Goal: Task Accomplishment & Management: Manage account settings

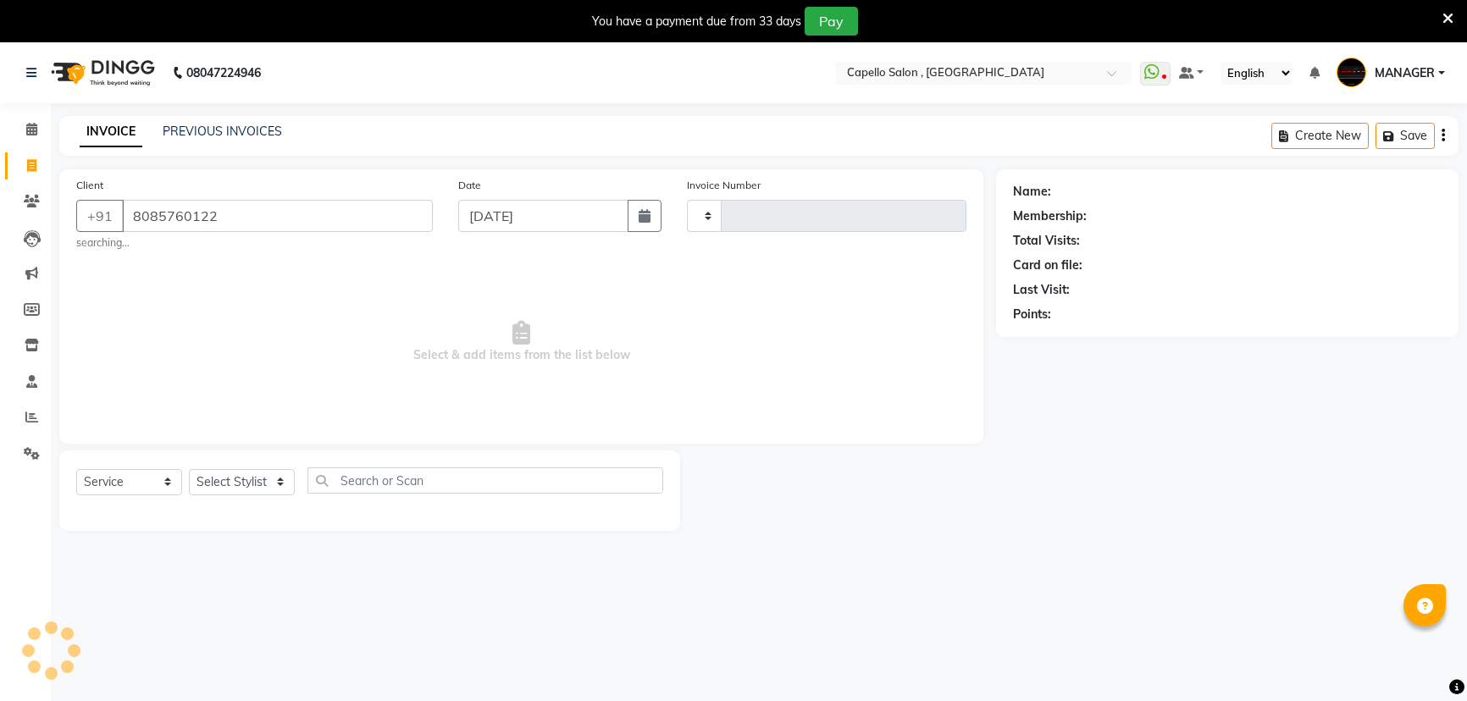
select select "service"
type input "8085760122"
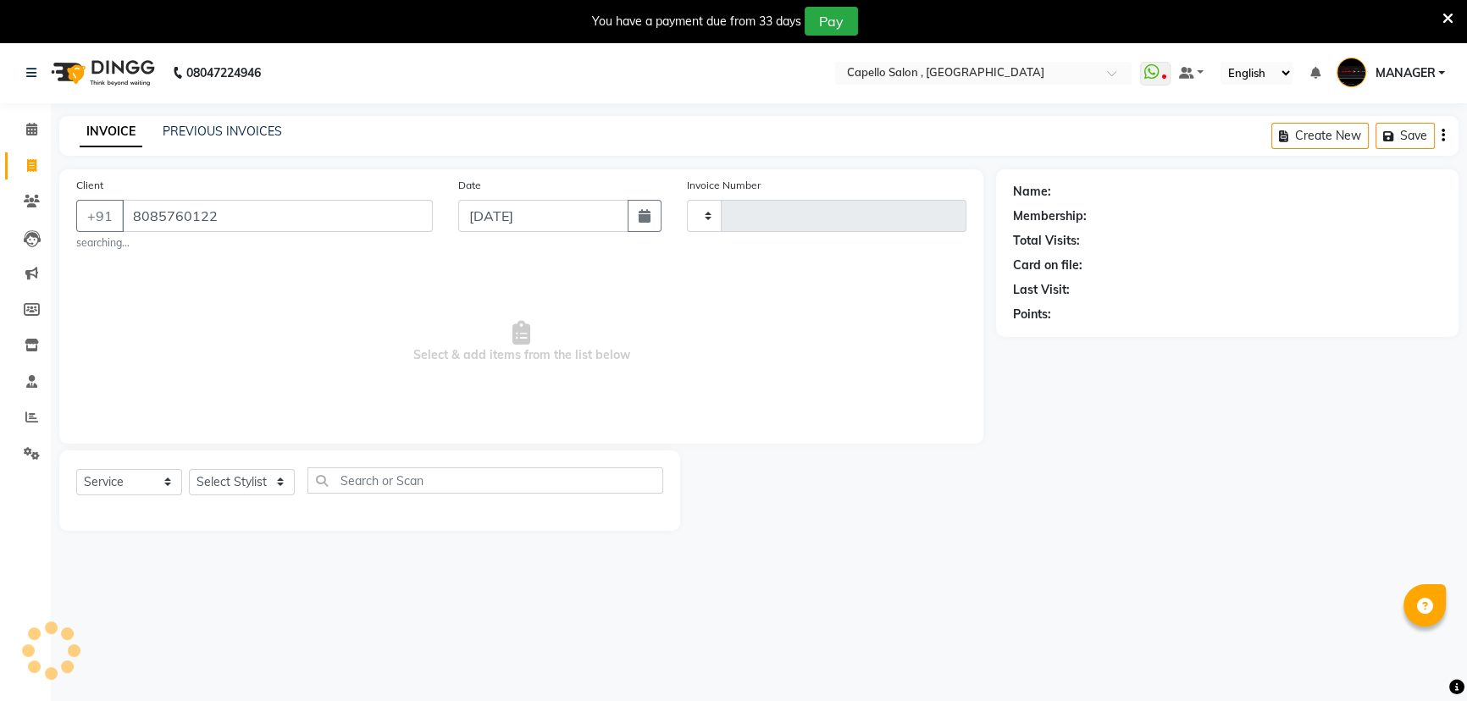
type input "1493"
select select "831"
select select "1: Object"
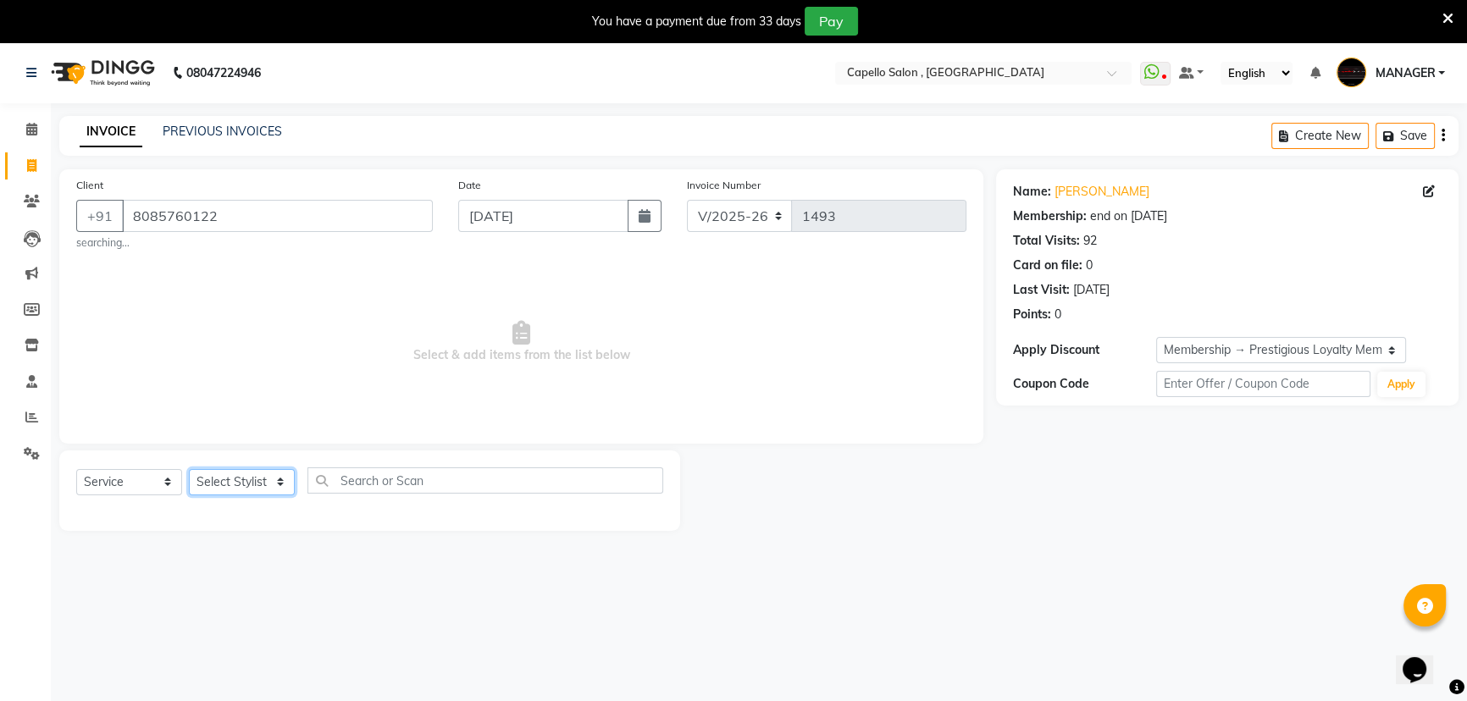
click at [220, 481] on select "Select Stylist [PERSON_NAME] [PERSON_NAME] GEETA [PERSON_NAME] KIRAN MANAGER [P…" at bounding box center [242, 482] width 106 height 26
click at [845, 491] on div at bounding box center [838, 491] width 317 height 80
click at [239, 480] on select "Select Stylist [PERSON_NAME] [PERSON_NAME] GEETA [PERSON_NAME] KIRAN MANAGER [P…" at bounding box center [242, 482] width 106 height 26
select select "26475"
click at [189, 469] on select "Select Stylist [PERSON_NAME] [PERSON_NAME] GEETA [PERSON_NAME] KIRAN MANAGER [P…" at bounding box center [242, 482] width 106 height 26
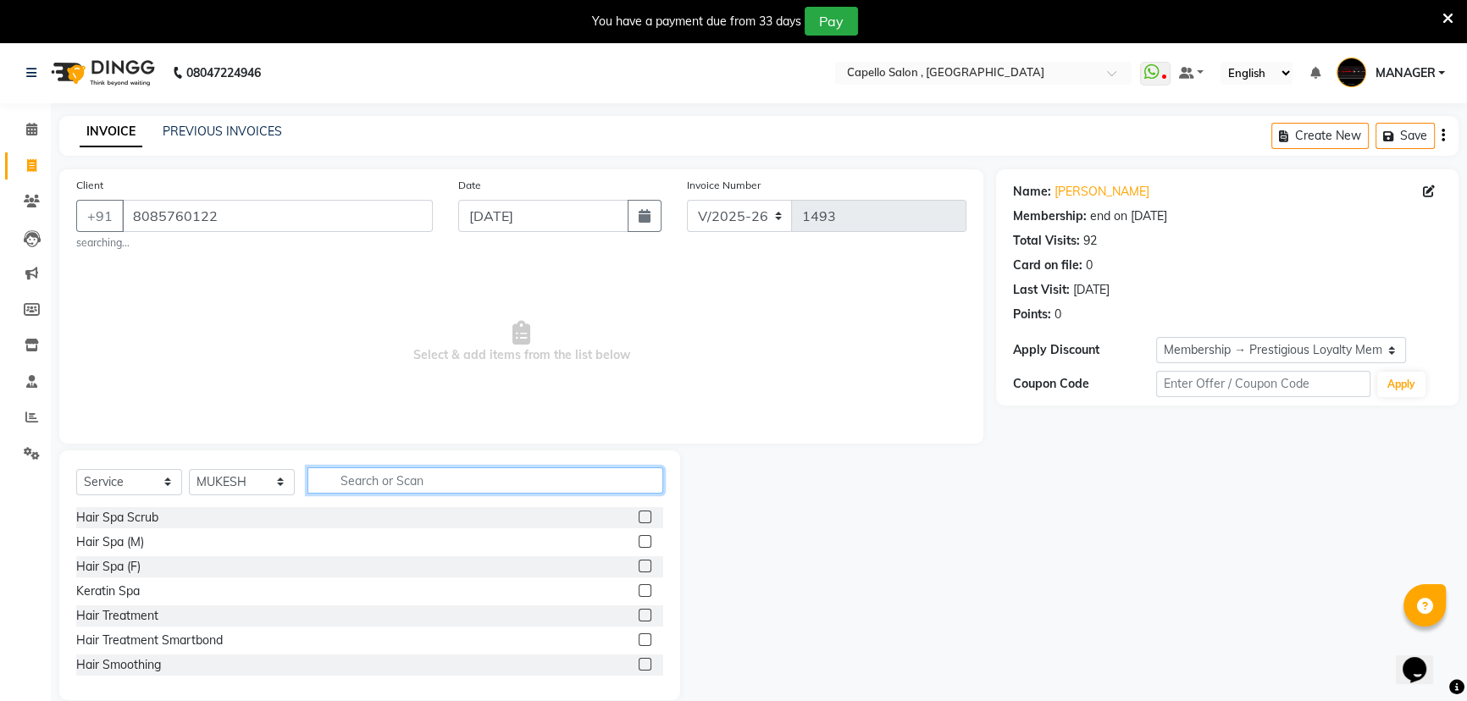
click at [452, 474] on input "text" at bounding box center [486, 481] width 356 height 26
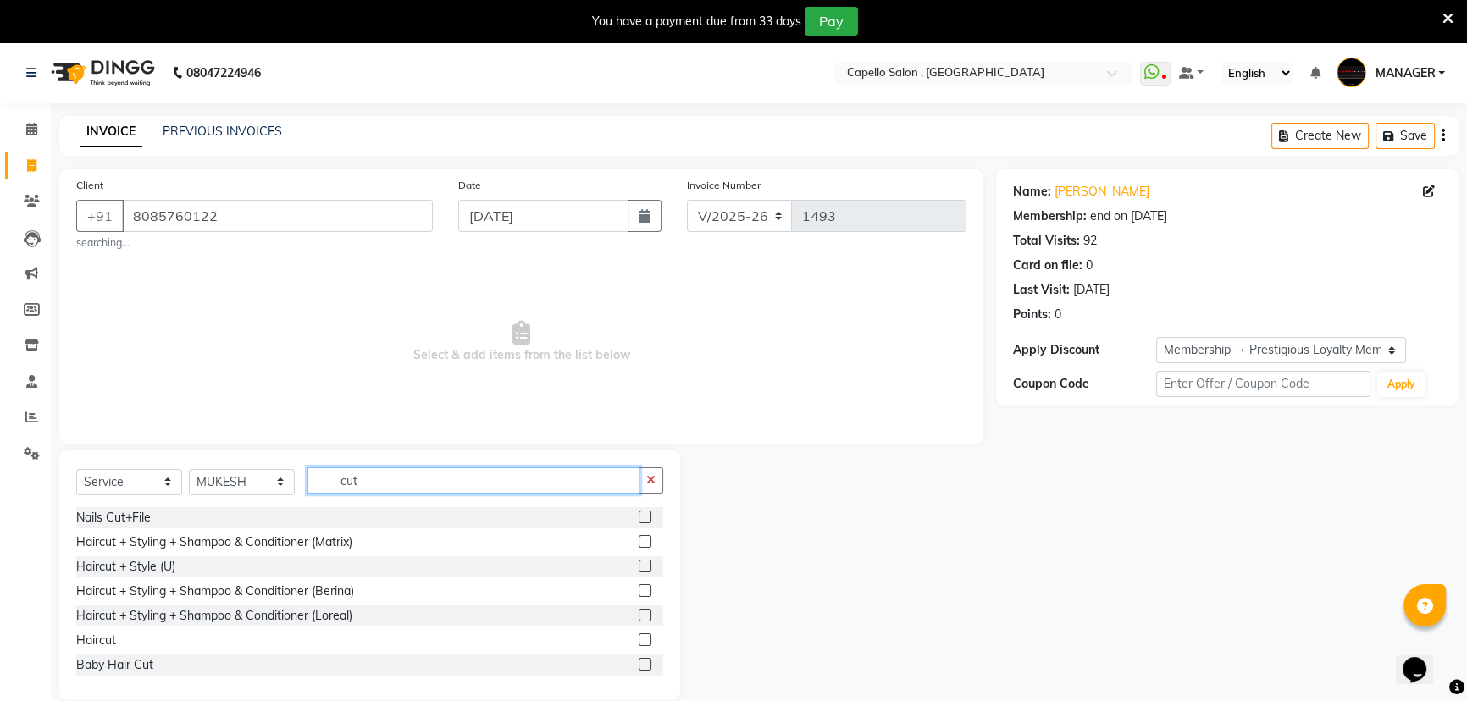
type input "cut"
click at [639, 639] on label at bounding box center [645, 640] width 13 height 13
click at [639, 639] on input "checkbox" at bounding box center [644, 640] width 11 height 11
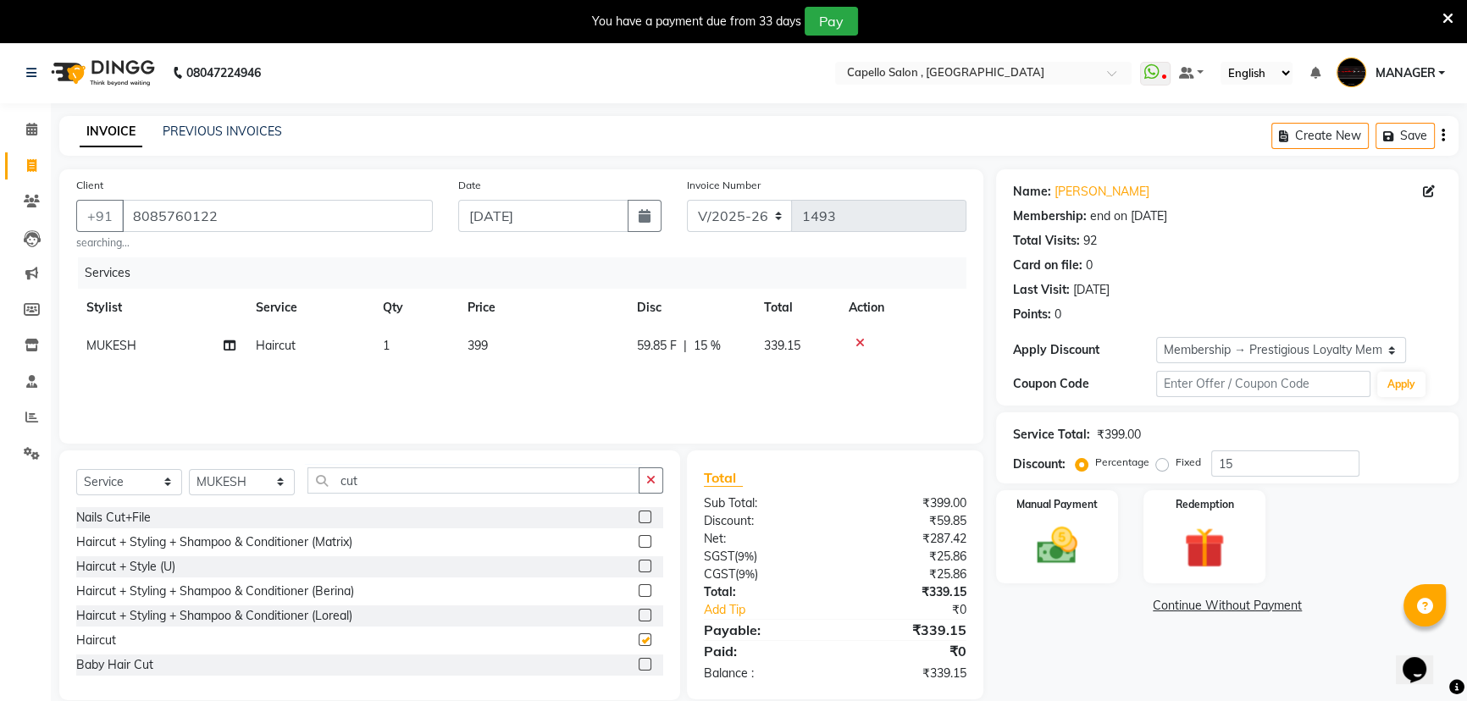
checkbox input "false"
drag, startPoint x: 410, startPoint y: 490, endPoint x: 306, endPoint y: 492, distance: 104.2
click at [306, 492] on div "Select Service Product Membership Package Voucher Prepaid Gift Card Select Styl…" at bounding box center [369, 488] width 587 height 40
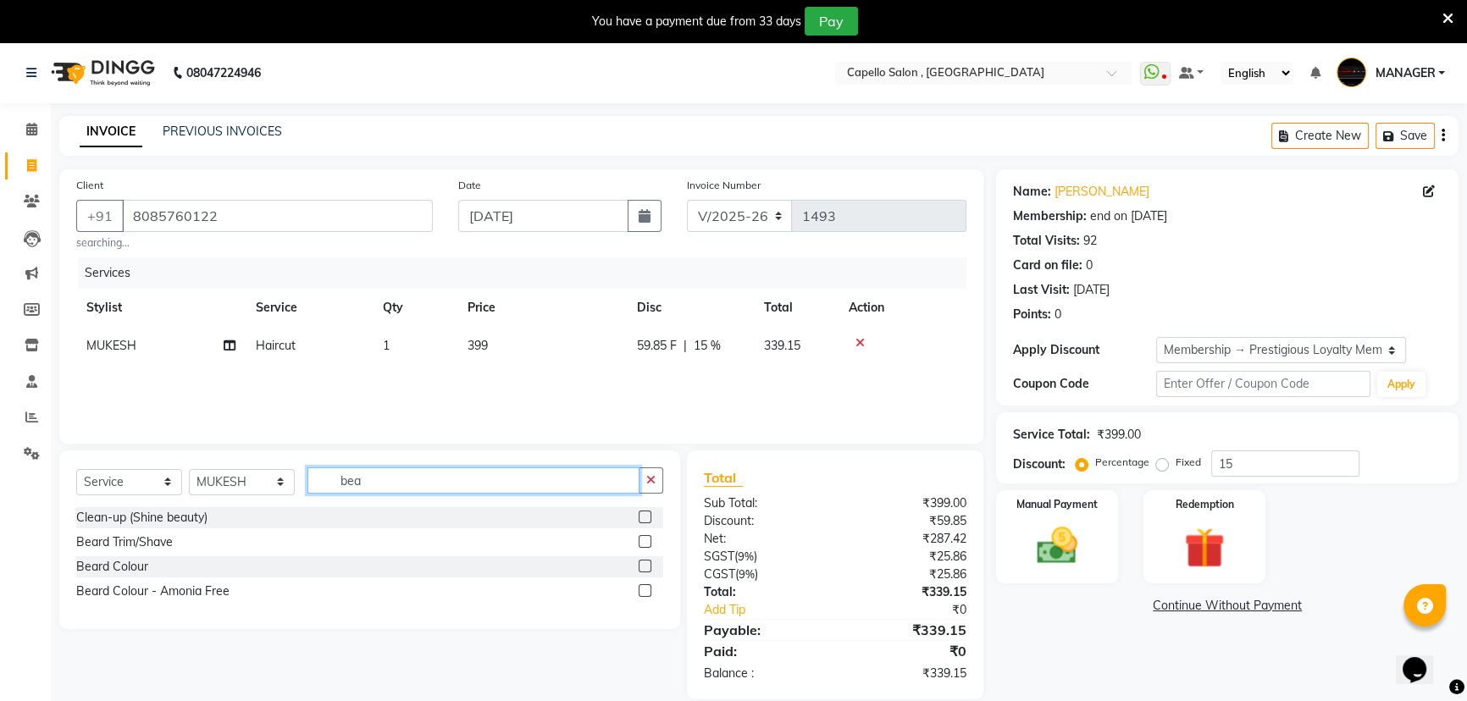
type input "bea"
click at [641, 540] on label at bounding box center [645, 541] width 13 height 13
click at [641, 540] on input "checkbox" at bounding box center [644, 542] width 11 height 11
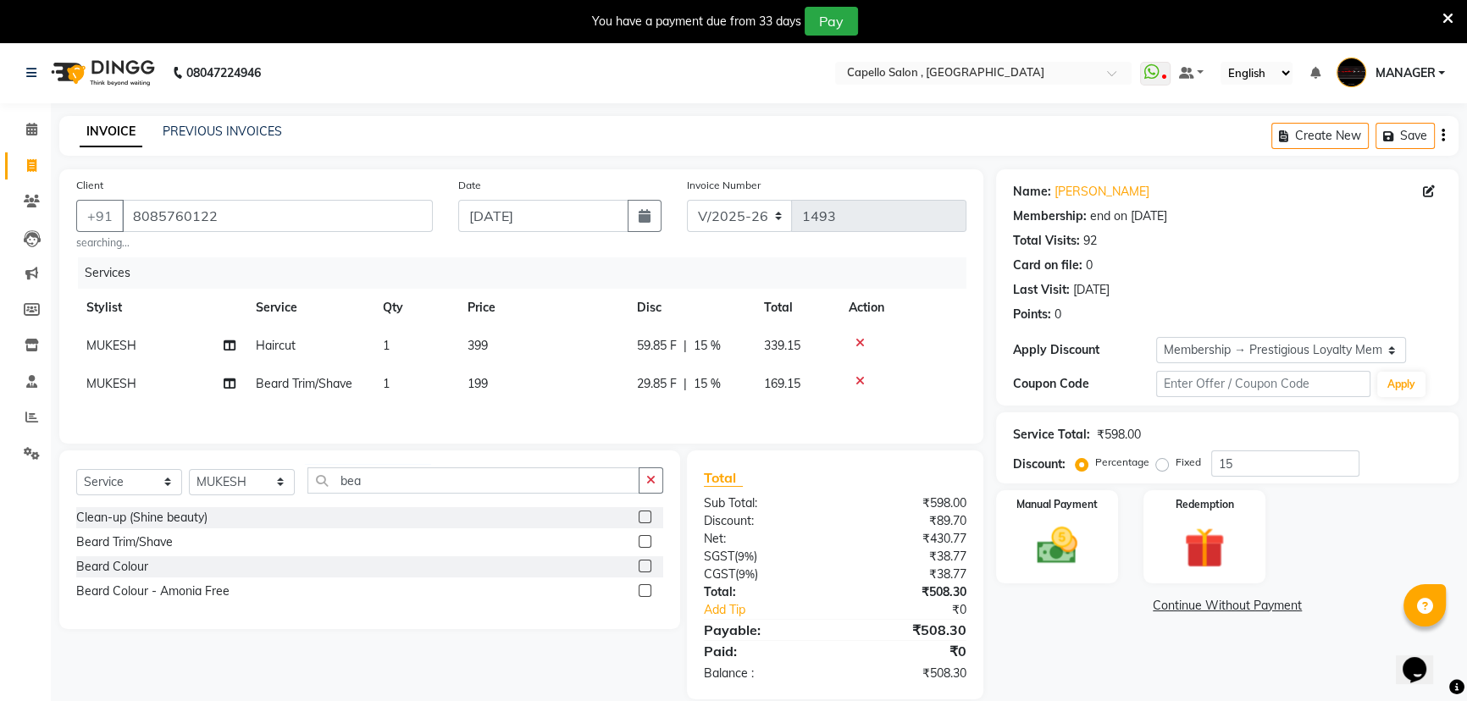
checkbox input "false"
click at [525, 371] on td "199" at bounding box center [541, 384] width 169 height 38
select select "26475"
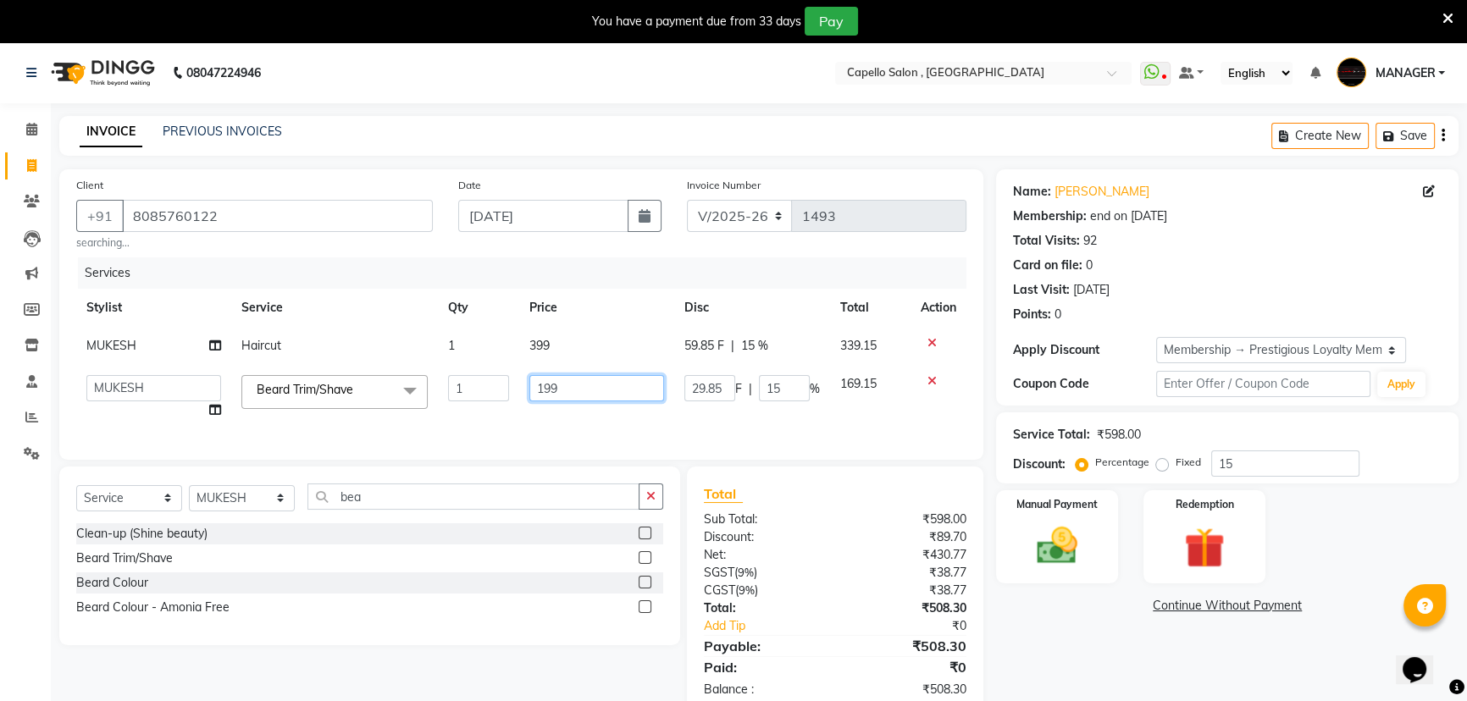
drag, startPoint x: 585, startPoint y: 377, endPoint x: 520, endPoint y: 410, distance: 73.1
click at [520, 410] on td "199" at bounding box center [596, 397] width 155 height 64
type input "200"
click at [627, 408] on div "Services Stylist Service Qty Price Disc Total Action MUKESH Haircut 1 399 59.85…" at bounding box center [521, 351] width 890 height 186
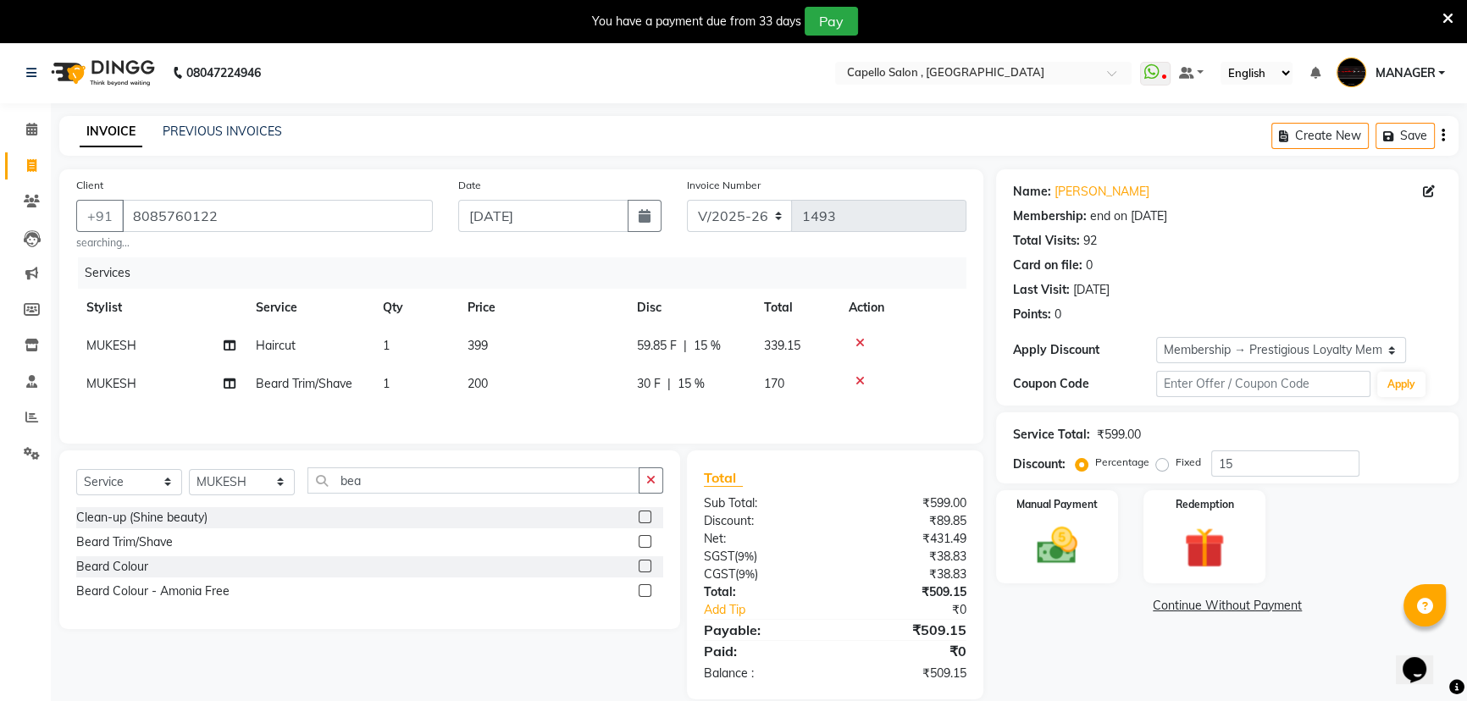
click at [599, 333] on td "399" at bounding box center [541, 346] width 169 height 38
select select "26475"
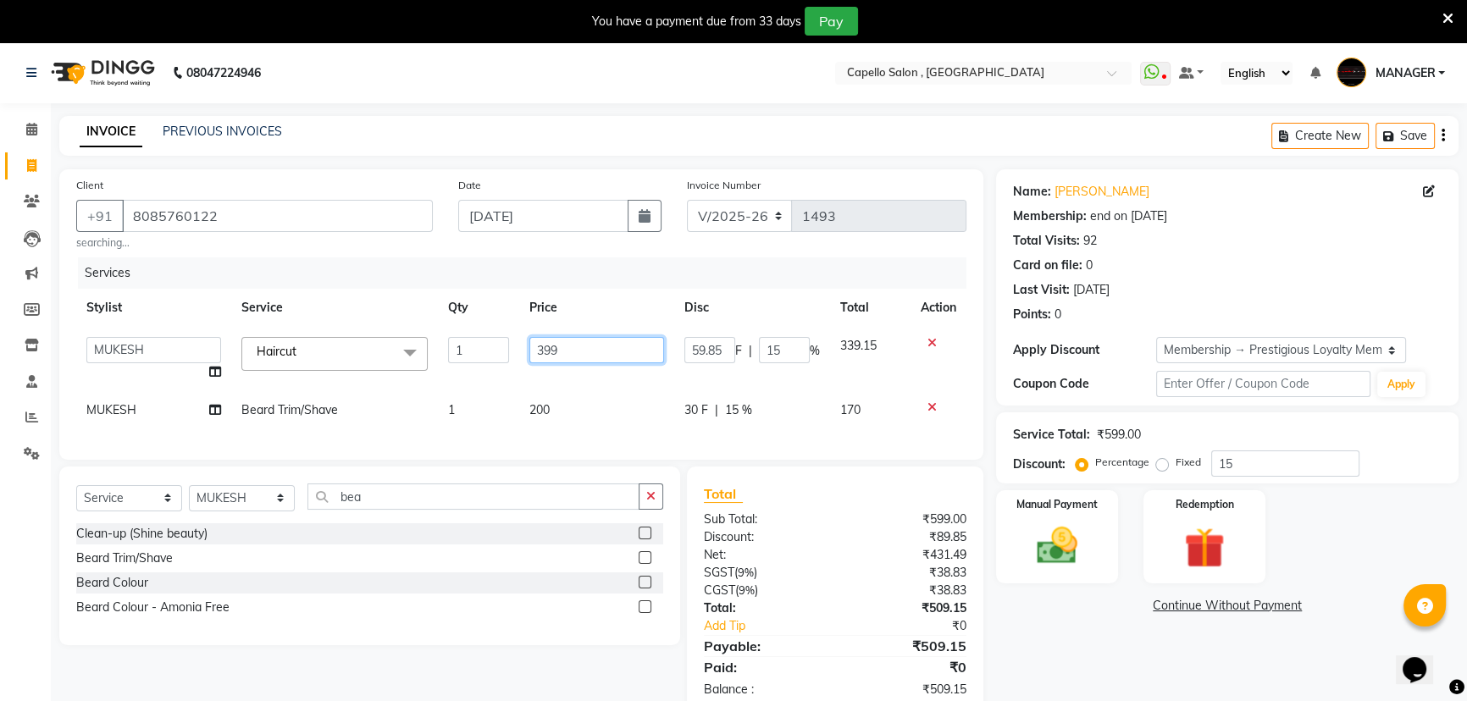
drag, startPoint x: 624, startPoint y: 349, endPoint x: 474, endPoint y: 377, distance: 151.7
click at [474, 377] on tr "aditya ADMIN akash [PERSON_NAME] GEETA [PERSON_NAME] KIRAN MANAGER MUKESH PANKA…" at bounding box center [521, 359] width 890 height 64
type input "300"
click at [515, 380] on tbody "aditya ADMIN akash [PERSON_NAME] GEETA [PERSON_NAME] KIRAN MANAGER MUKESH PANKA…" at bounding box center [521, 378] width 890 height 103
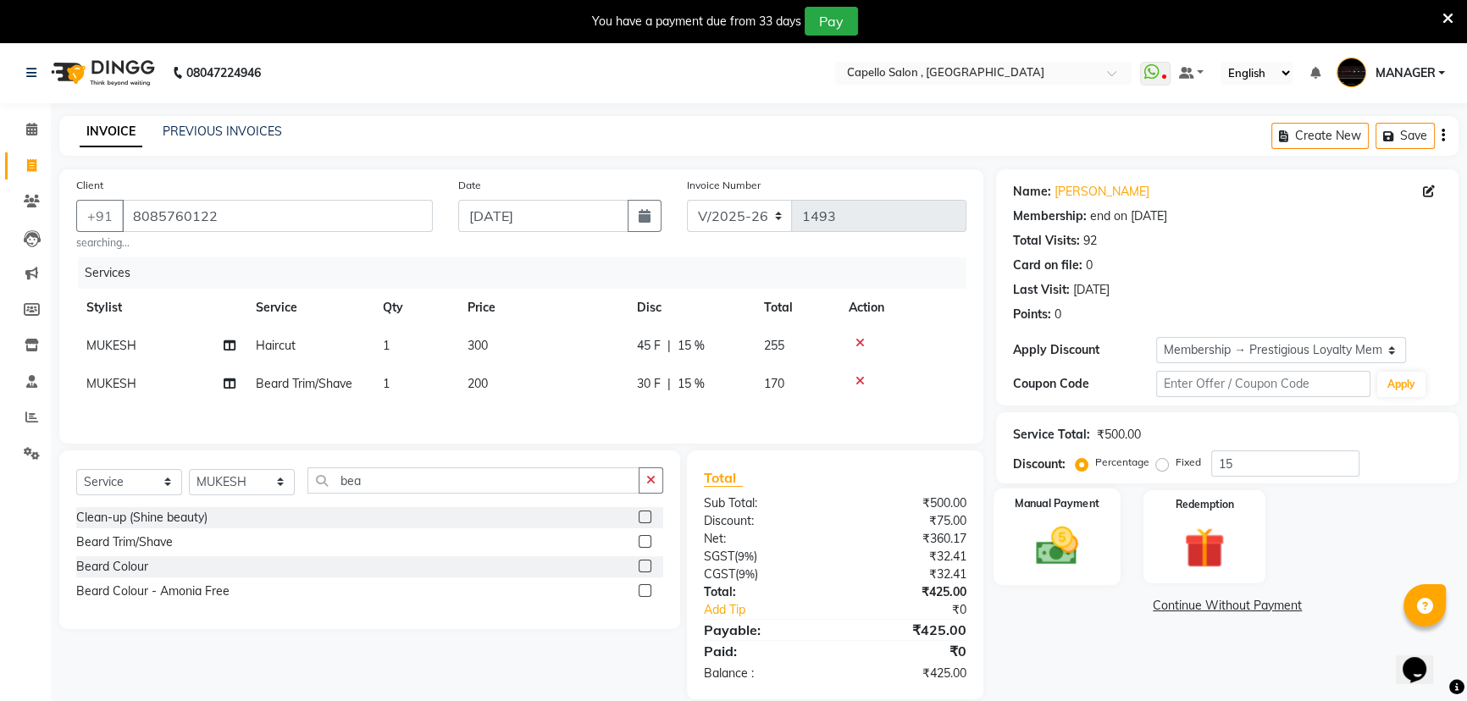
click at [1098, 552] on div "Manual Payment" at bounding box center [1057, 537] width 127 height 97
click at [1172, 605] on span "UPI" at bounding box center [1175, 606] width 26 height 19
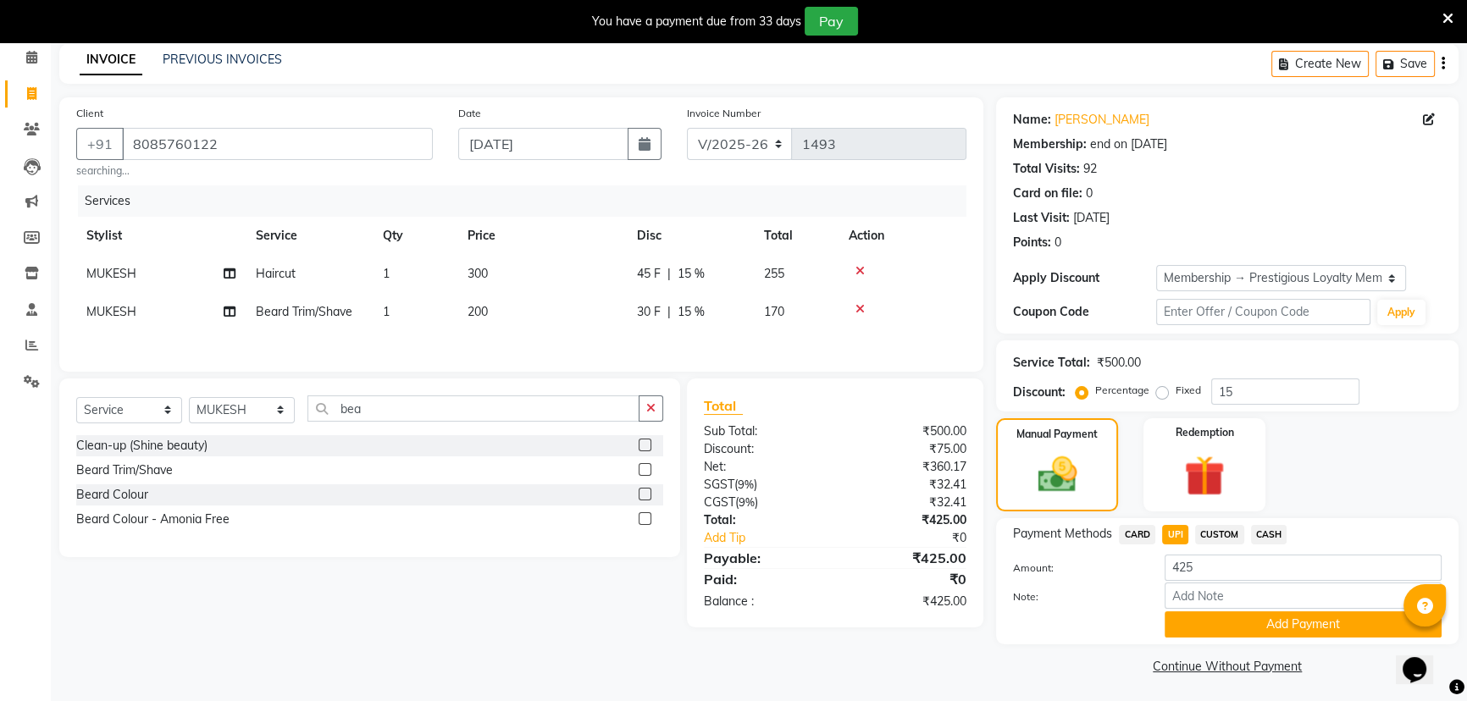
scroll to position [75, 0]
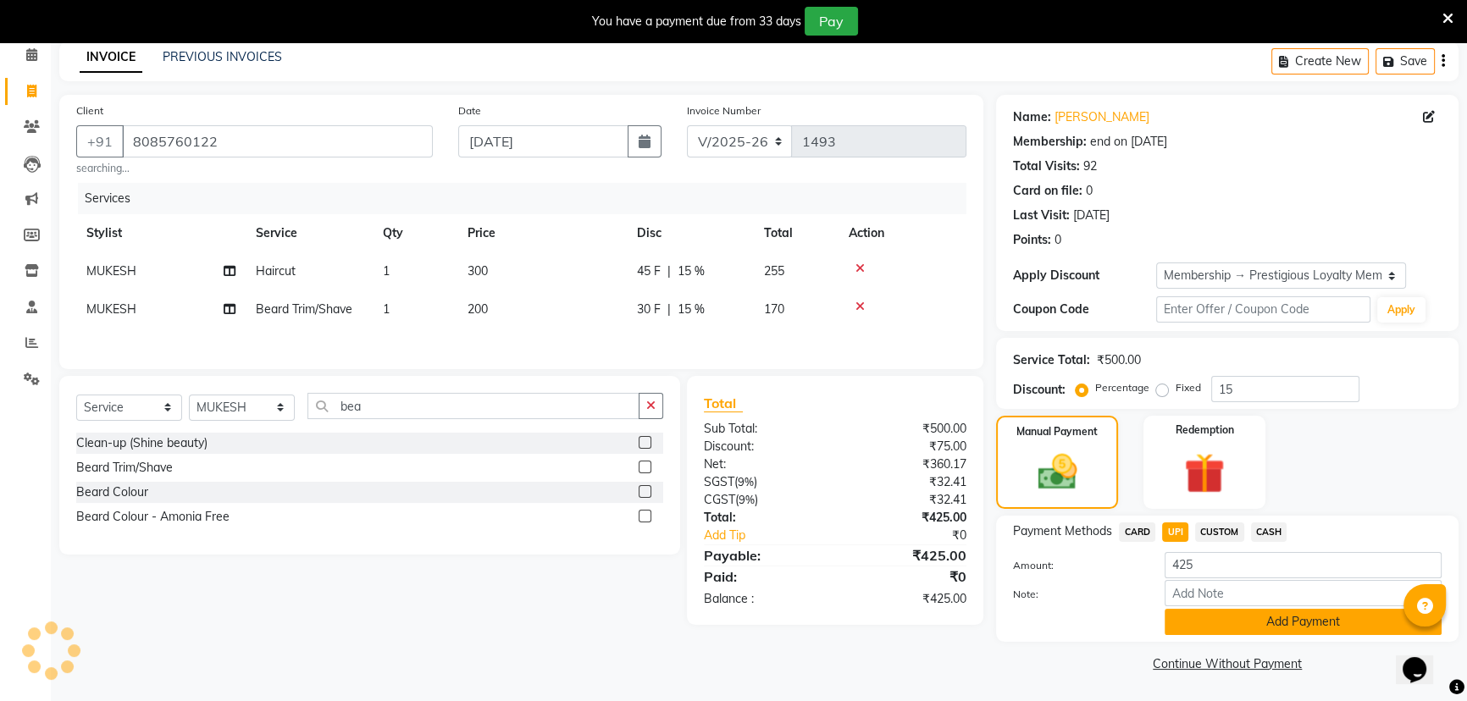
click at [1216, 625] on button "Add Payment" at bounding box center [1303, 622] width 277 height 26
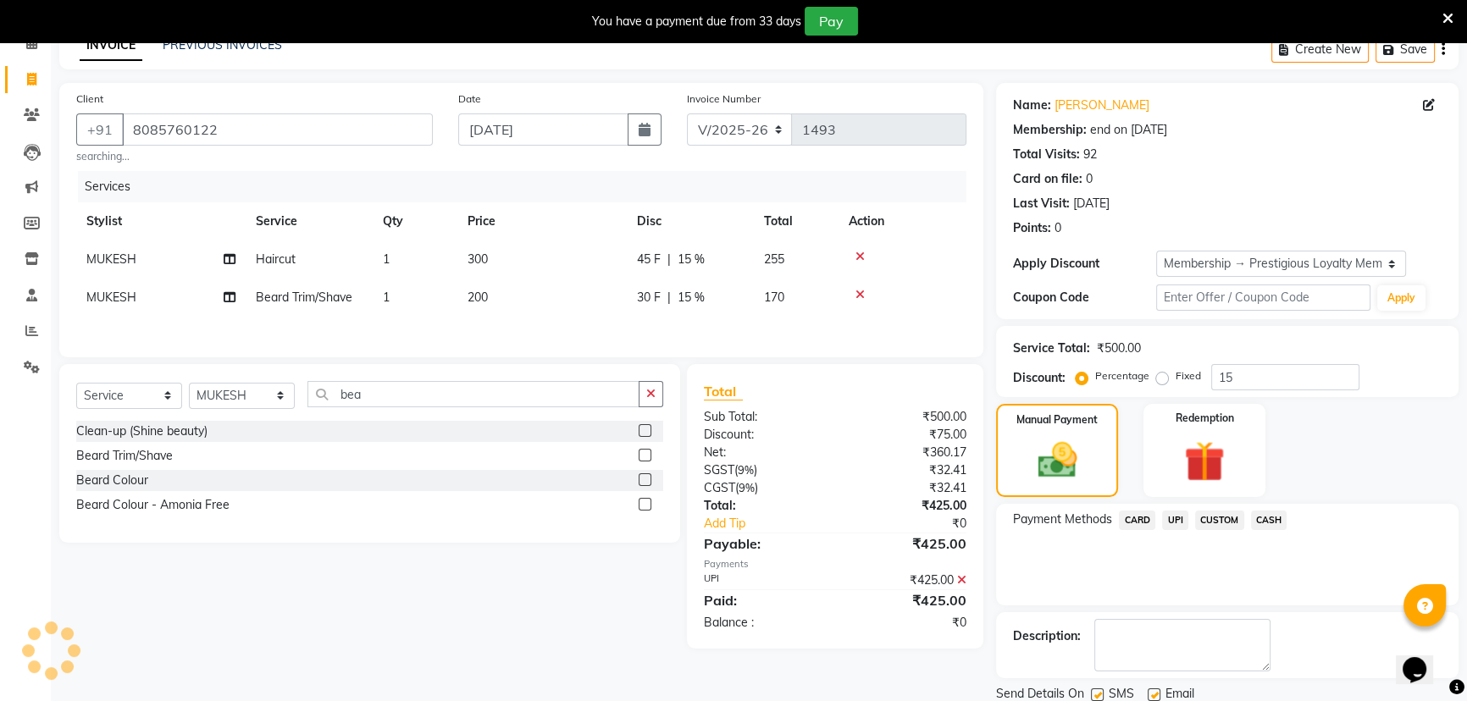
scroll to position [145, 0]
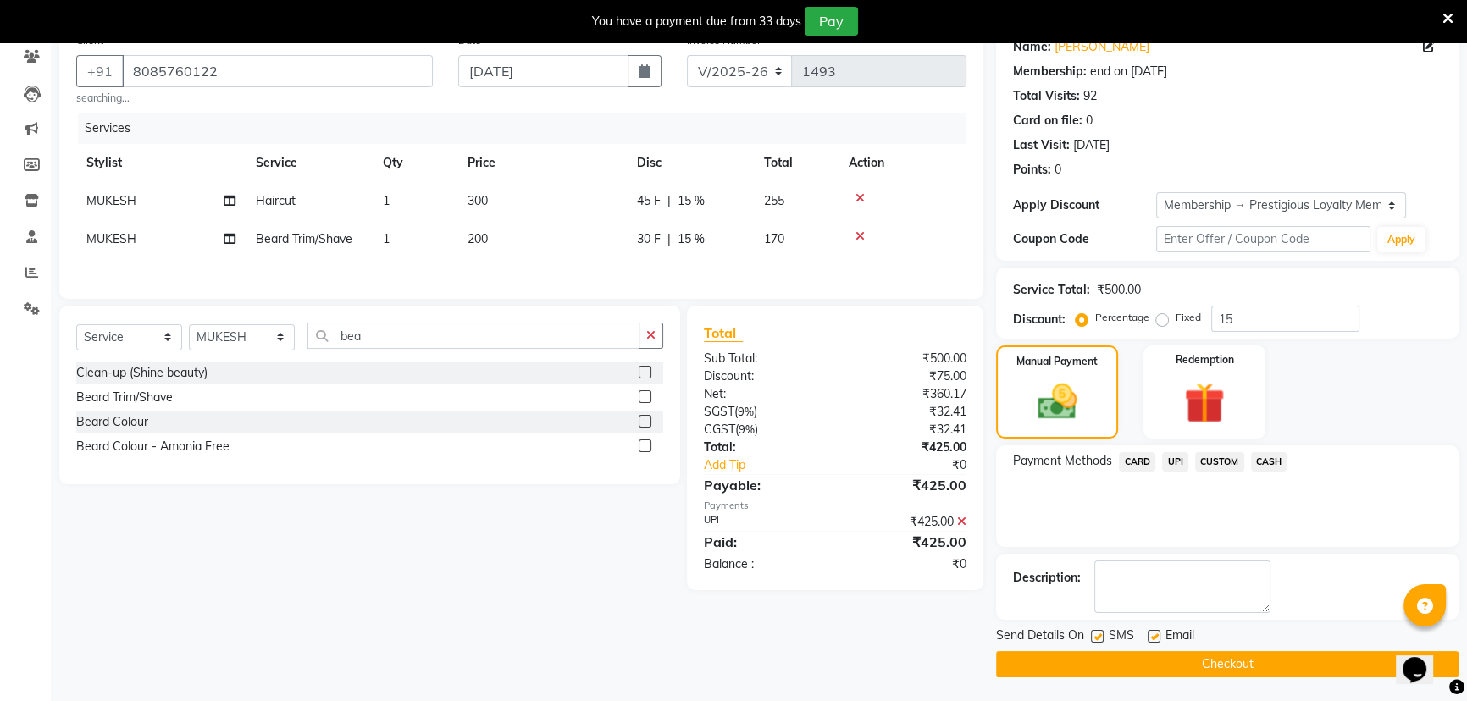
click at [1123, 659] on button "Checkout" at bounding box center [1227, 664] width 463 height 26
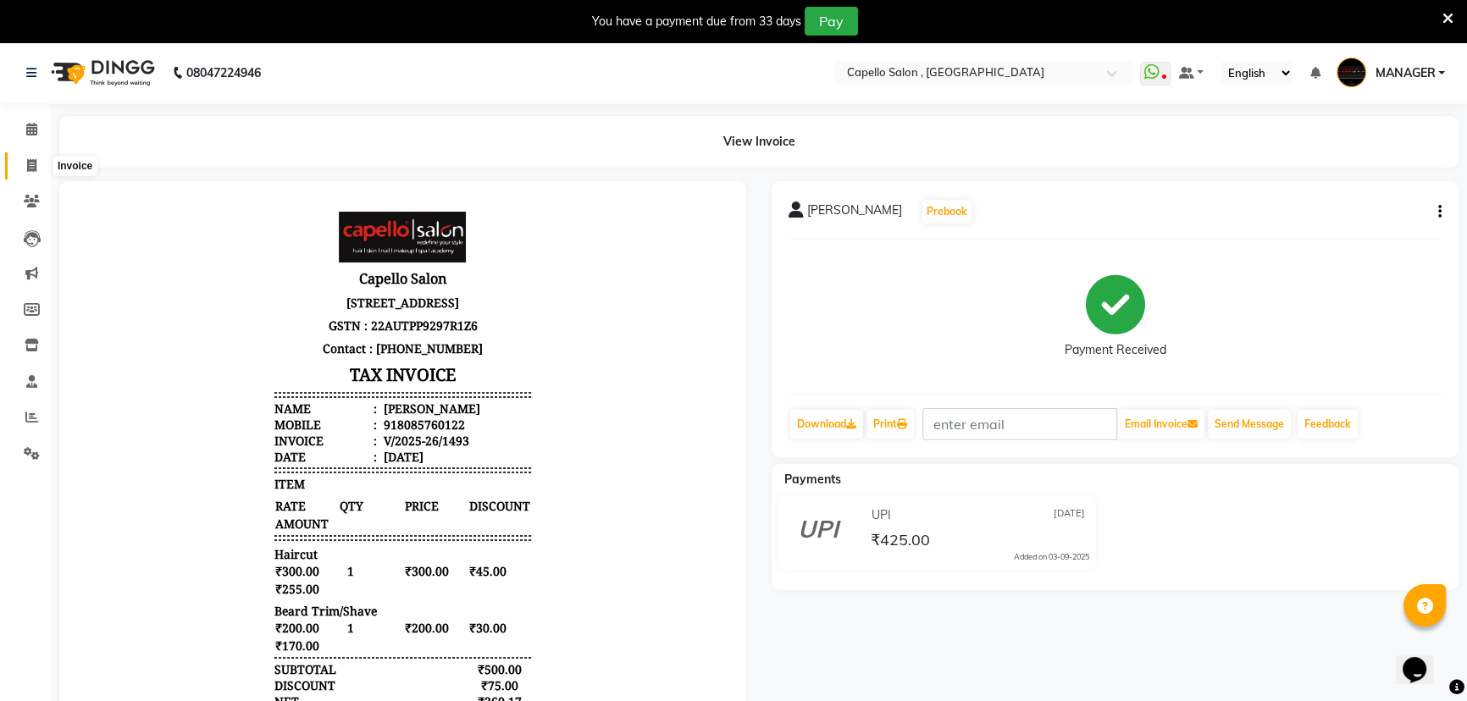
click at [34, 163] on icon at bounding box center [31, 165] width 9 height 13
select select "service"
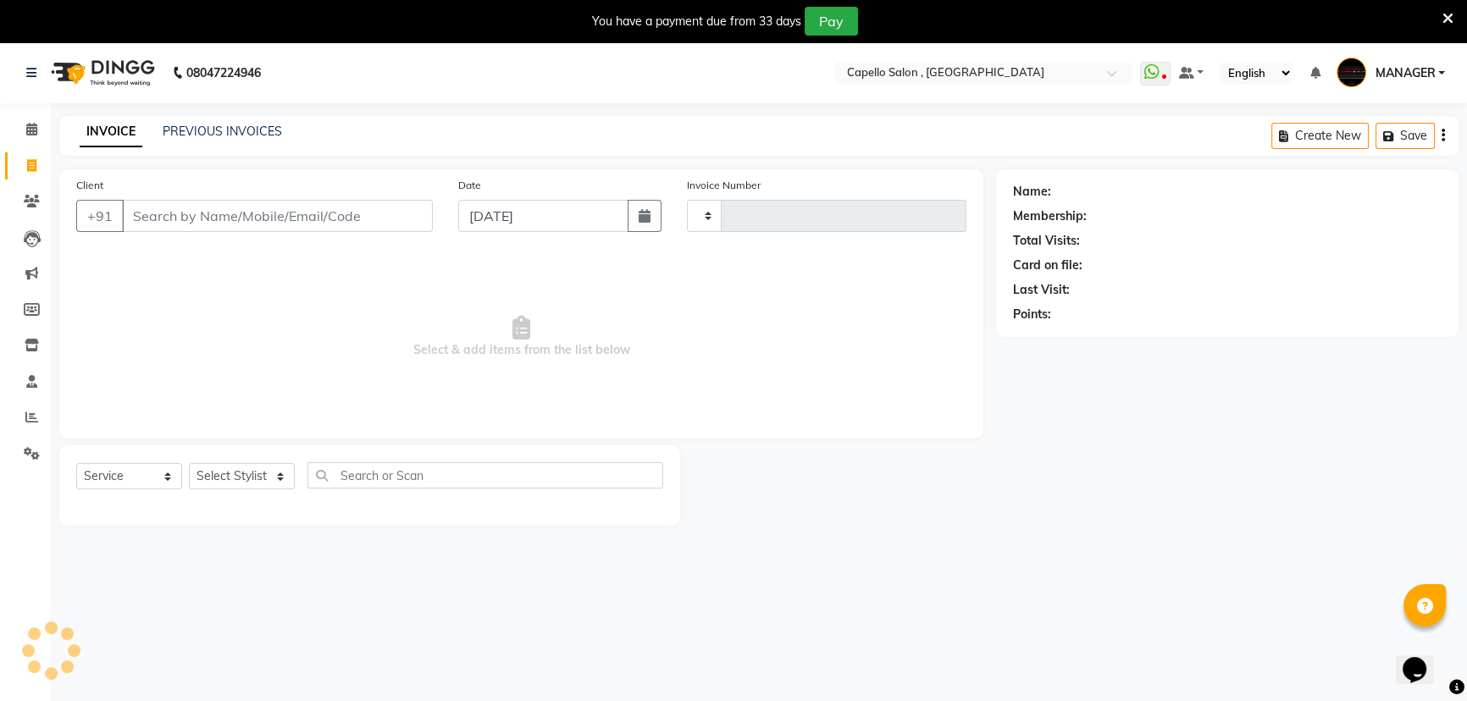
scroll to position [42, 0]
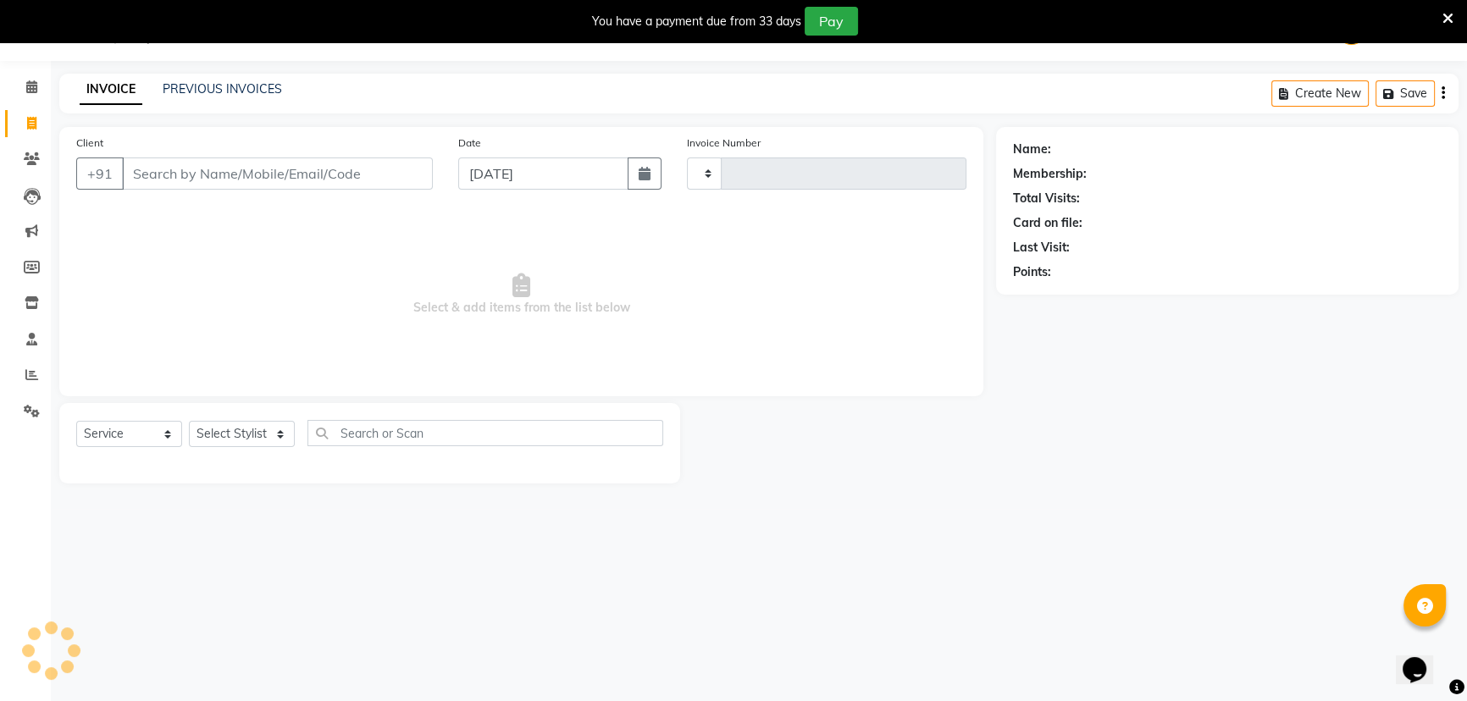
type input "1494"
select select "831"
click at [246, 433] on select "Select Stylist [PERSON_NAME] [PERSON_NAME] GEETA [PERSON_NAME] KIRAN MANAGER [P…" at bounding box center [242, 434] width 106 height 26
select select "72539"
click at [189, 421] on select "Select Stylist [PERSON_NAME] [PERSON_NAME] GEETA [PERSON_NAME] KIRAN MANAGER [P…" at bounding box center [242, 434] width 106 height 26
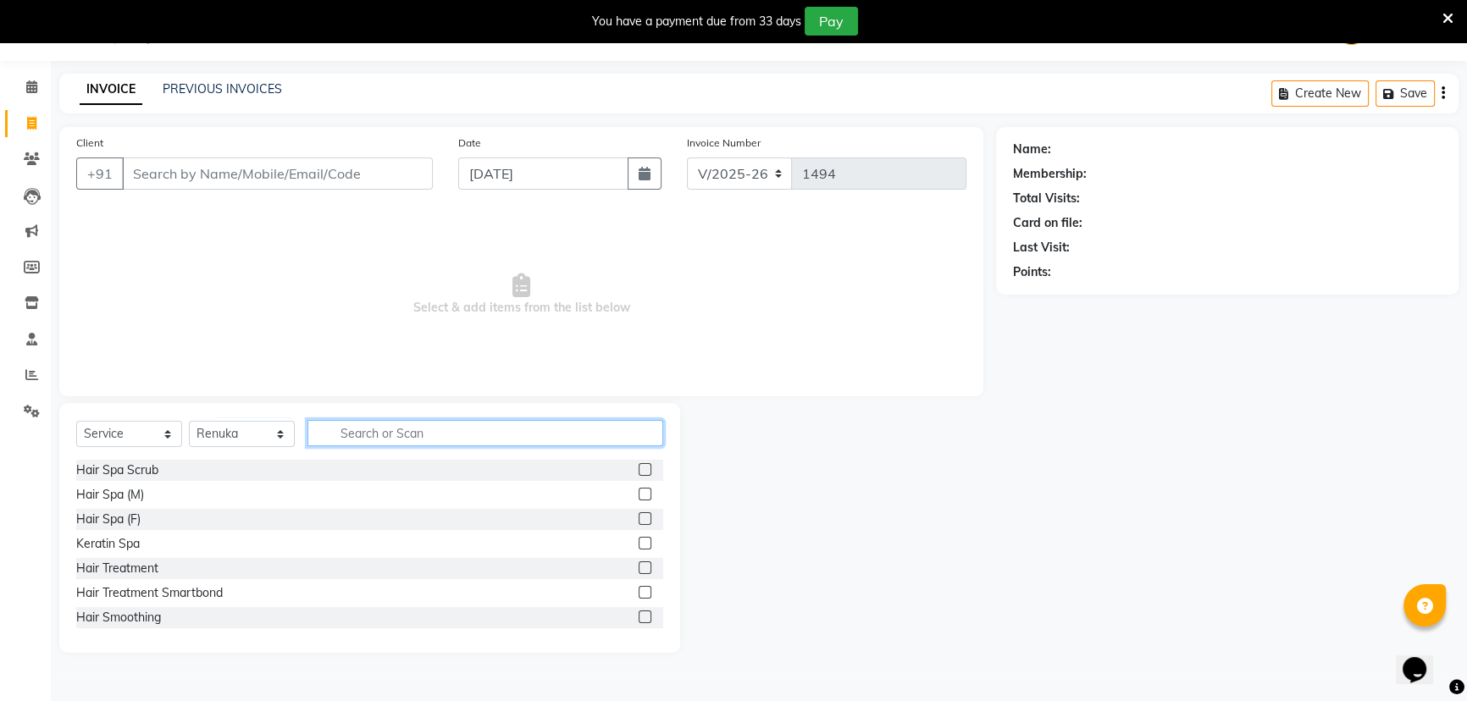
drag, startPoint x: 449, startPoint y: 424, endPoint x: 481, endPoint y: 424, distance: 32.2
click at [449, 424] on input "text" at bounding box center [486, 433] width 356 height 26
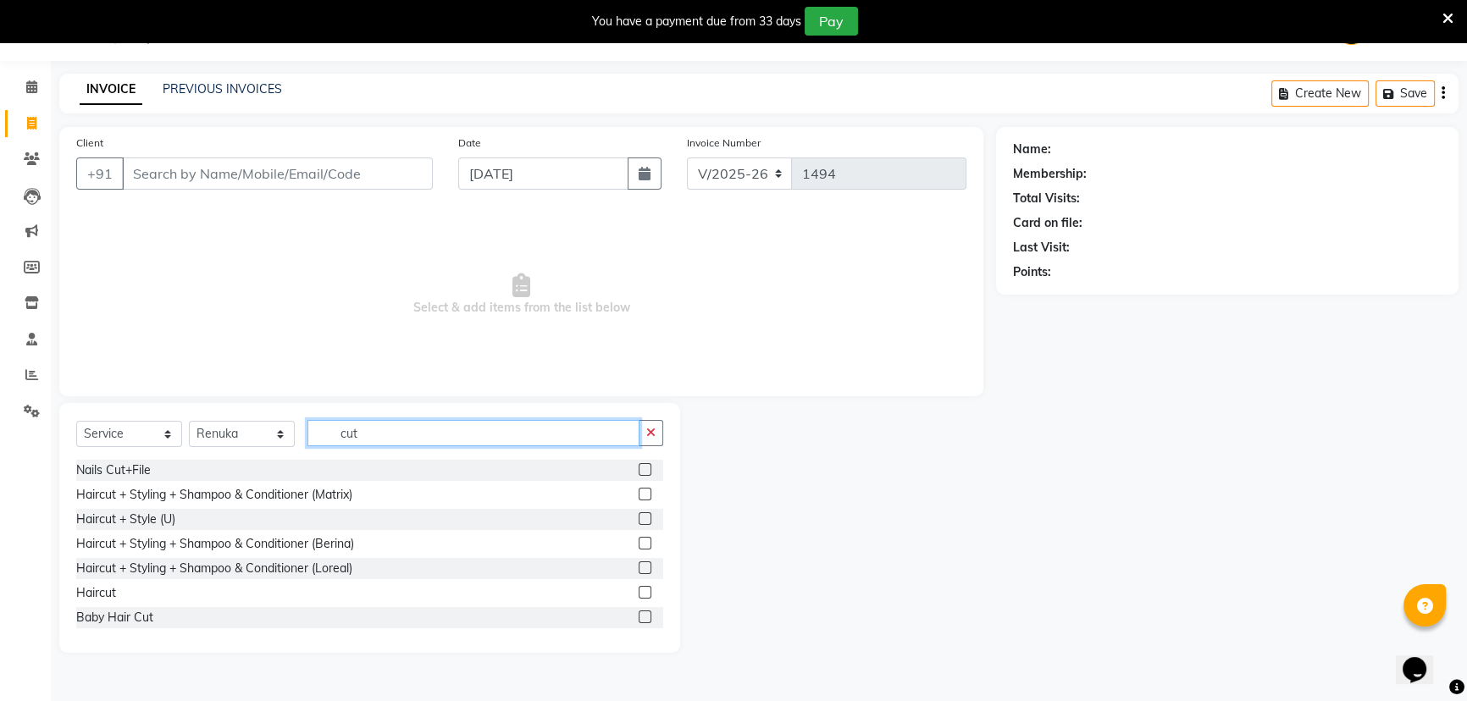
type input "cut"
click at [639, 592] on label at bounding box center [645, 592] width 13 height 13
click at [639, 592] on input "checkbox" at bounding box center [644, 593] width 11 height 11
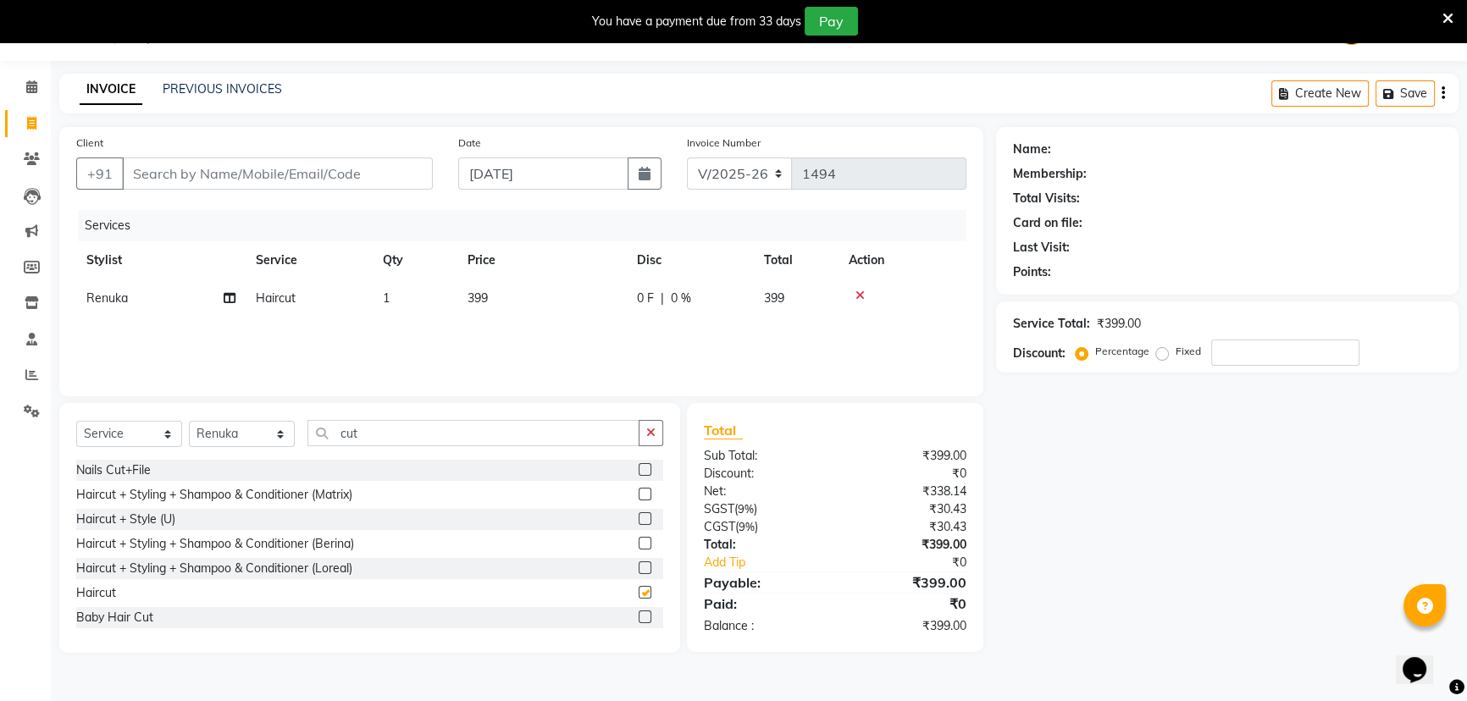
checkbox input "false"
drag, startPoint x: 372, startPoint y: 434, endPoint x: 252, endPoint y: 441, distance: 119.6
click at [252, 441] on div "Select Service Product Membership Package Voucher Prepaid Gift Card Select Styl…" at bounding box center [369, 440] width 587 height 40
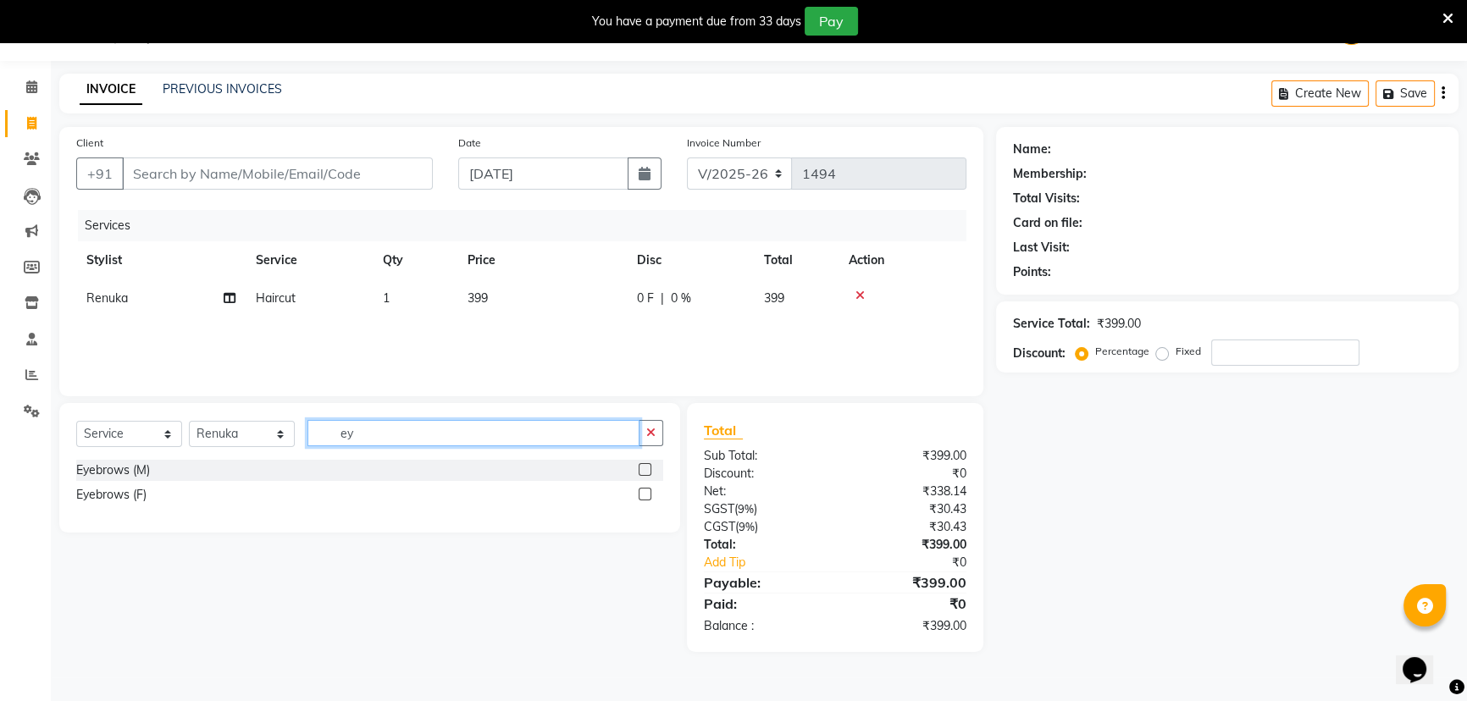
type input "ey"
click at [642, 494] on label at bounding box center [645, 494] width 13 height 13
click at [642, 494] on input "checkbox" at bounding box center [644, 495] width 11 height 11
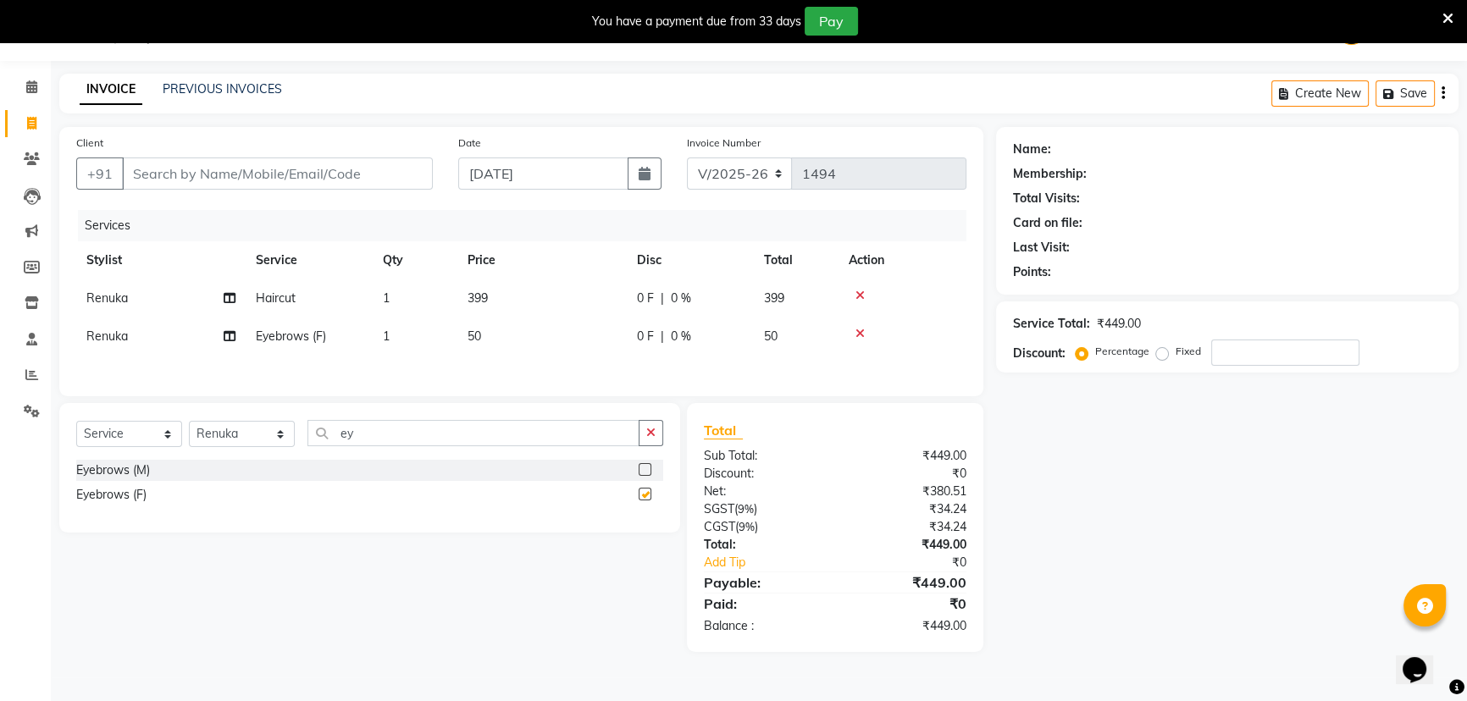
checkbox input "false"
click at [529, 312] on td "399" at bounding box center [541, 299] width 169 height 38
select select "72539"
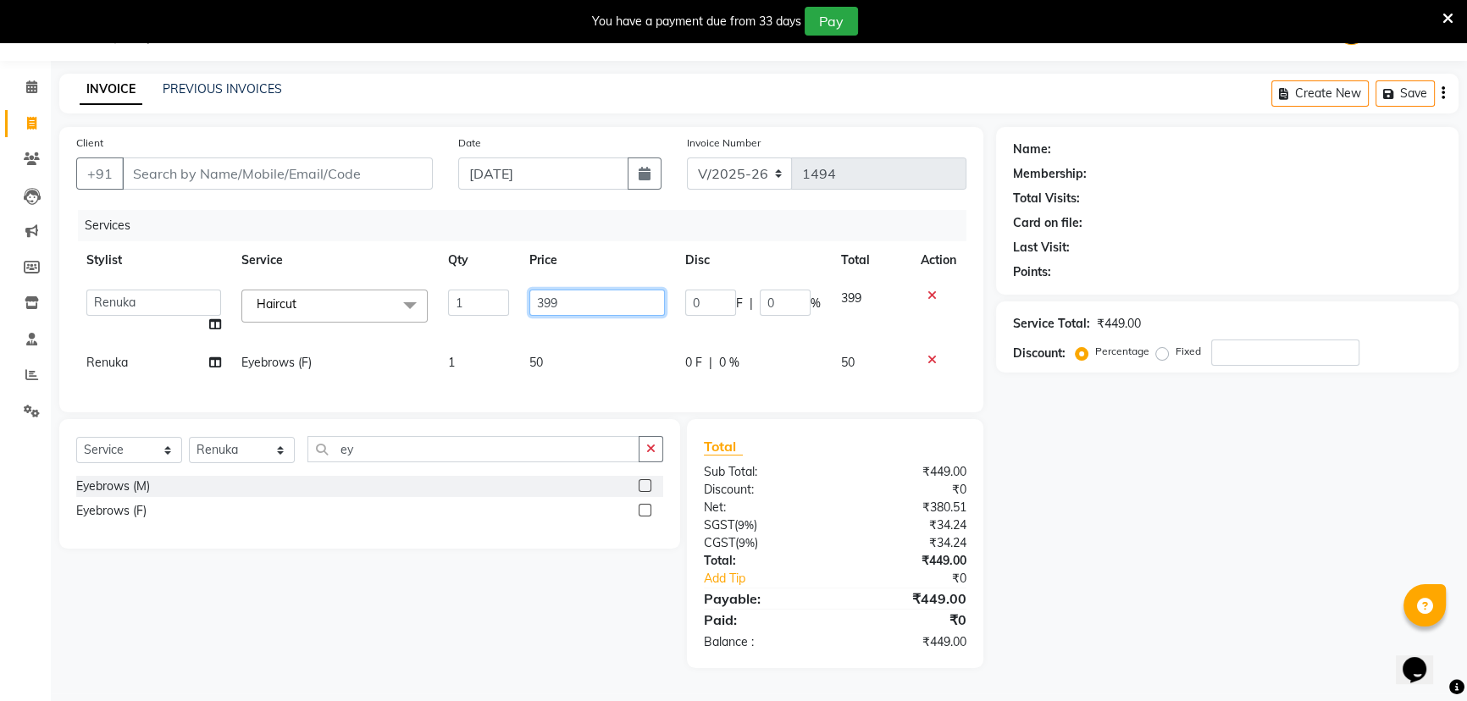
drag, startPoint x: 528, startPoint y: 332, endPoint x: 512, endPoint y: 338, distance: 17.2
click at [513, 338] on tr "aditya ADMIN akash [PERSON_NAME] GEETA [PERSON_NAME] KIRAN MANAGER MUKESH PANKA…" at bounding box center [521, 312] width 890 height 64
type input "400"
click at [531, 334] on tbody "aditya ADMIN akash [PERSON_NAME] GEETA [PERSON_NAME] KIRAN MANAGER MUKESH PANKA…" at bounding box center [521, 331] width 890 height 103
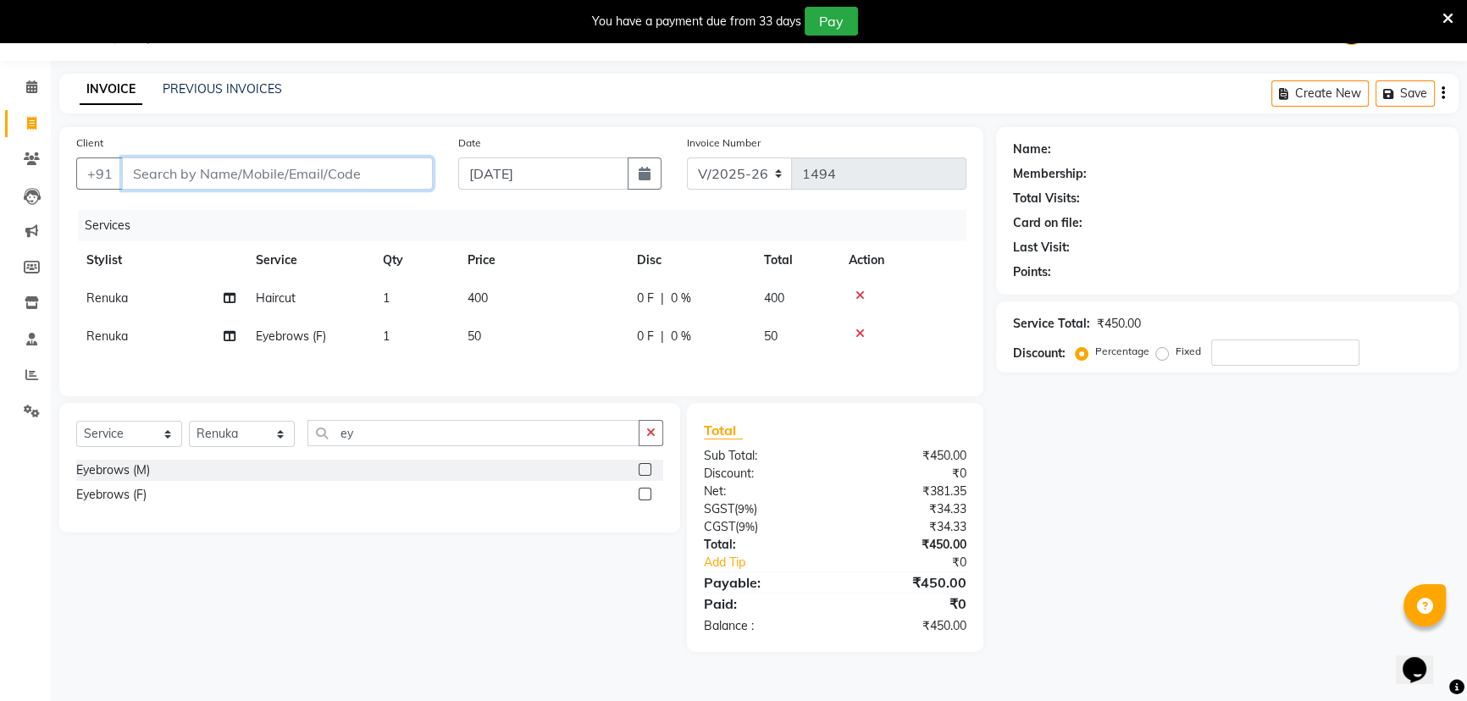
click at [347, 164] on input "Client" at bounding box center [277, 174] width 311 height 32
type input "8"
type input "0"
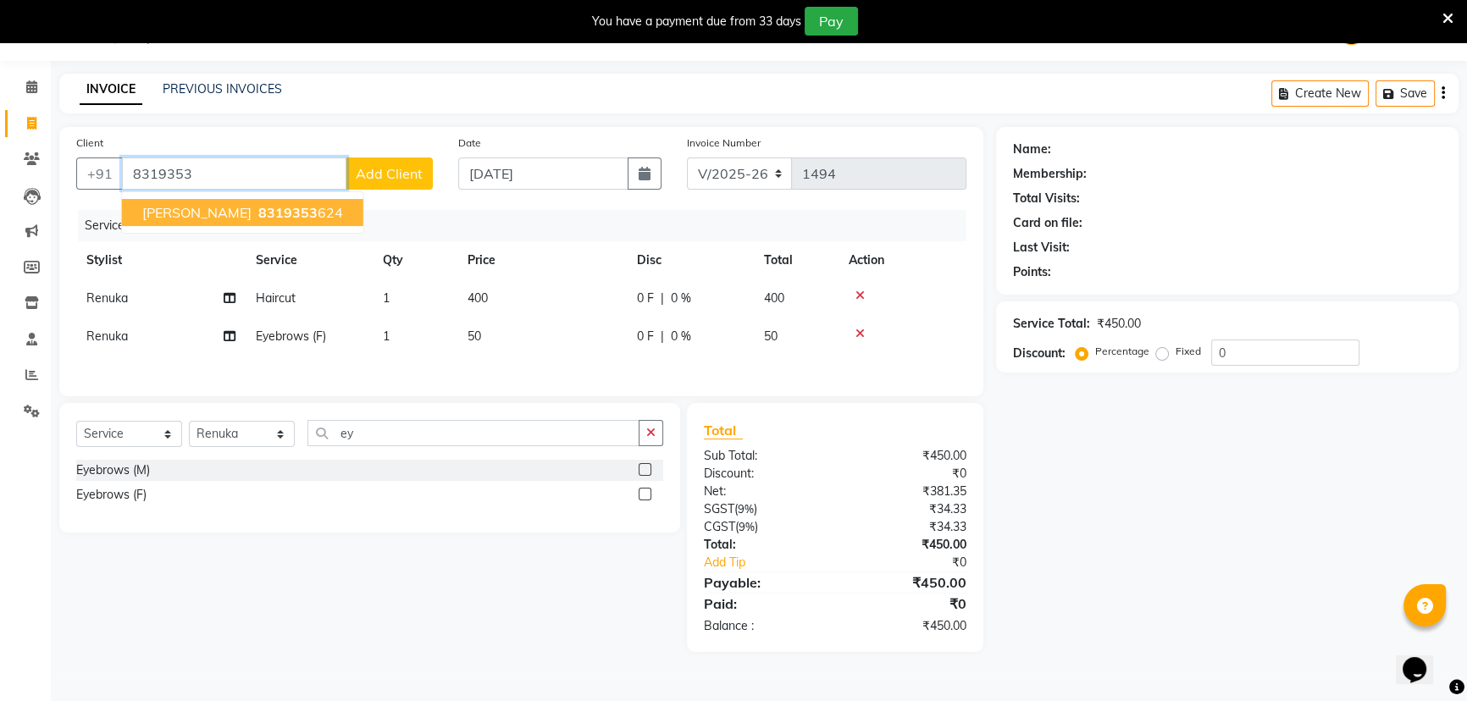
click at [216, 207] on span "[PERSON_NAME]" at bounding box center [196, 212] width 109 height 17
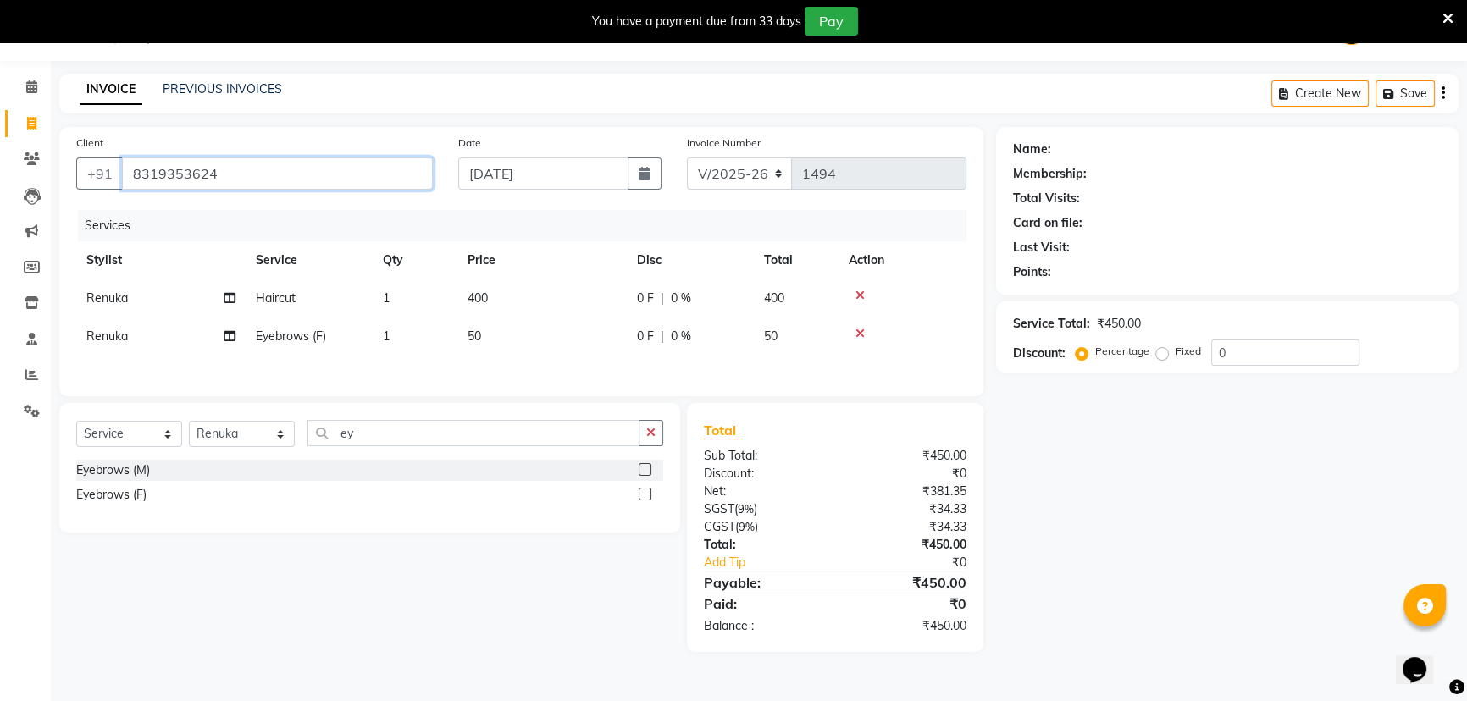
type input "8319353624"
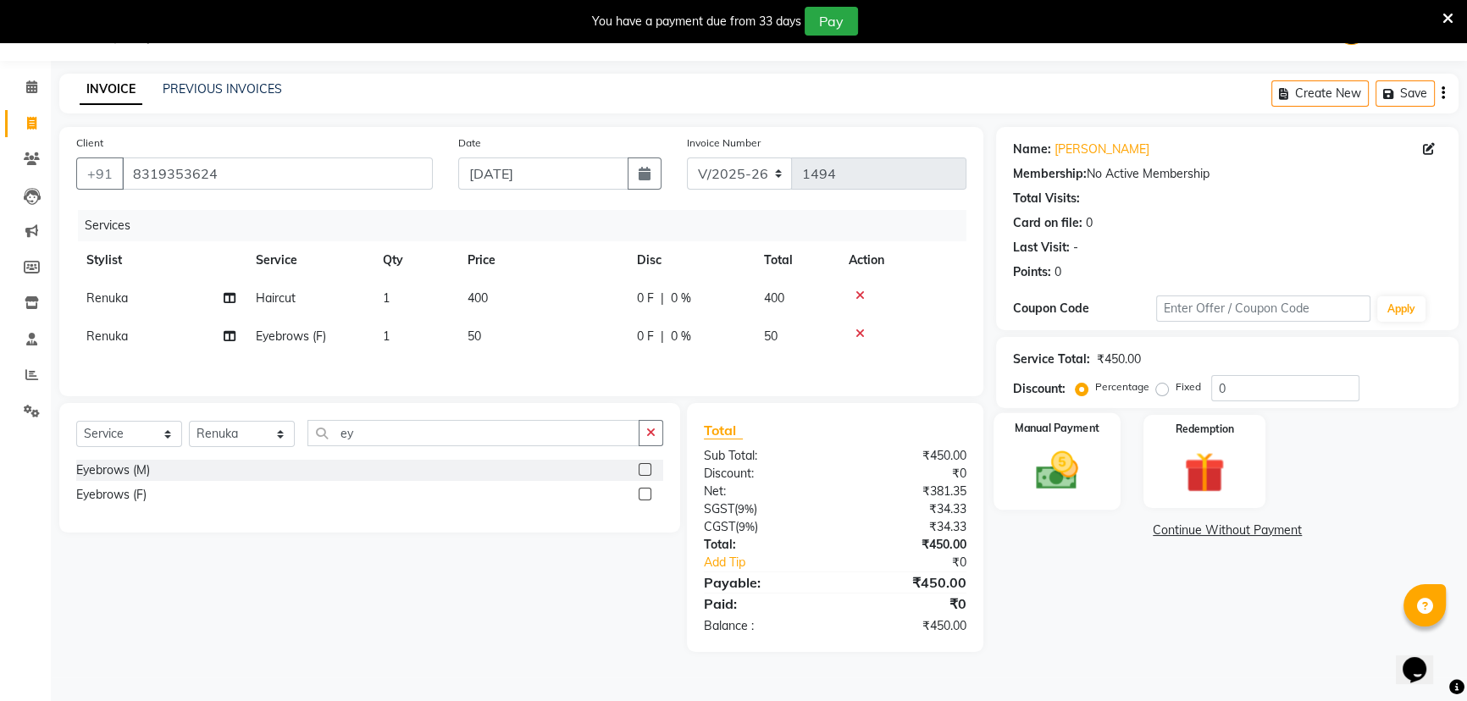
click at [1076, 480] on img at bounding box center [1057, 470] width 69 height 48
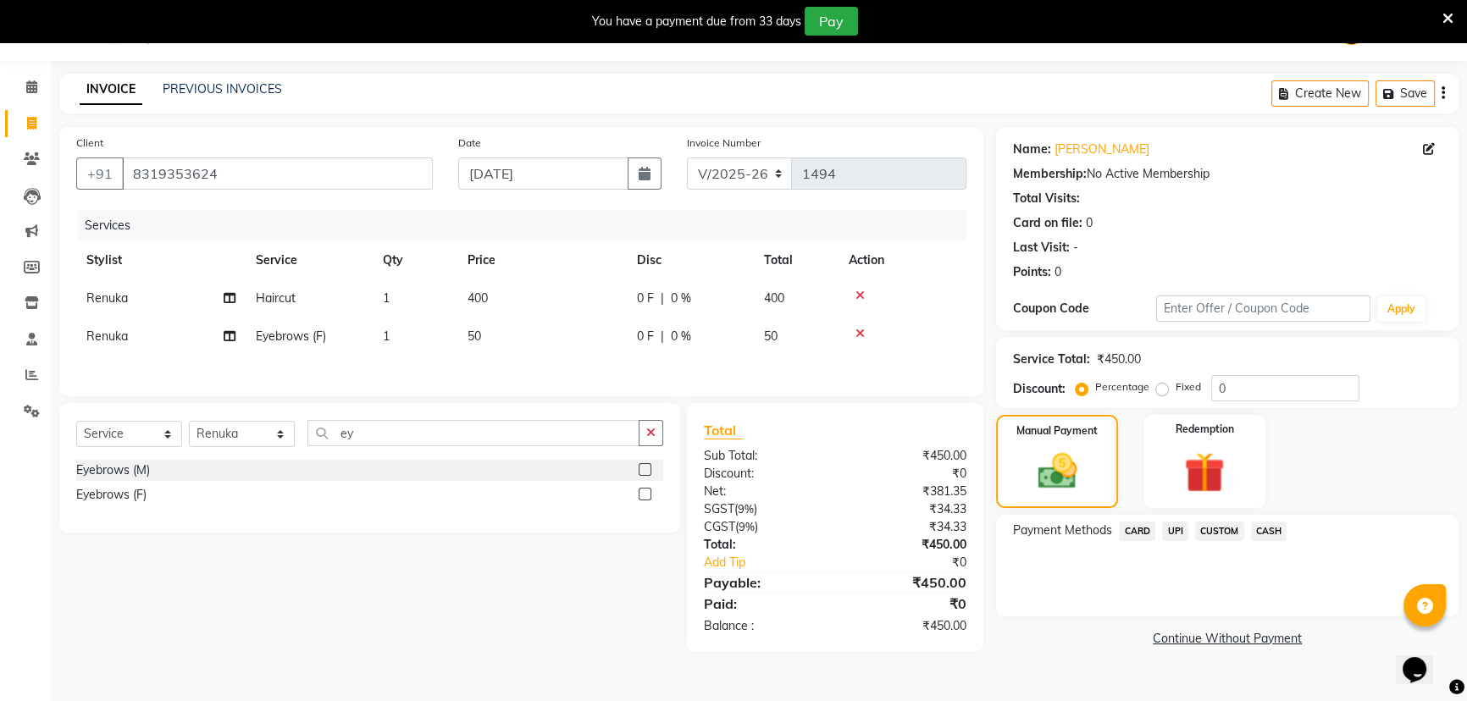
click at [1265, 530] on span "CASH" at bounding box center [1269, 531] width 36 height 19
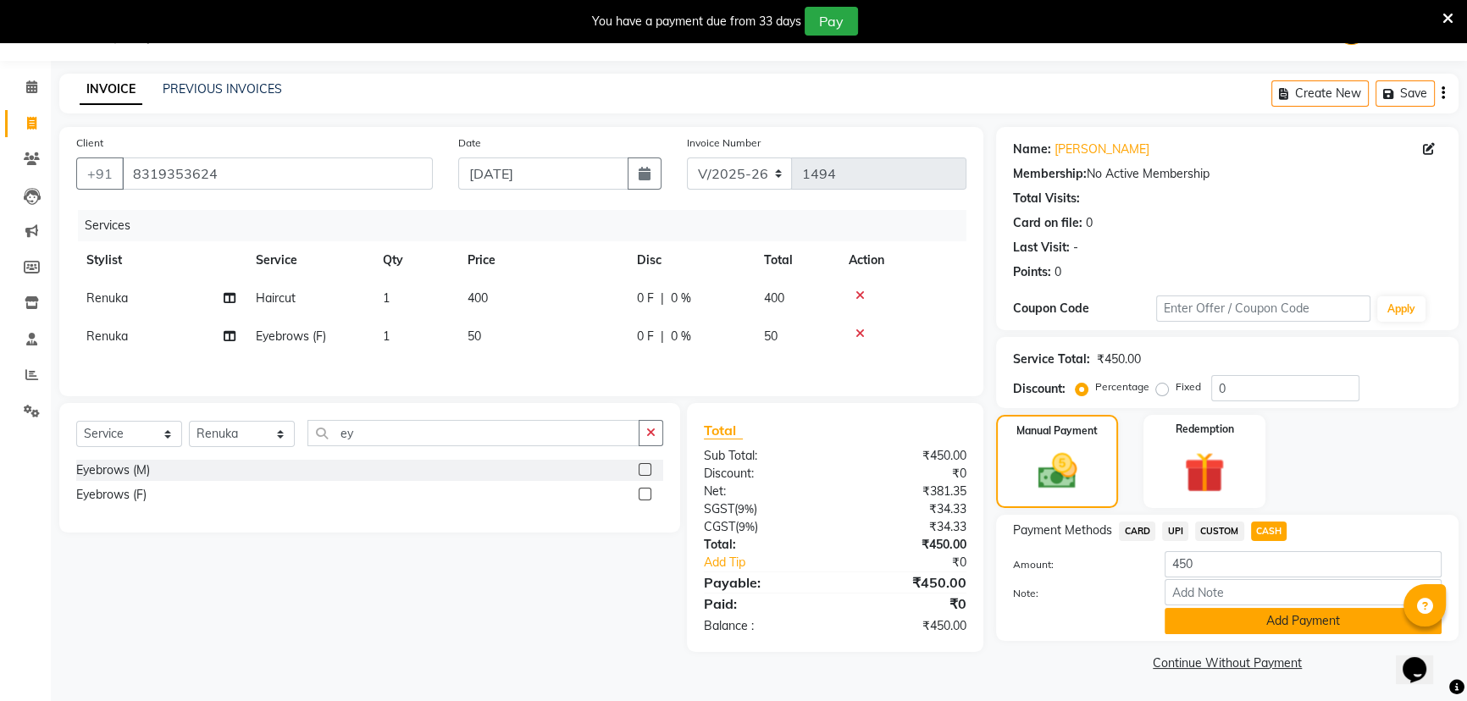
click at [1271, 618] on button "Add Payment" at bounding box center [1303, 621] width 277 height 26
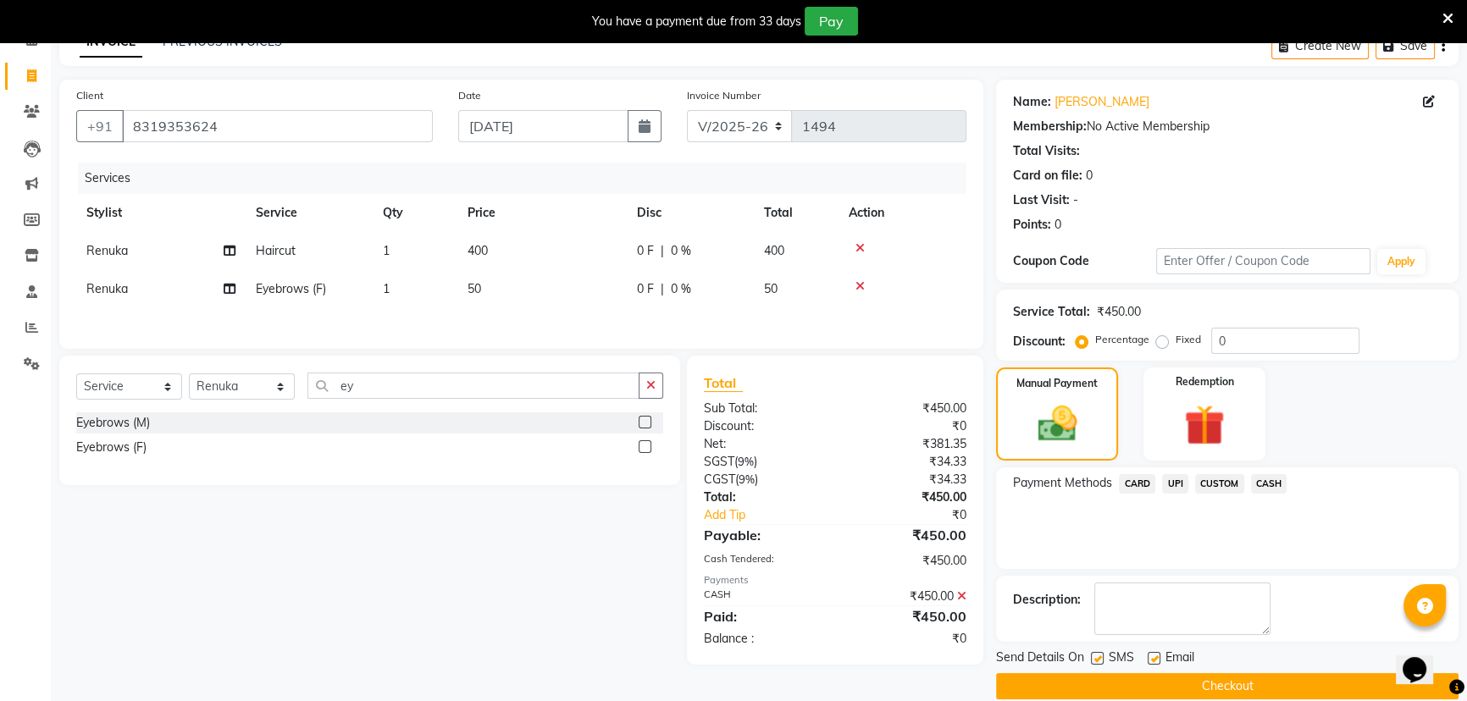
scroll to position [112, 0]
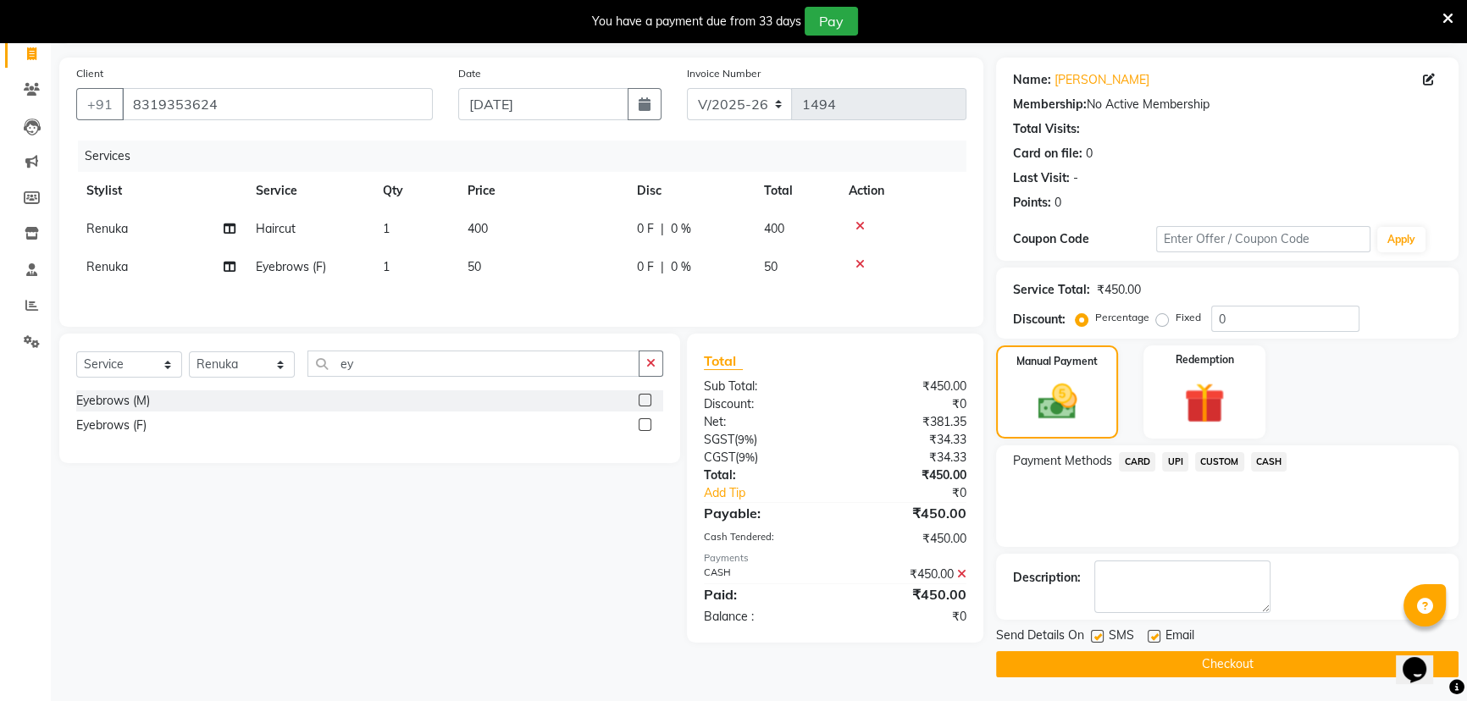
click at [1171, 662] on button "Checkout" at bounding box center [1227, 664] width 463 height 26
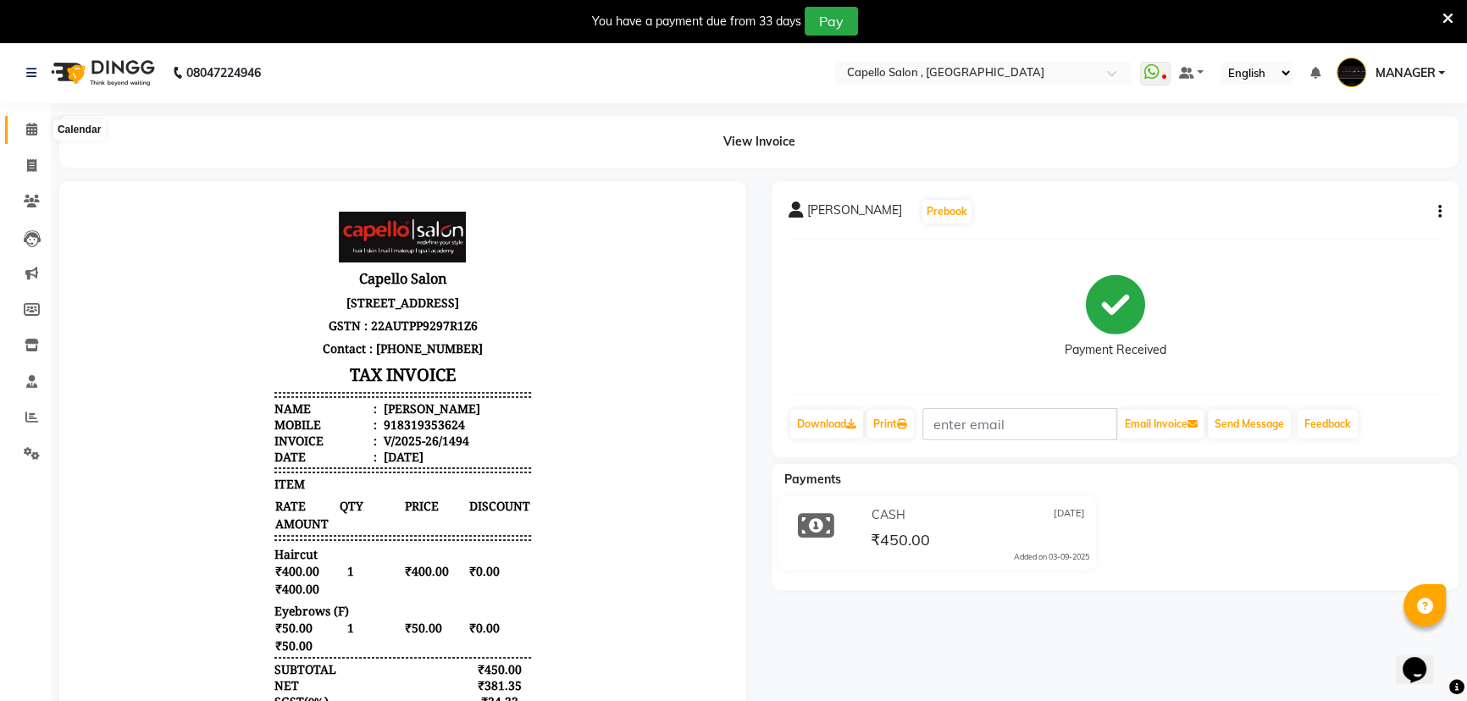
click at [30, 132] on icon at bounding box center [31, 129] width 11 height 13
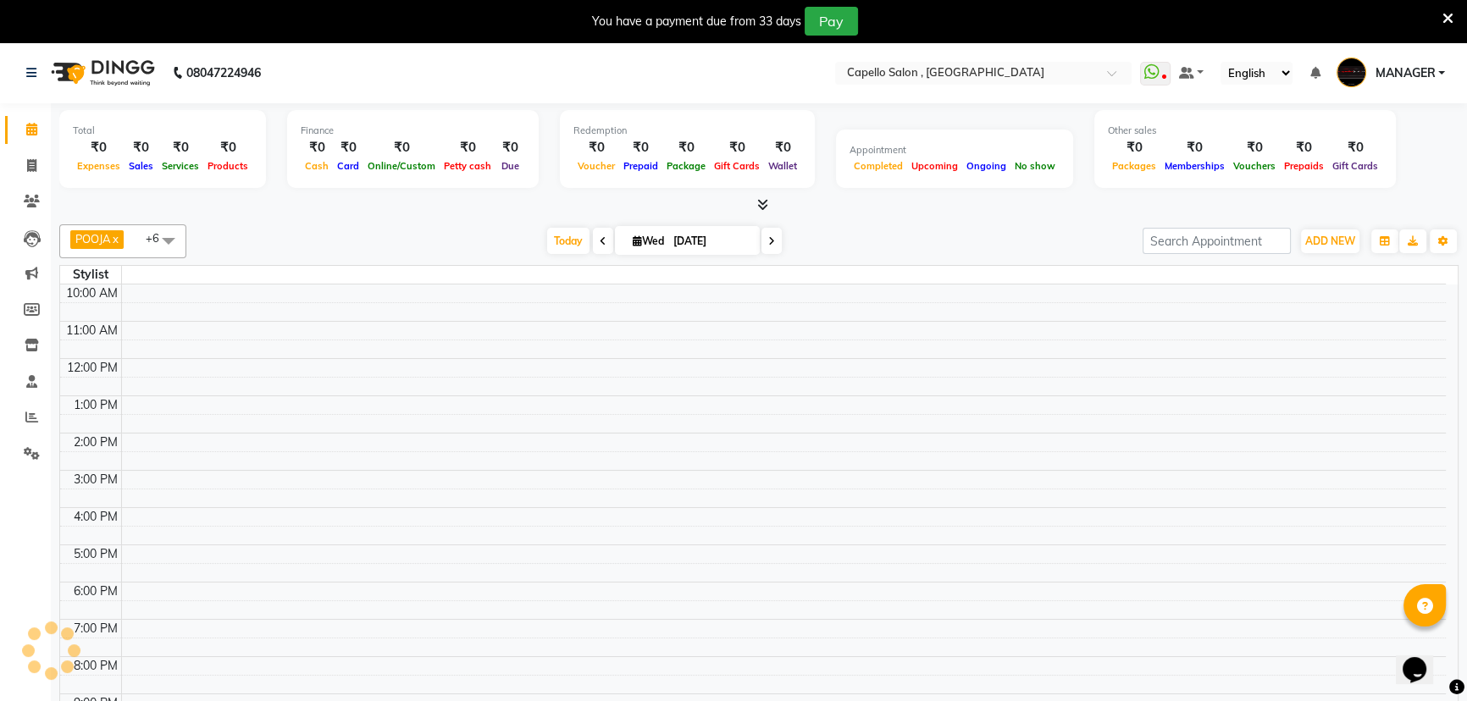
scroll to position [42, 0]
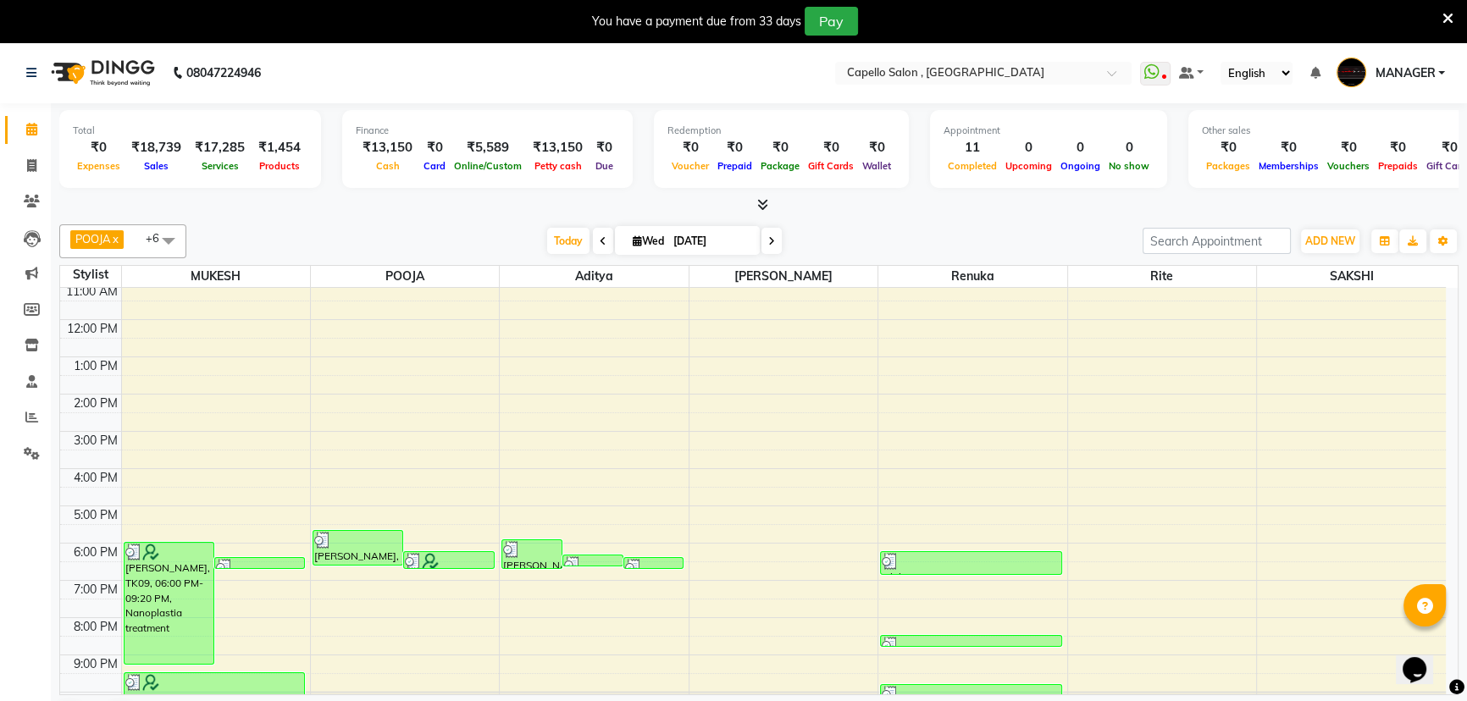
click at [847, 248] on div "[DATE] [DATE]" at bounding box center [665, 241] width 940 height 25
drag, startPoint x: 28, startPoint y: 164, endPoint x: 25, endPoint y: 130, distance: 34.8
click at [28, 164] on icon at bounding box center [31, 165] width 9 height 13
select select "service"
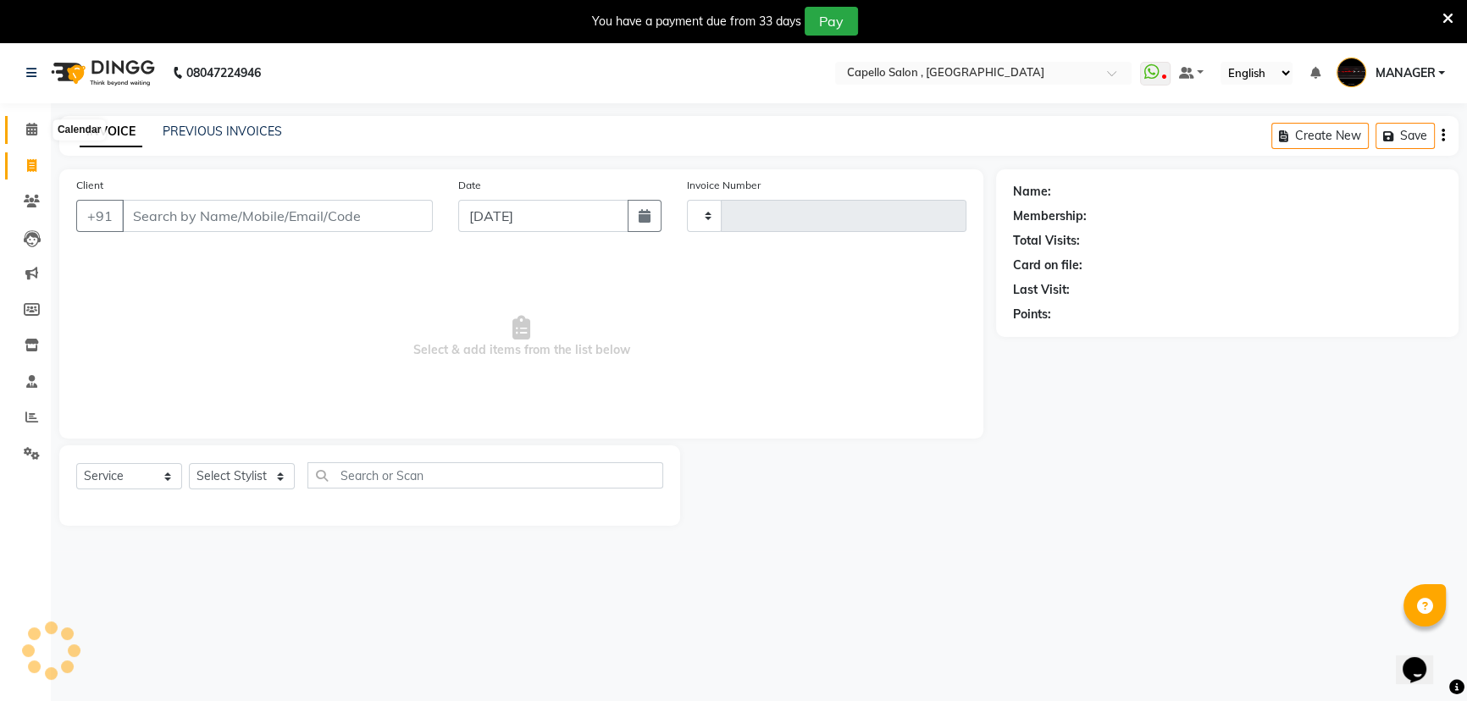
click at [30, 128] on icon at bounding box center [31, 129] width 11 height 13
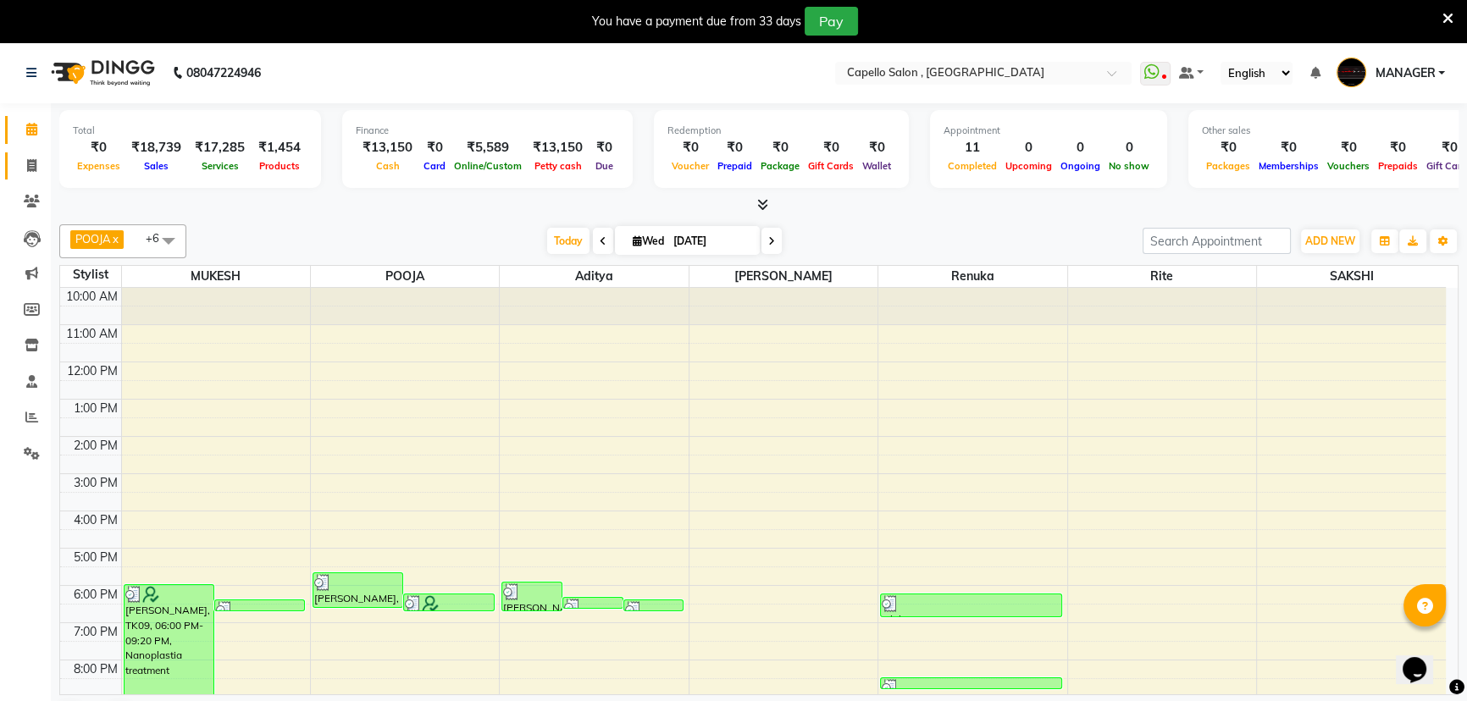
drag, startPoint x: 844, startPoint y: 624, endPoint x: 38, endPoint y: 164, distance: 928.2
click at [28, 169] on icon at bounding box center [31, 165] width 9 height 13
select select "service"
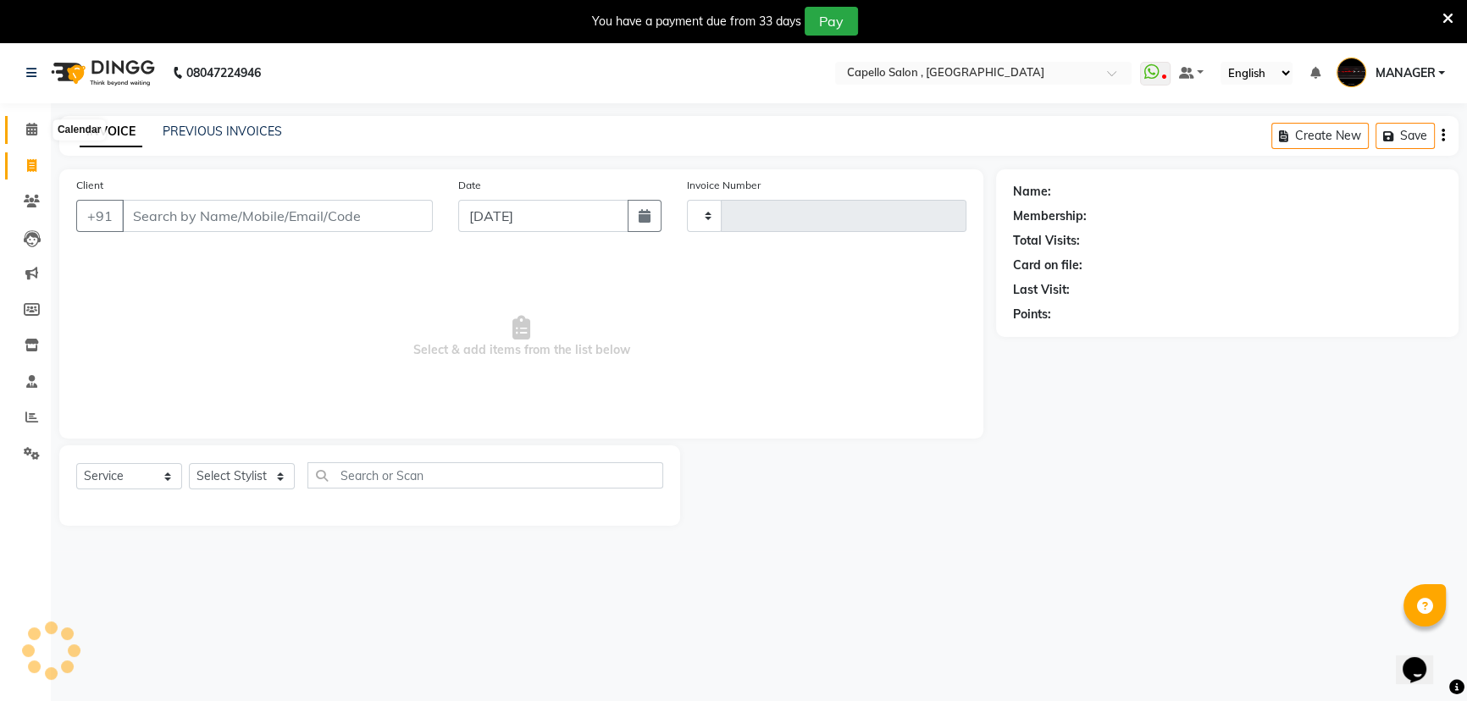
drag, startPoint x: 30, startPoint y: 133, endPoint x: 83, endPoint y: 130, distance: 53.4
click at [30, 133] on icon at bounding box center [31, 129] width 11 height 13
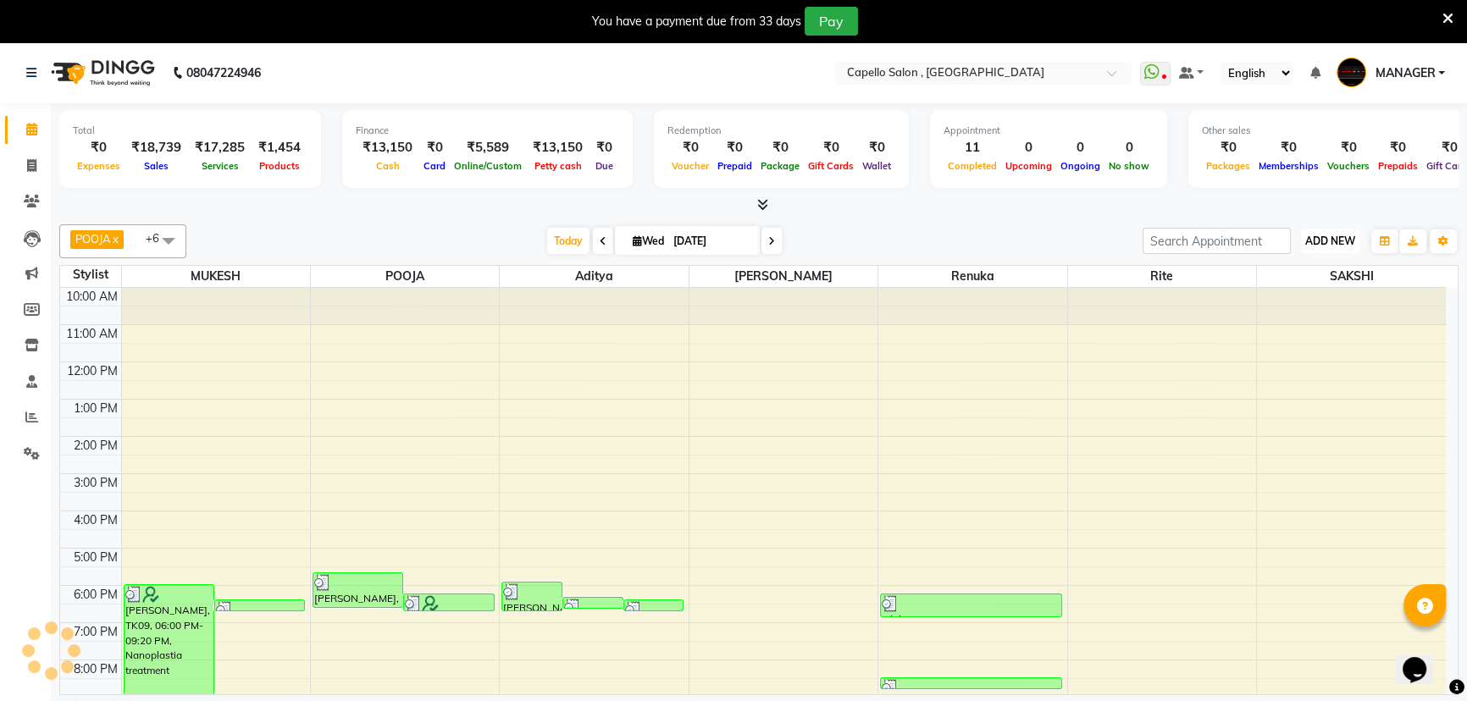
click at [1349, 237] on span "ADD NEW" at bounding box center [1330, 241] width 50 height 13
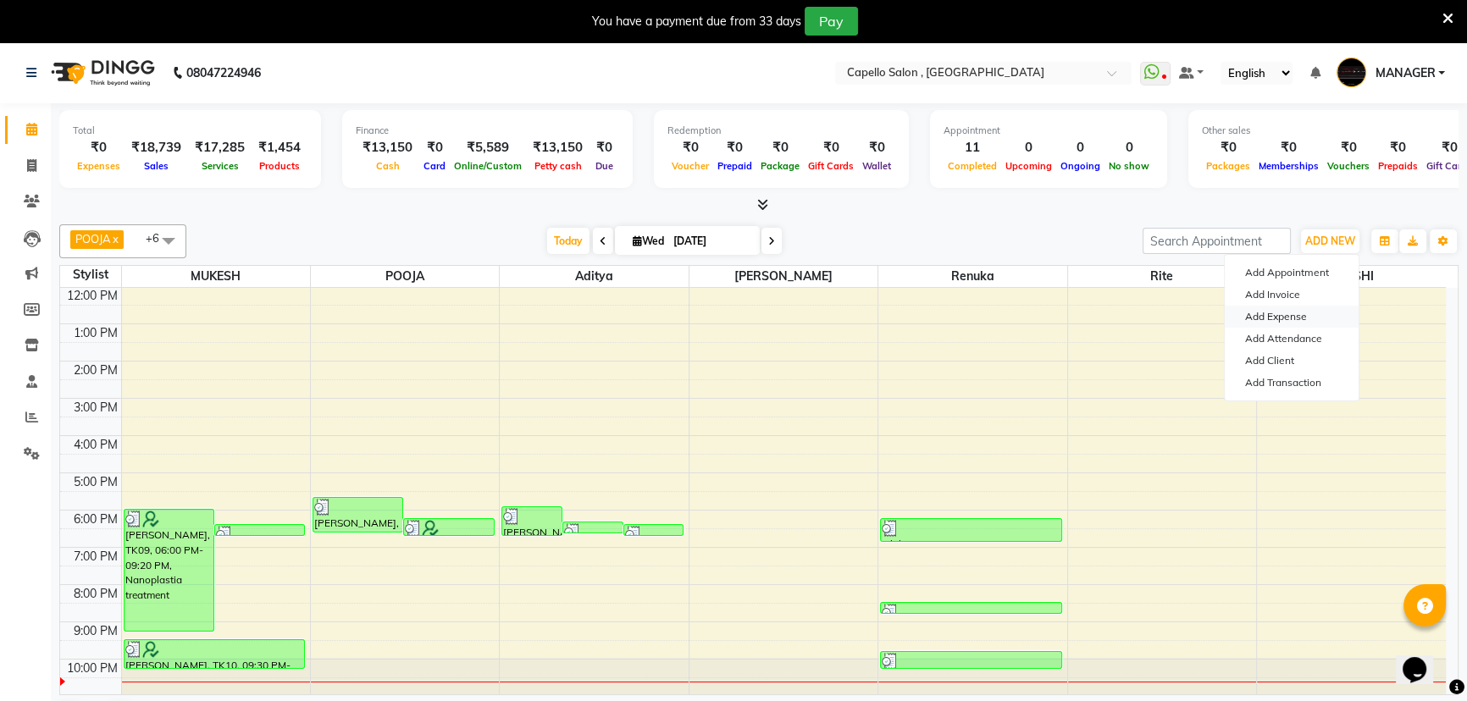
click at [1305, 313] on link "Add Expense" at bounding box center [1292, 317] width 134 height 22
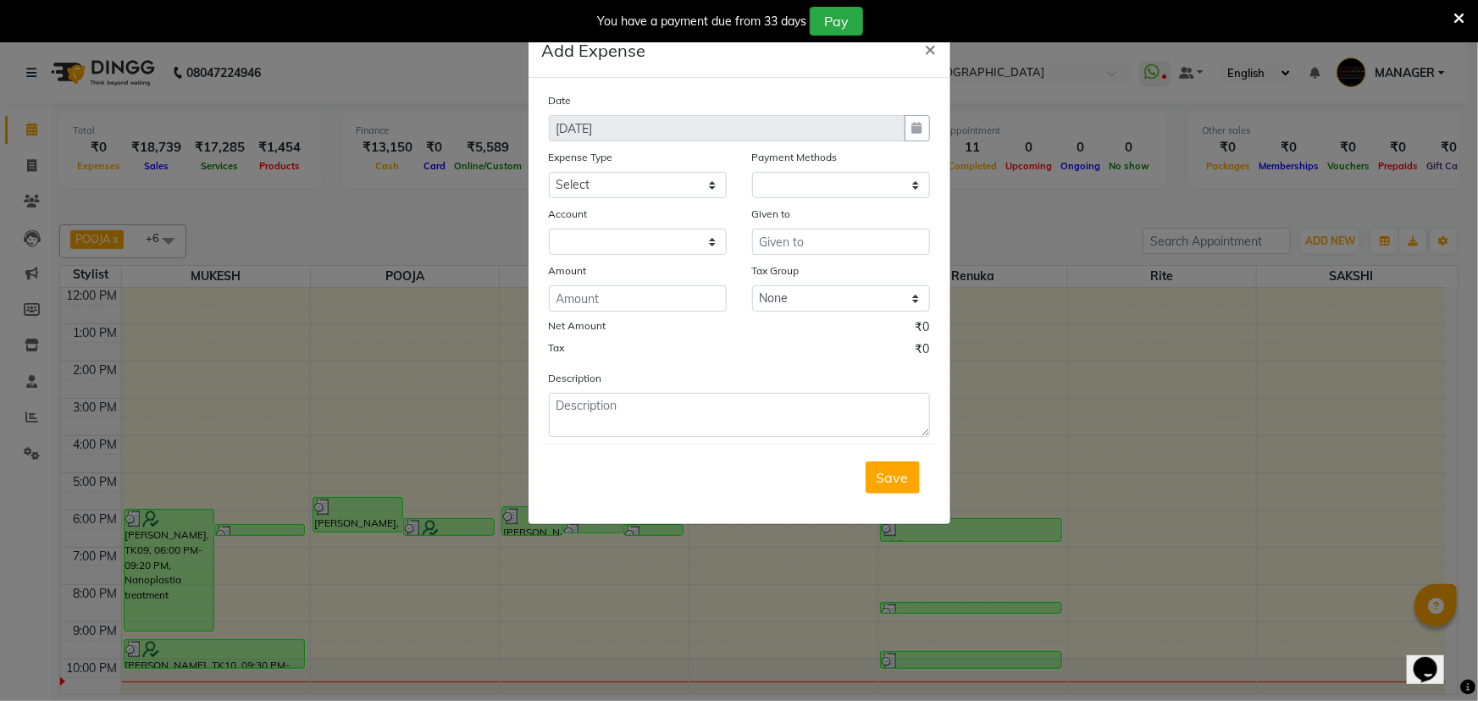
select select "1"
select select "2274"
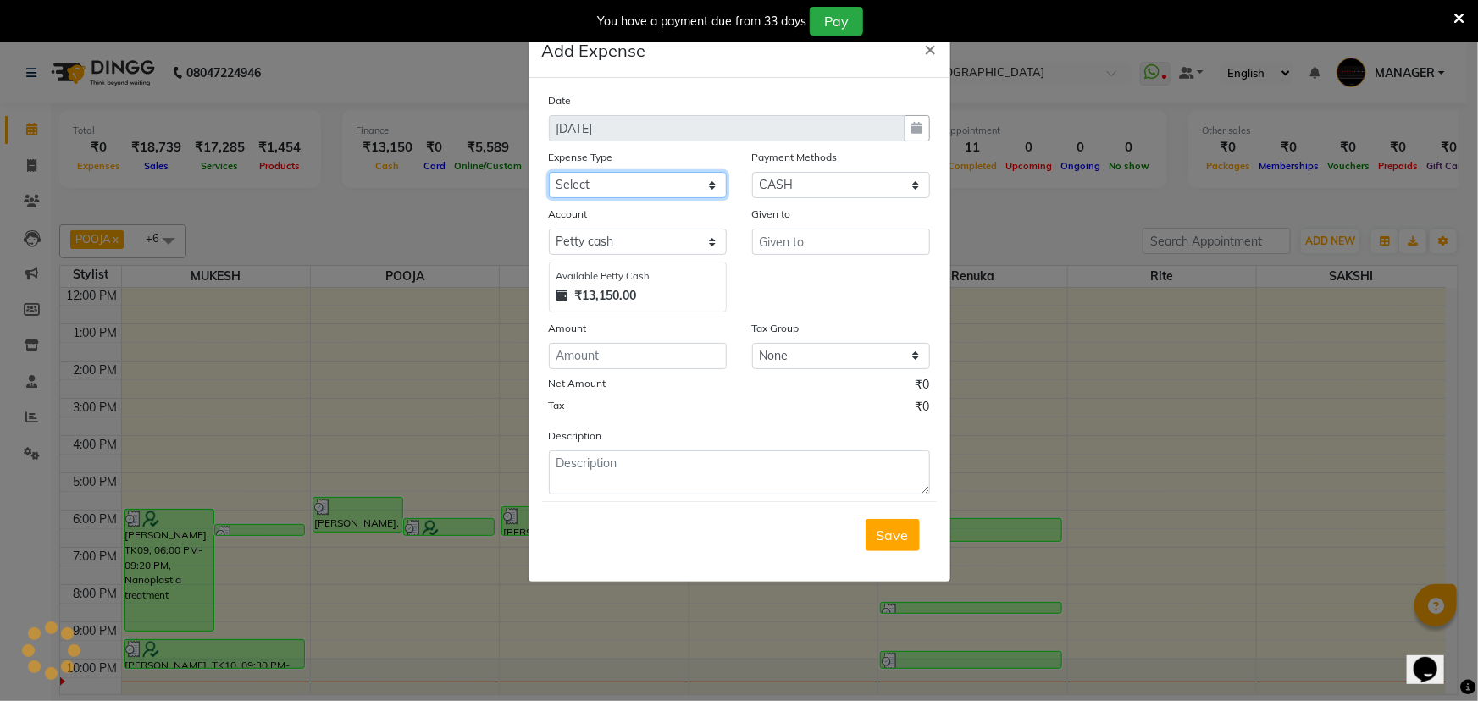
click at [674, 181] on select "Select Advance Salary Annual Lift Maintenance Charges BUILDING MAINTANANCE EXP …" at bounding box center [638, 185] width 178 height 26
select select "1466"
click at [644, 179] on select "Select Advance Salary Annual Lift Maintenance Charges BUILDING MAINTANANCE EXP …" at bounding box center [638, 185] width 178 height 26
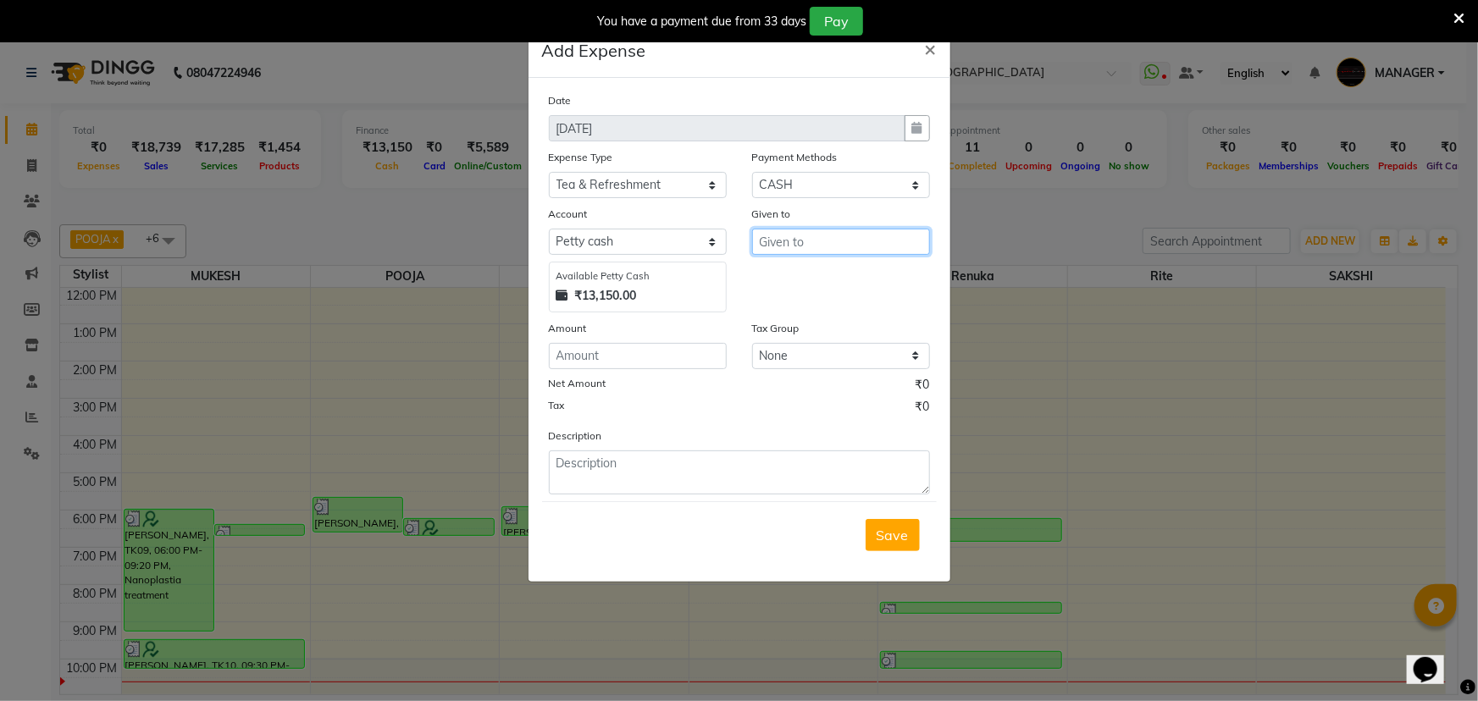
click at [845, 247] on input "text" at bounding box center [841, 242] width 178 height 26
click at [820, 308] on button "AD MIN" at bounding box center [820, 305] width 134 height 27
type input "ADMIN"
click at [683, 353] on input "number" at bounding box center [638, 356] width 178 height 26
type input "50"
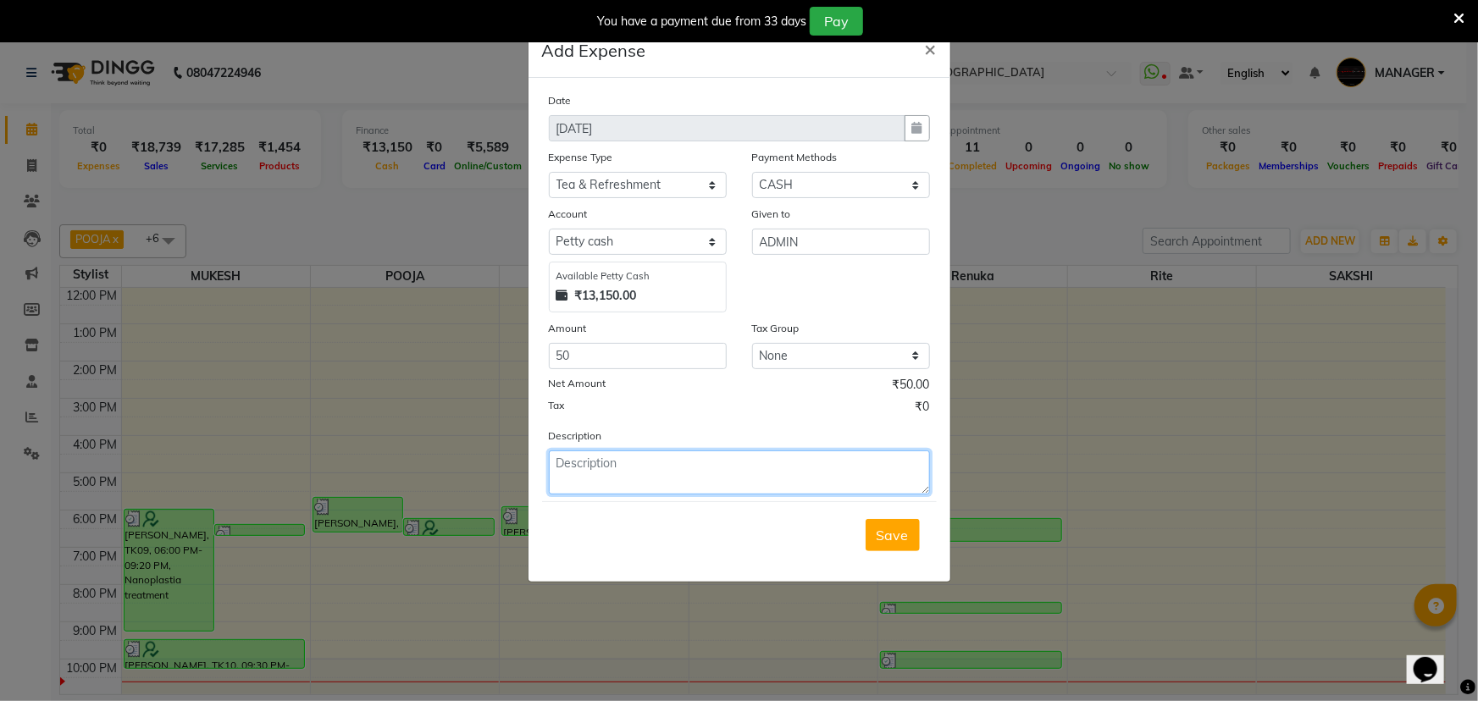
click at [753, 474] on textarea at bounding box center [739, 473] width 381 height 44
type textarea "tea-50"
click at [887, 540] on span "Save" at bounding box center [893, 535] width 32 height 17
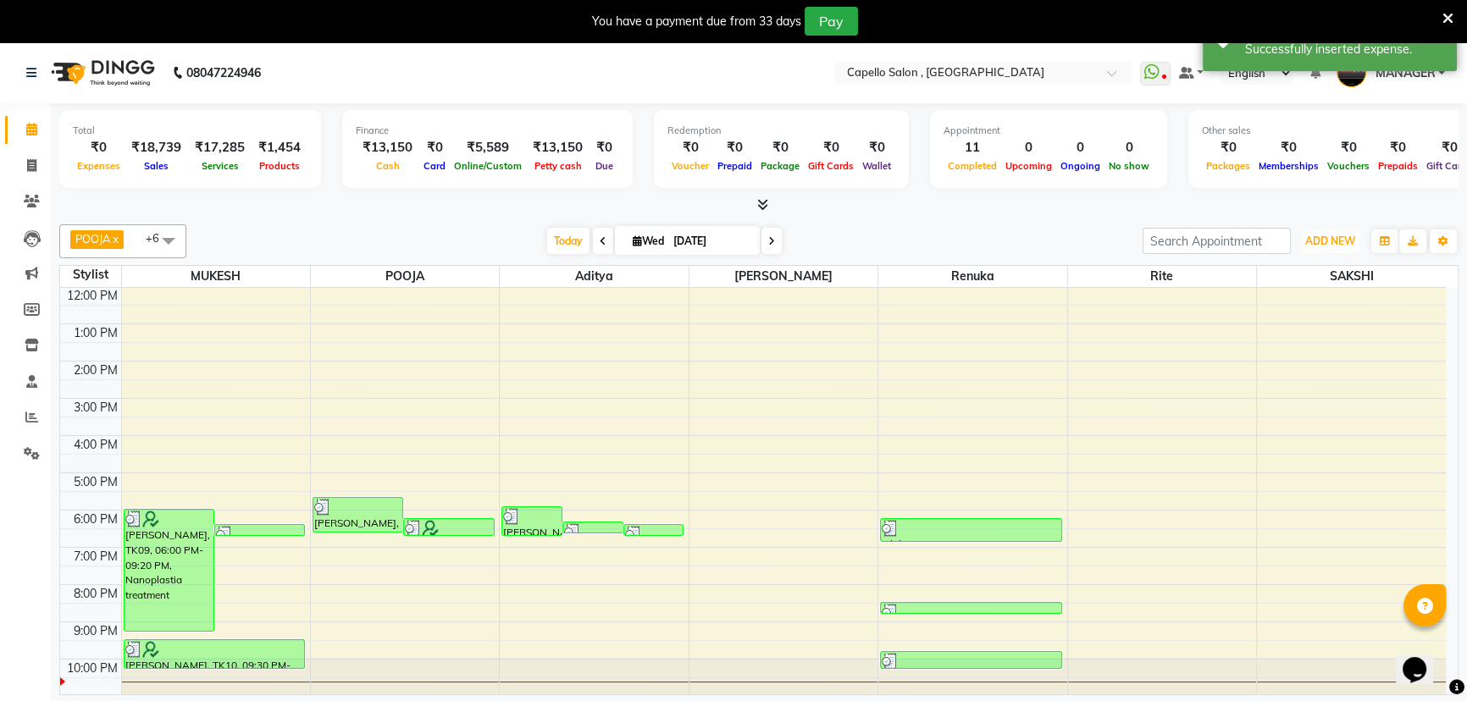
click at [1331, 235] on span "ADD NEW" at bounding box center [1330, 241] width 50 height 13
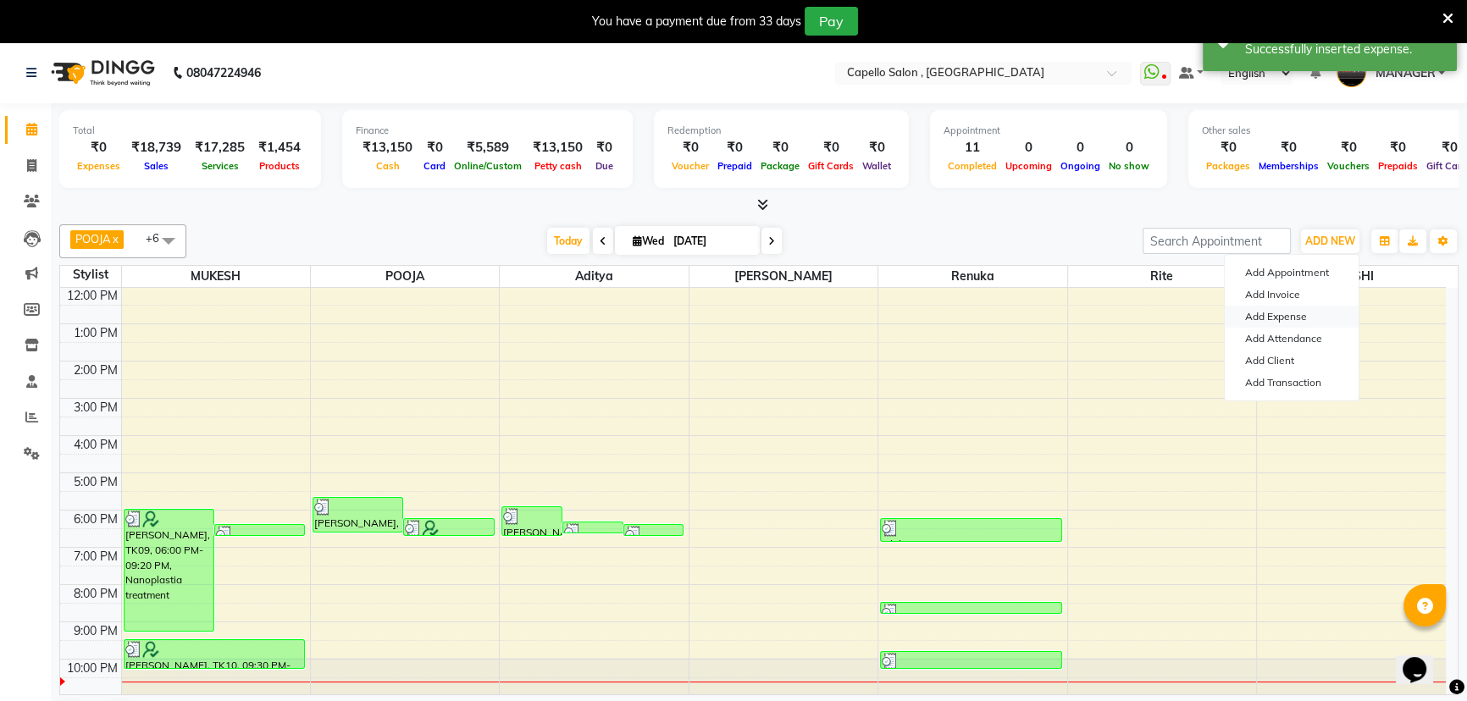
click at [1305, 313] on link "Add Expense" at bounding box center [1292, 317] width 134 height 22
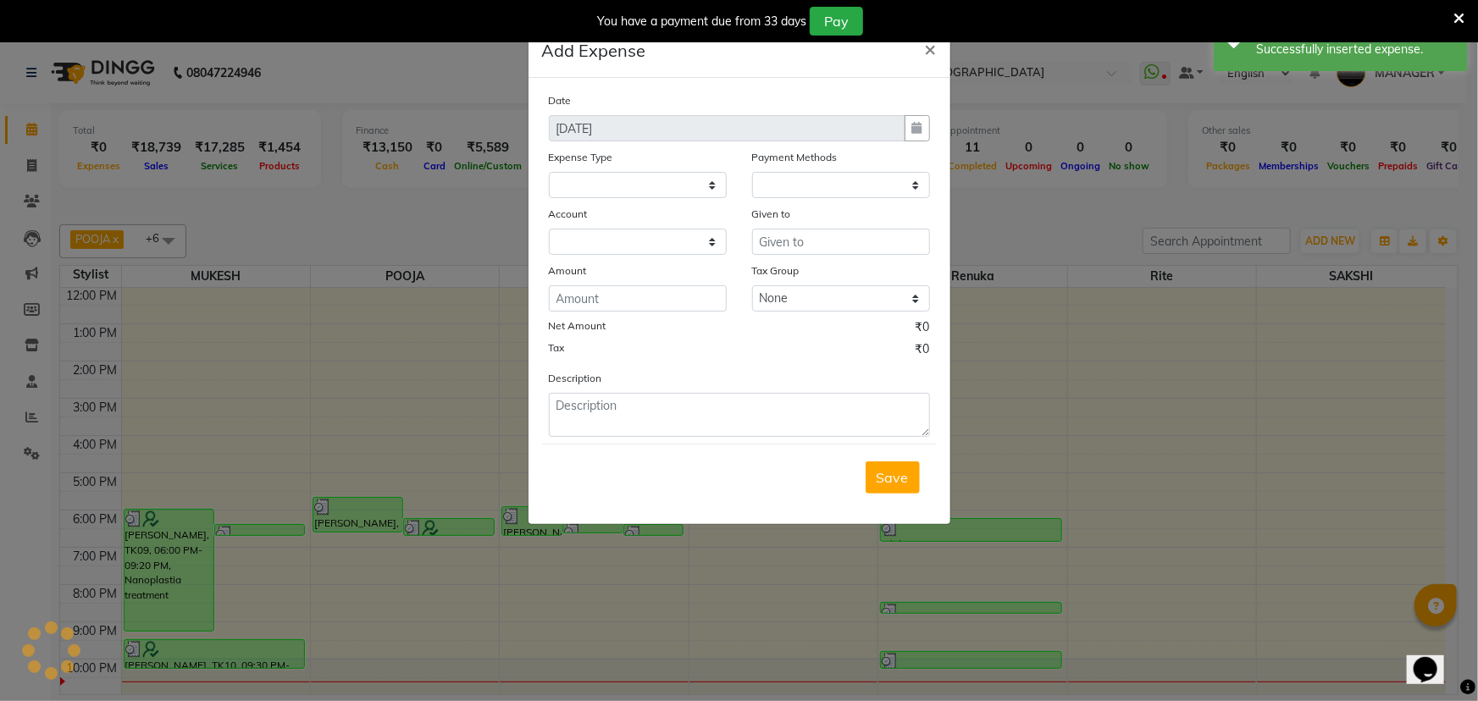
select select
select select "1"
select select "2274"
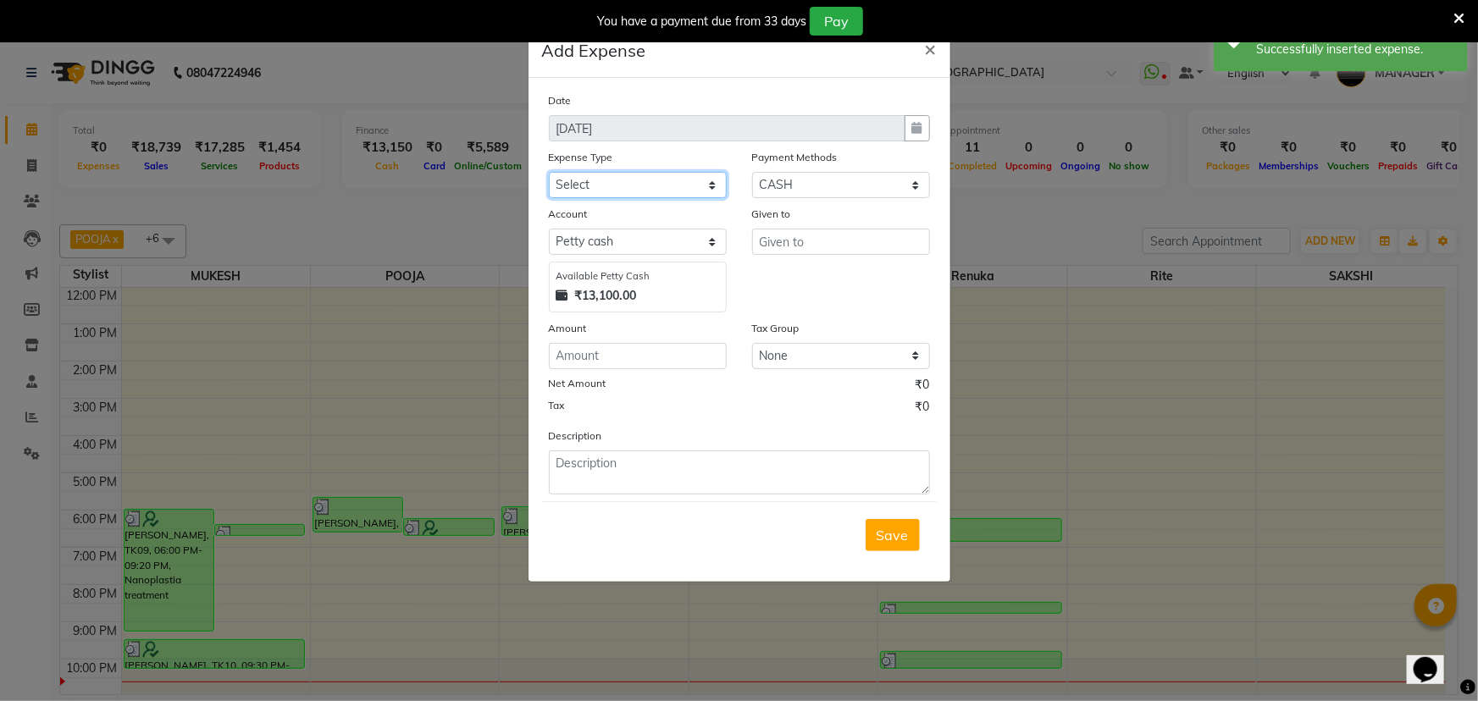
click at [718, 182] on select "Select Advance Salary Annual Lift Maintenance Charges BUILDING MAINTANANCE EXP …" at bounding box center [638, 185] width 178 height 26
select select "5215"
click at [616, 190] on select "Select Advance Salary Annual Lift Maintenance Charges BUILDING MAINTANANCE EXP …" at bounding box center [638, 185] width 178 height 26
click at [793, 241] on input "text" at bounding box center [841, 242] width 178 height 26
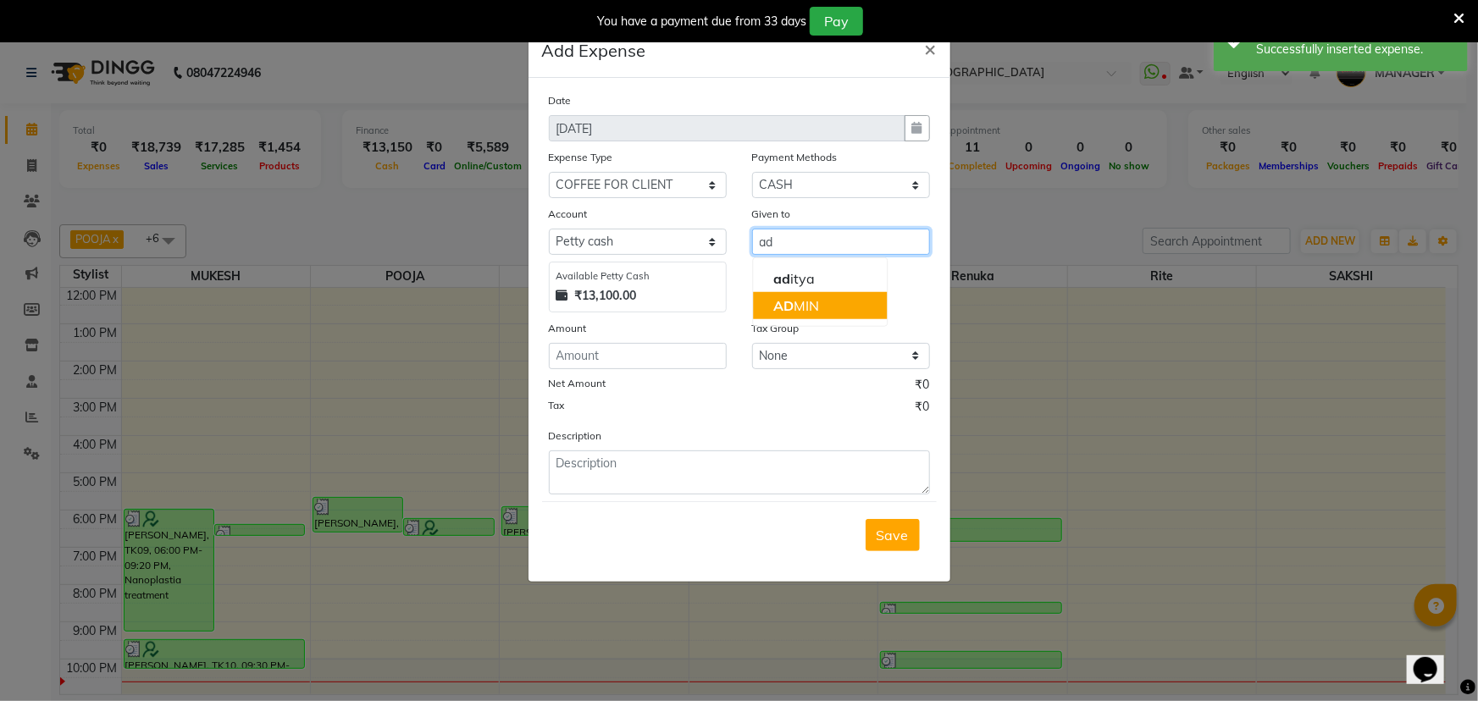
click at [806, 304] on ngb-highlight "AD MIN" at bounding box center [796, 305] width 46 height 17
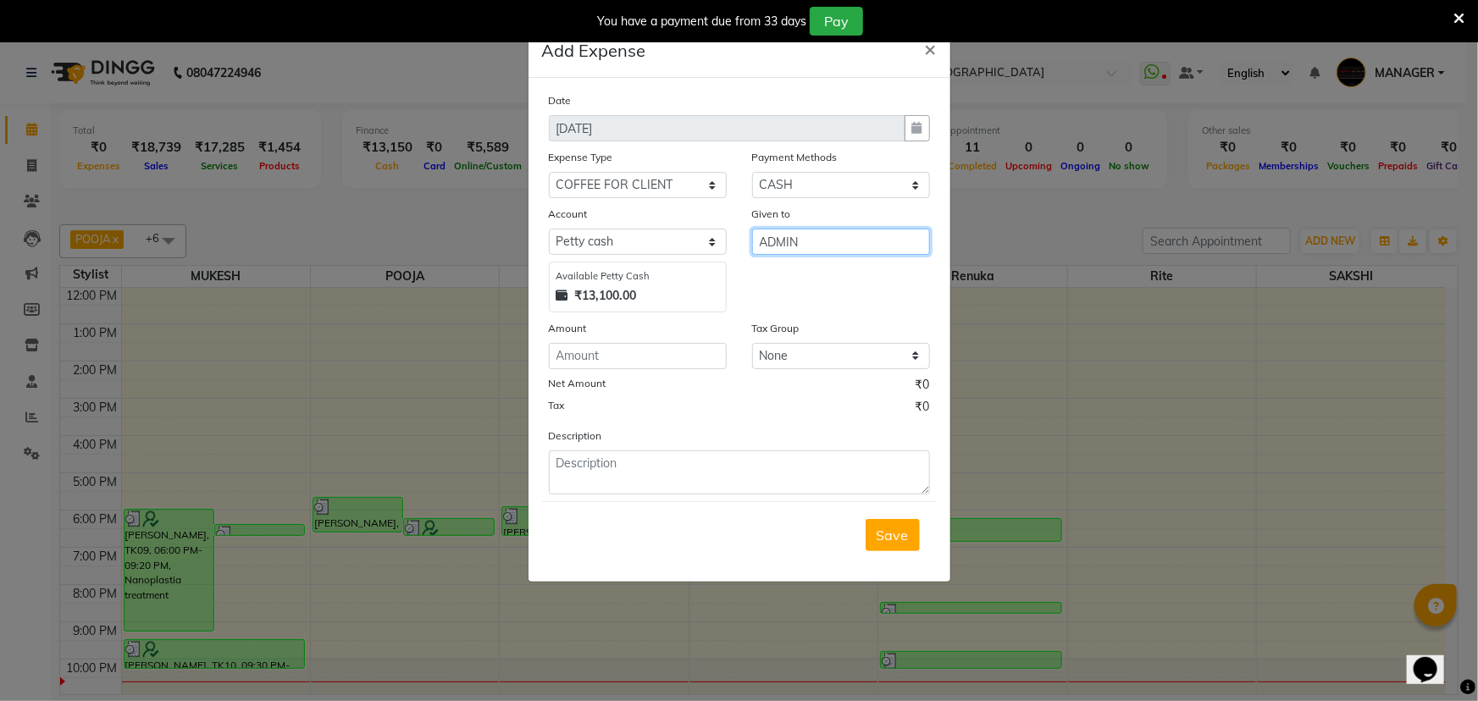
type input "ADMIN"
click at [679, 367] on input "number" at bounding box center [638, 356] width 178 height 26
type input "20"
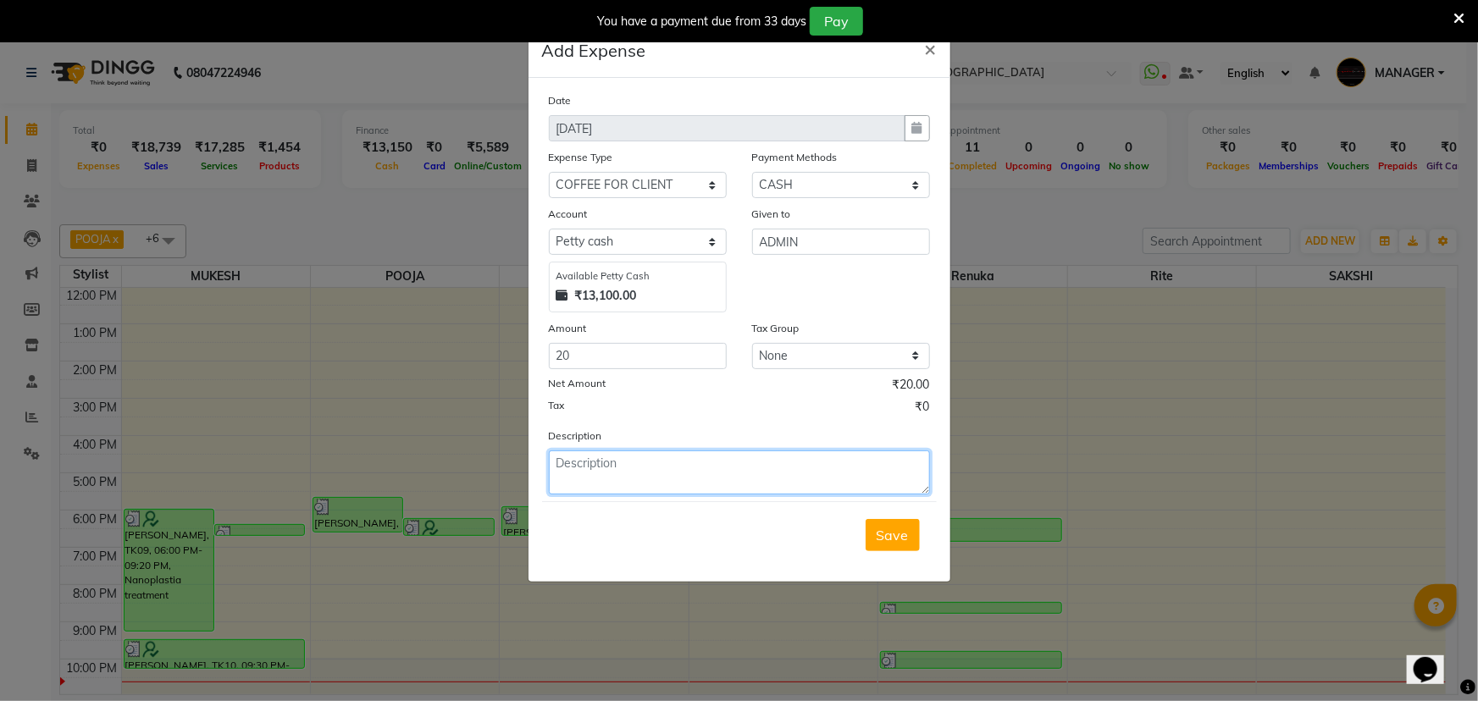
click at [688, 458] on textarea at bounding box center [739, 473] width 381 height 44
type textarea "coffee for client - 20"
click at [884, 535] on span "Save" at bounding box center [893, 535] width 32 height 17
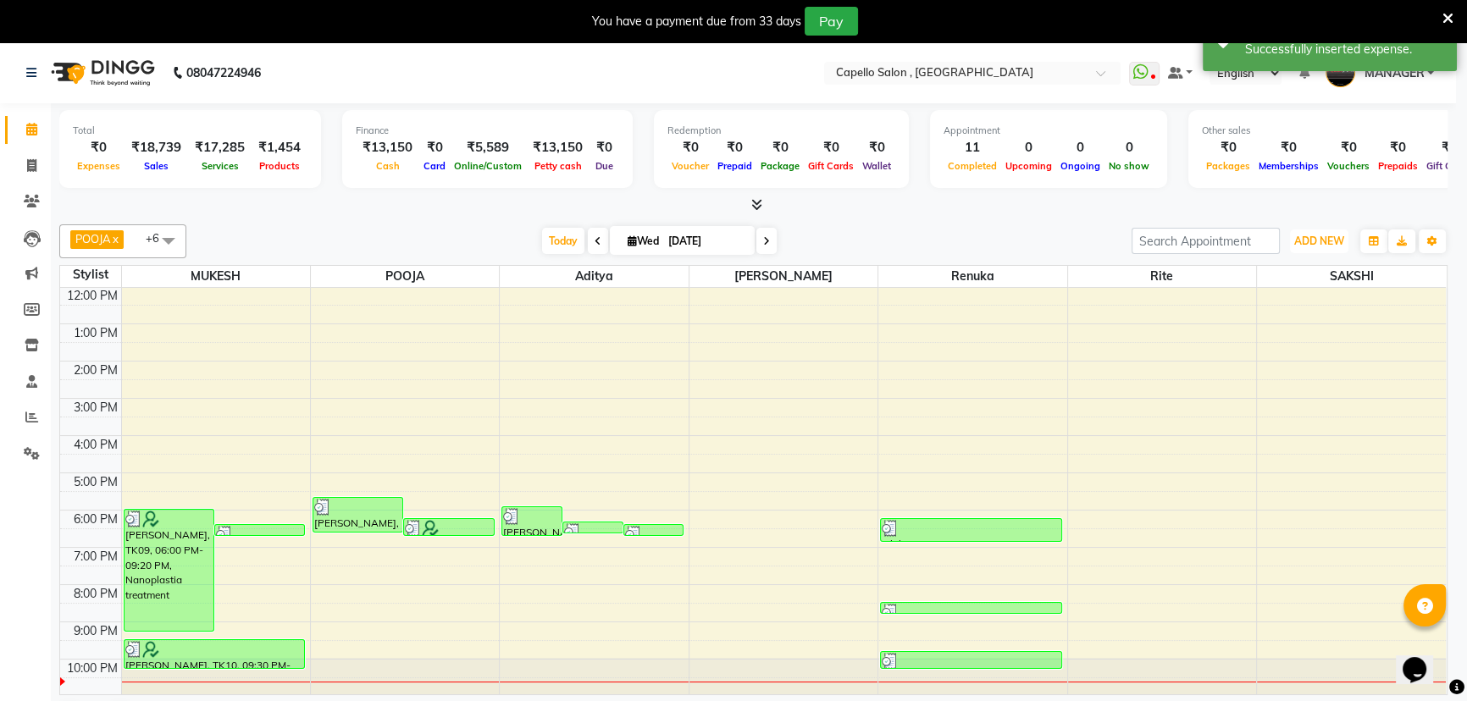
click at [1341, 237] on span "ADD NEW" at bounding box center [1319, 241] width 50 height 13
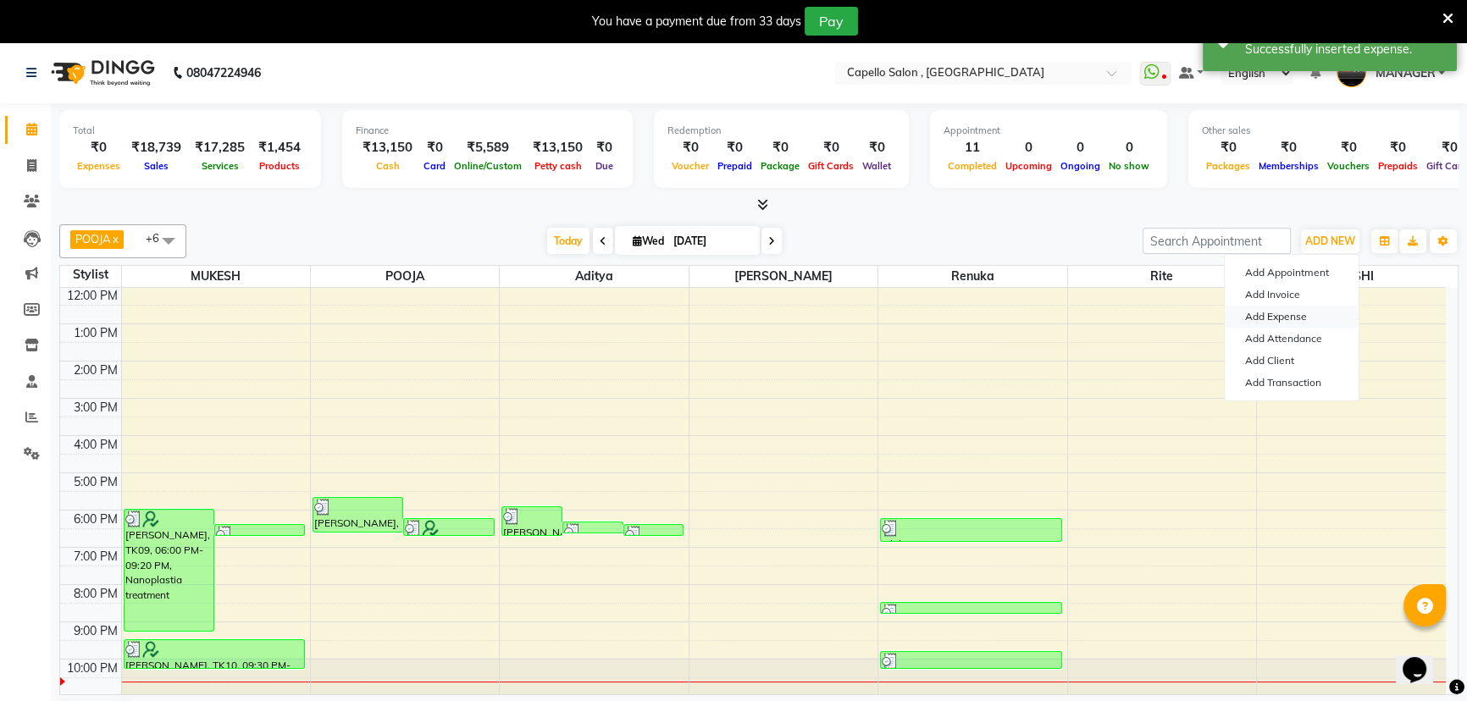
click at [1314, 315] on link "Add Expense" at bounding box center [1292, 317] width 134 height 22
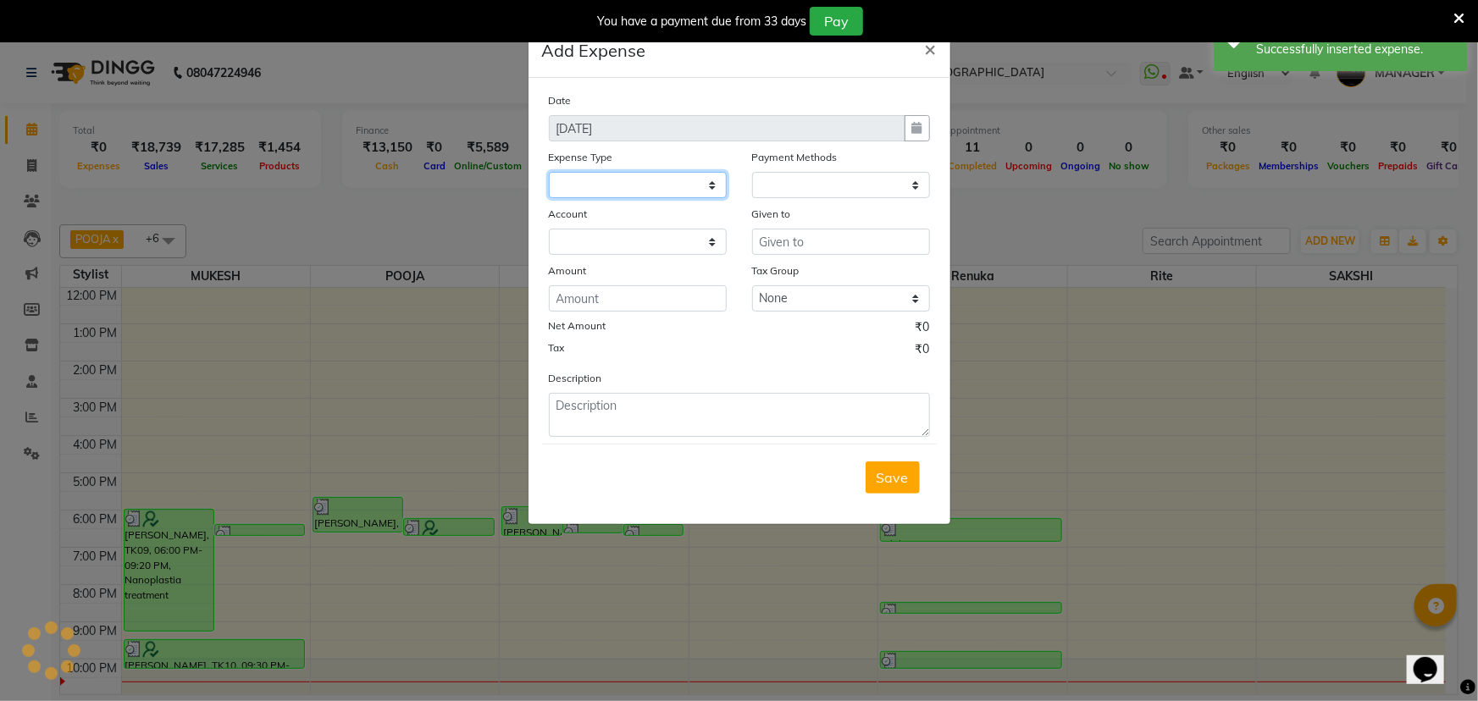
click at [662, 183] on select at bounding box center [638, 185] width 178 height 26
select select
select select "1"
select select "2274"
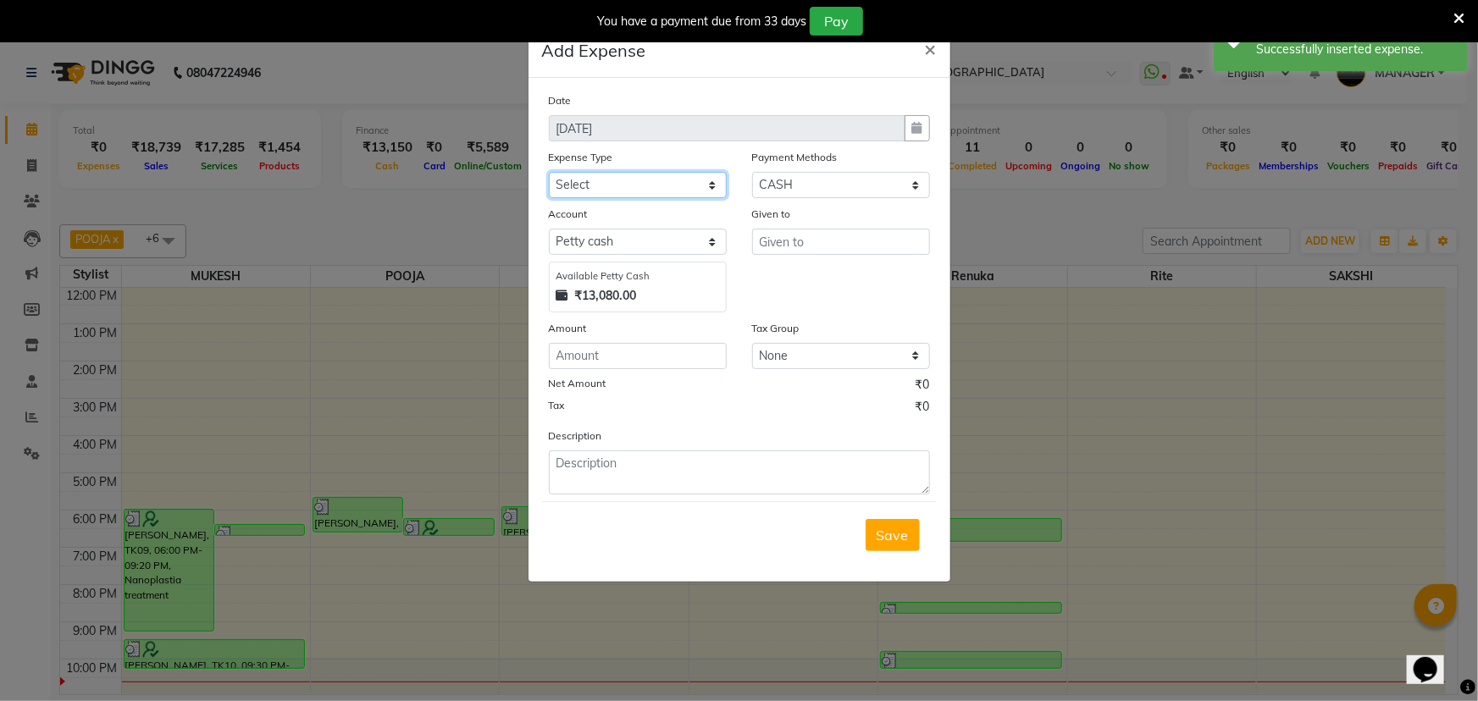
select select "2584"
drag, startPoint x: 662, startPoint y: 172, endPoint x: 775, endPoint y: 217, distance: 121.3
click at [663, 172] on select "Select Advance Salary Annual Lift Maintenance Charges BUILDING MAINTANANCE EXP …" at bounding box center [638, 185] width 178 height 26
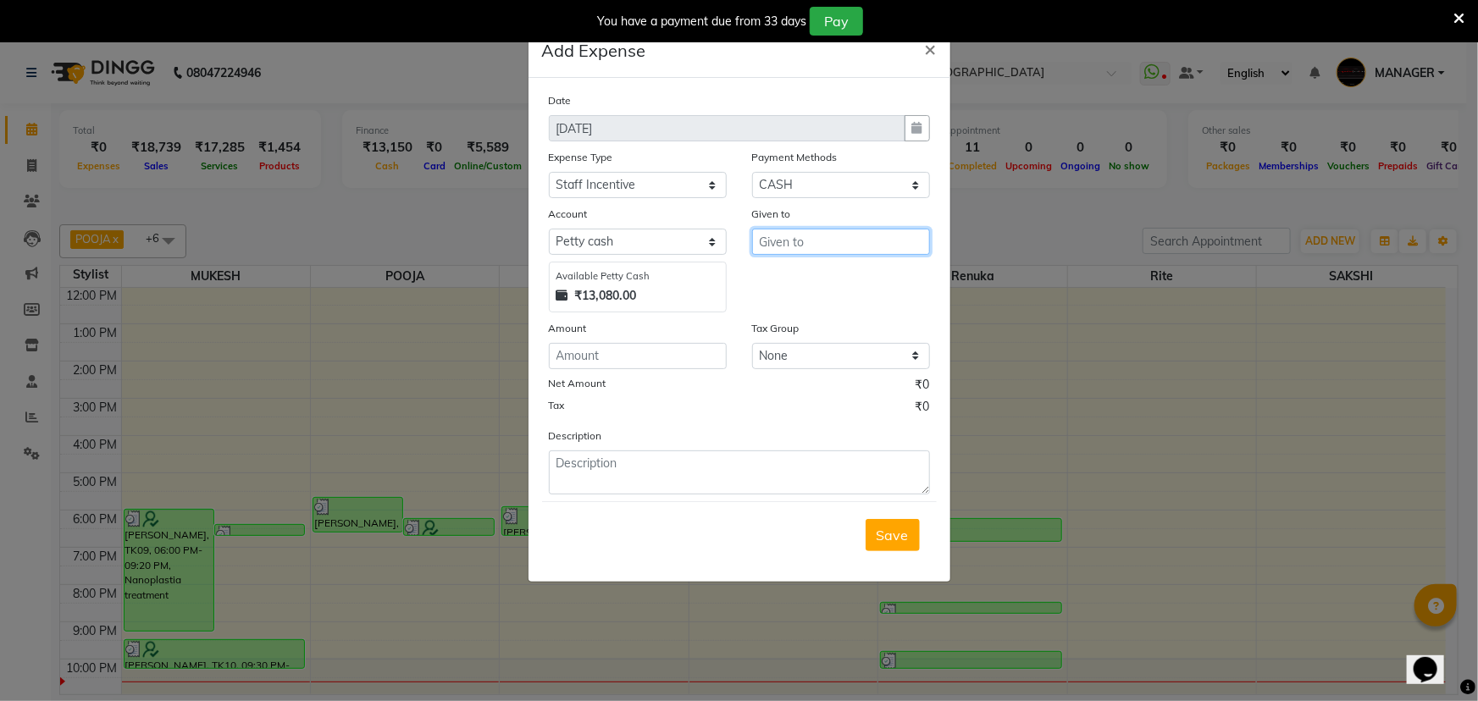
click at [860, 247] on input "text" at bounding box center [841, 242] width 178 height 26
click at [834, 280] on button "[PERSON_NAME] ka" at bounding box center [838, 278] width 170 height 27
type input "Renuka"
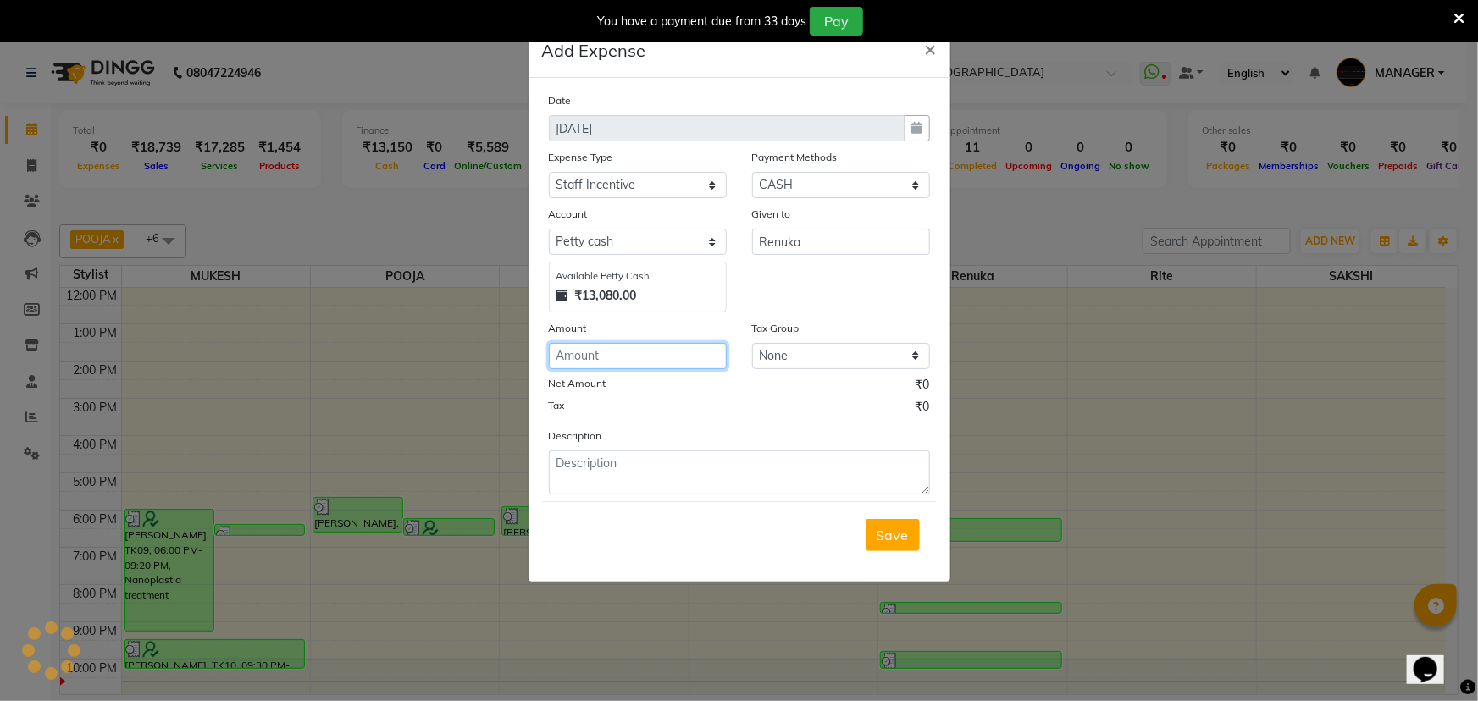
click at [718, 350] on input "number" at bounding box center [638, 356] width 178 height 26
type input "100"
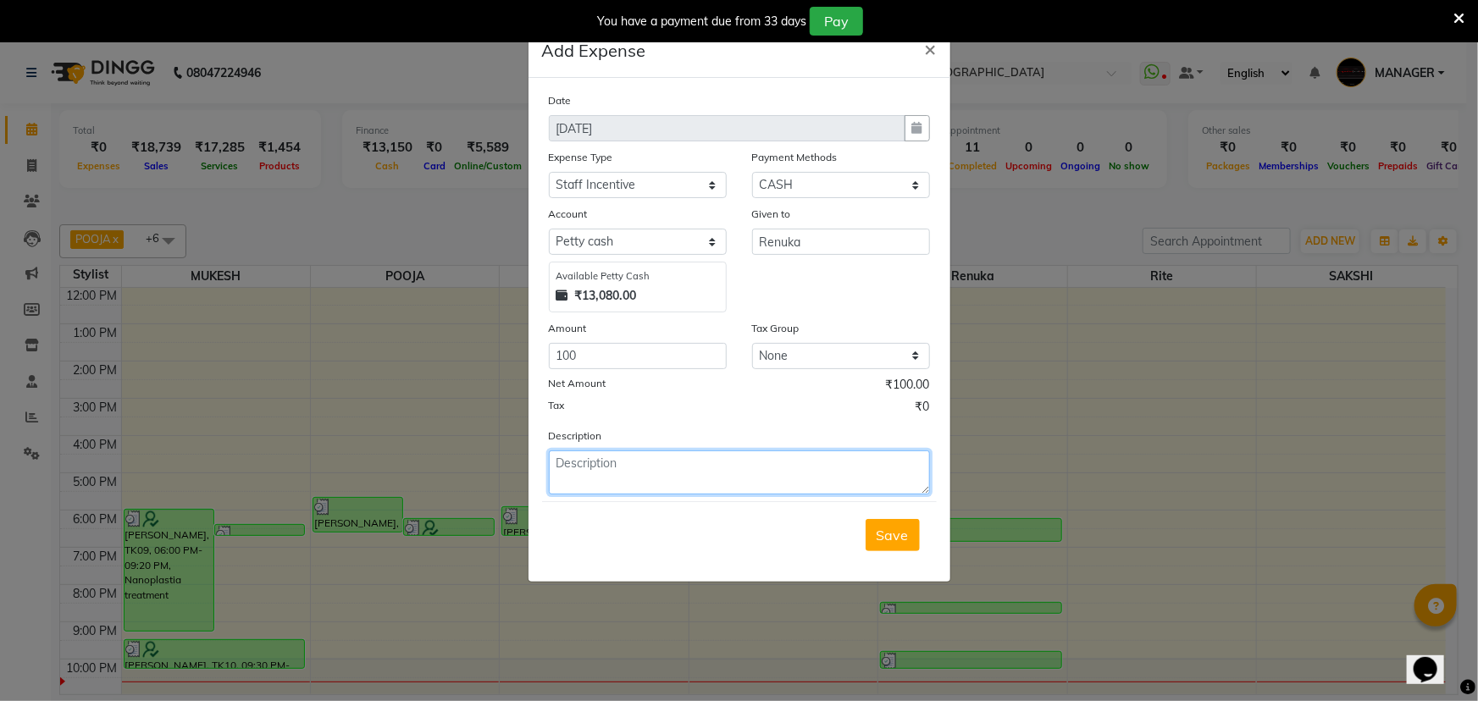
click at [725, 474] on textarea at bounding box center [739, 473] width 381 height 44
type textarea "renuka treatment inc - 100"
click at [882, 531] on span "Save" at bounding box center [893, 535] width 32 height 17
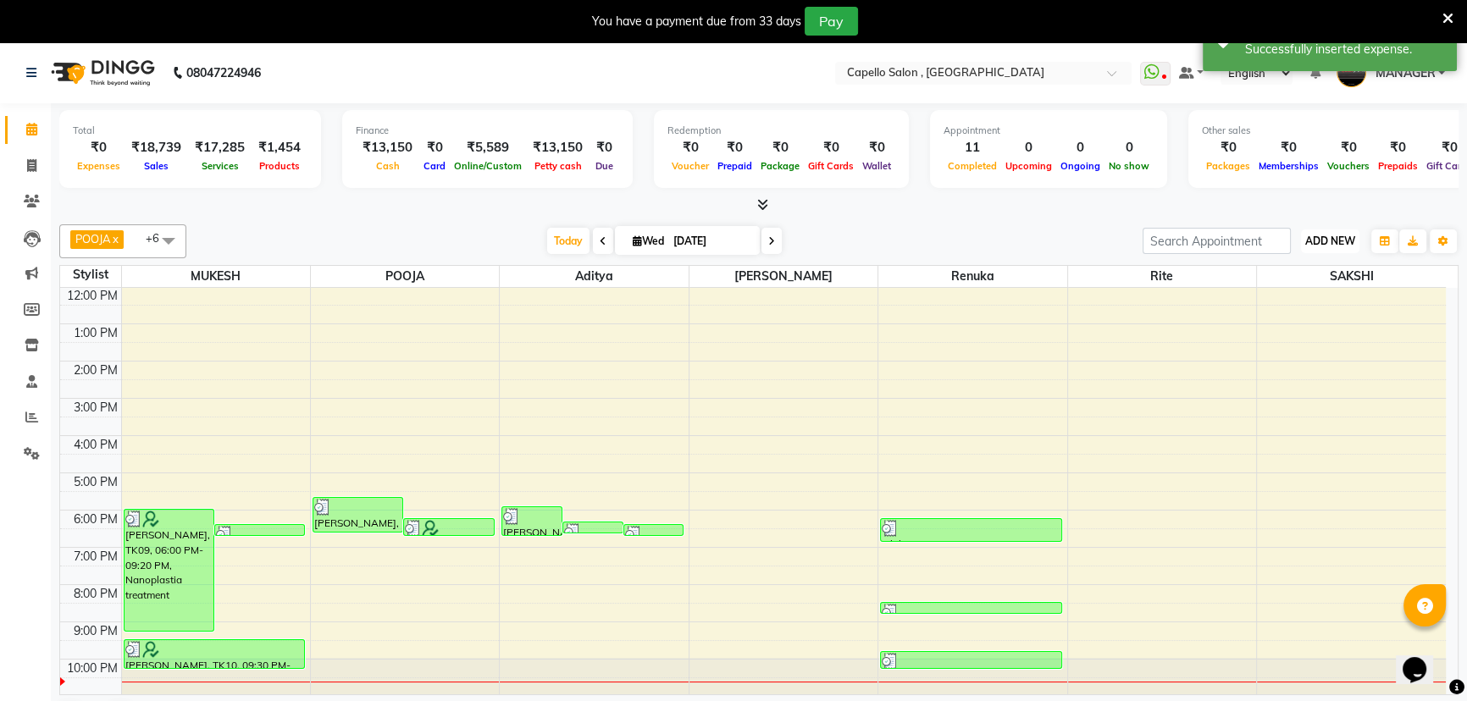
click at [1330, 237] on span "ADD NEW" at bounding box center [1330, 241] width 50 height 13
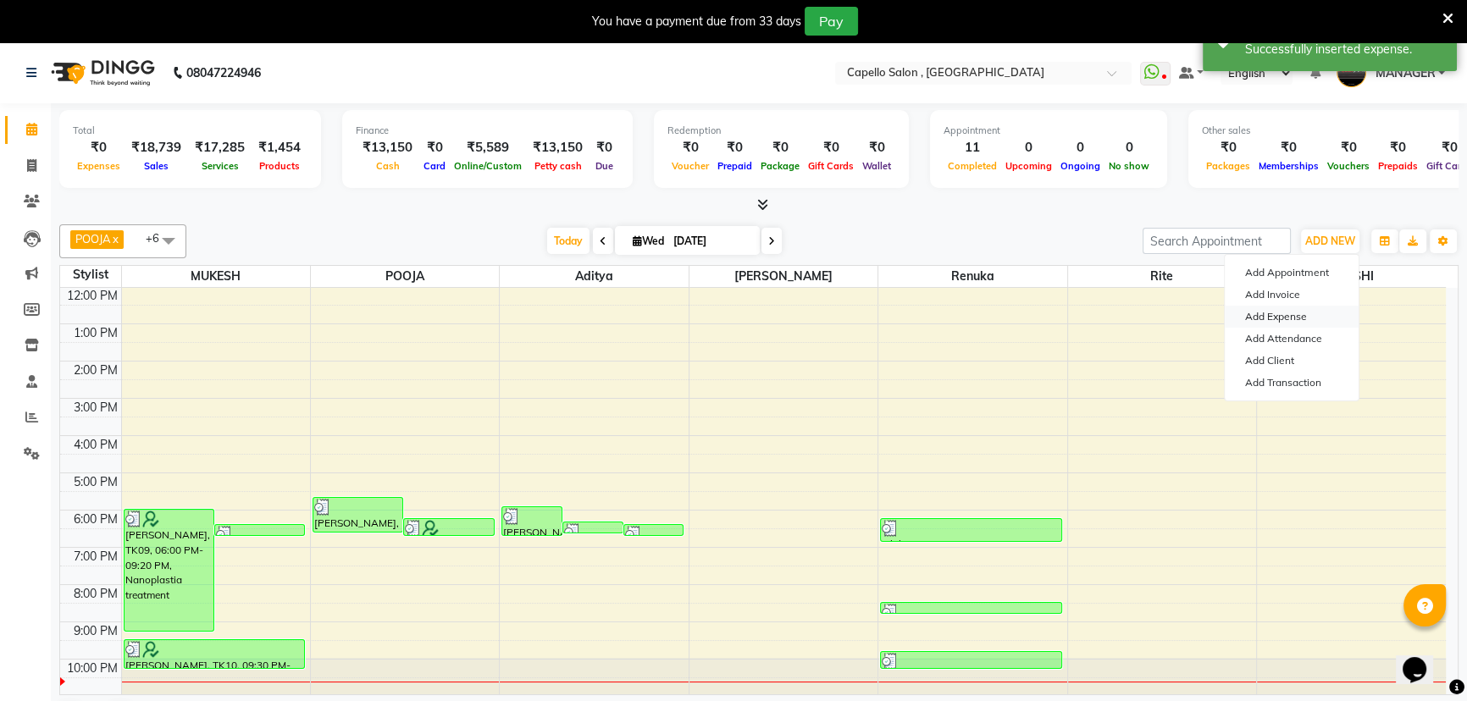
click at [1297, 313] on link "Add Expense" at bounding box center [1292, 317] width 134 height 22
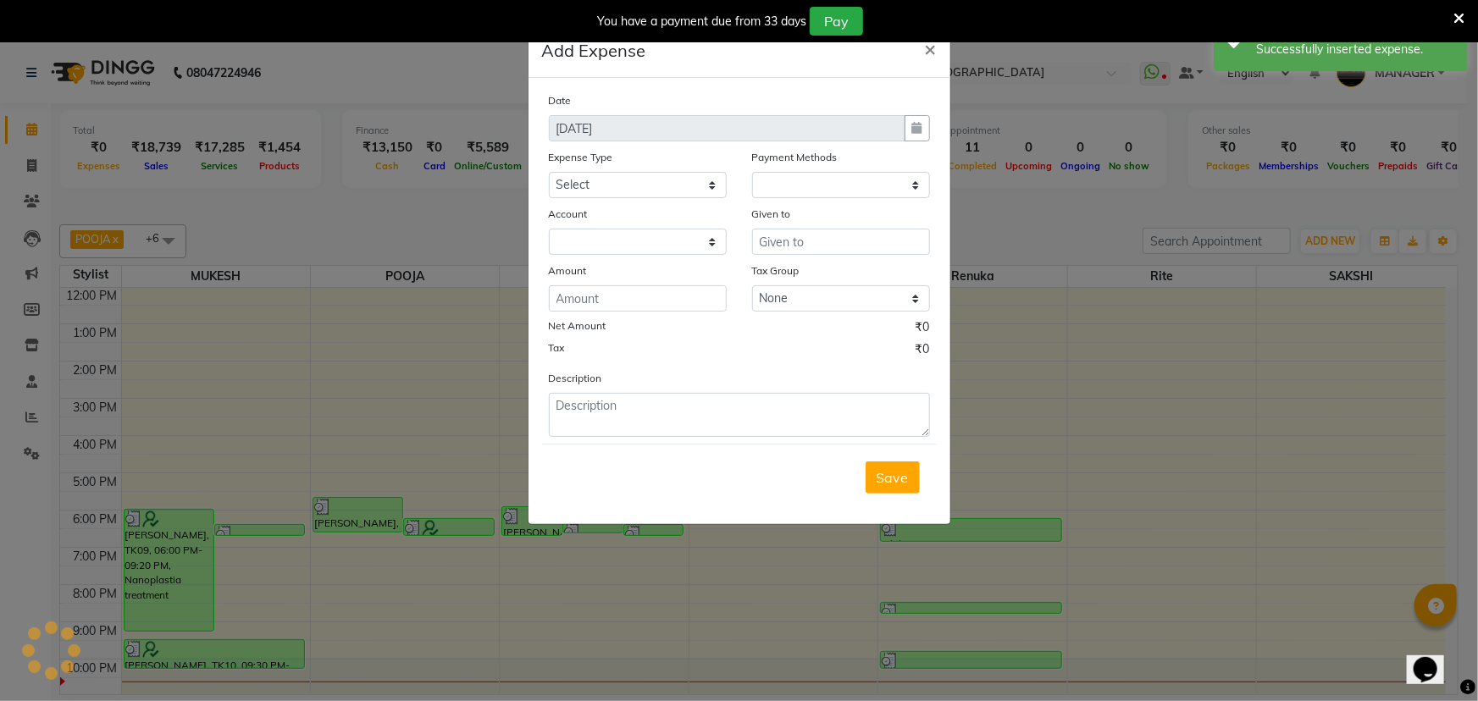
select select "1"
select select "2274"
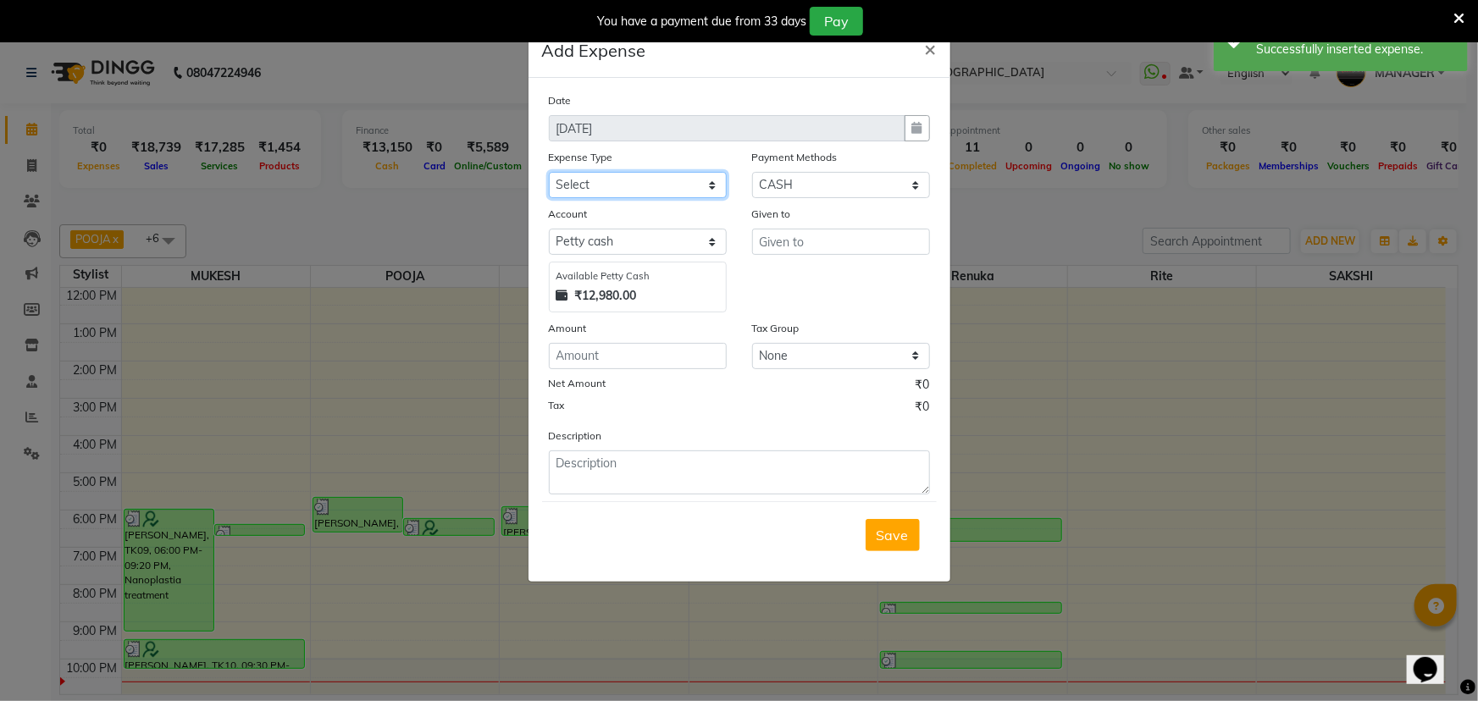
click at [683, 187] on select "Select Advance Salary Annual Lift Maintenance Charges BUILDING MAINTANANCE EXP …" at bounding box center [638, 185] width 178 height 26
select select "1477"
drag, startPoint x: 687, startPoint y: 171, endPoint x: 700, endPoint y: 177, distance: 14.0
click at [687, 171] on div "Expense Type" at bounding box center [638, 160] width 178 height 24
click at [808, 236] on input "text" at bounding box center [841, 242] width 178 height 26
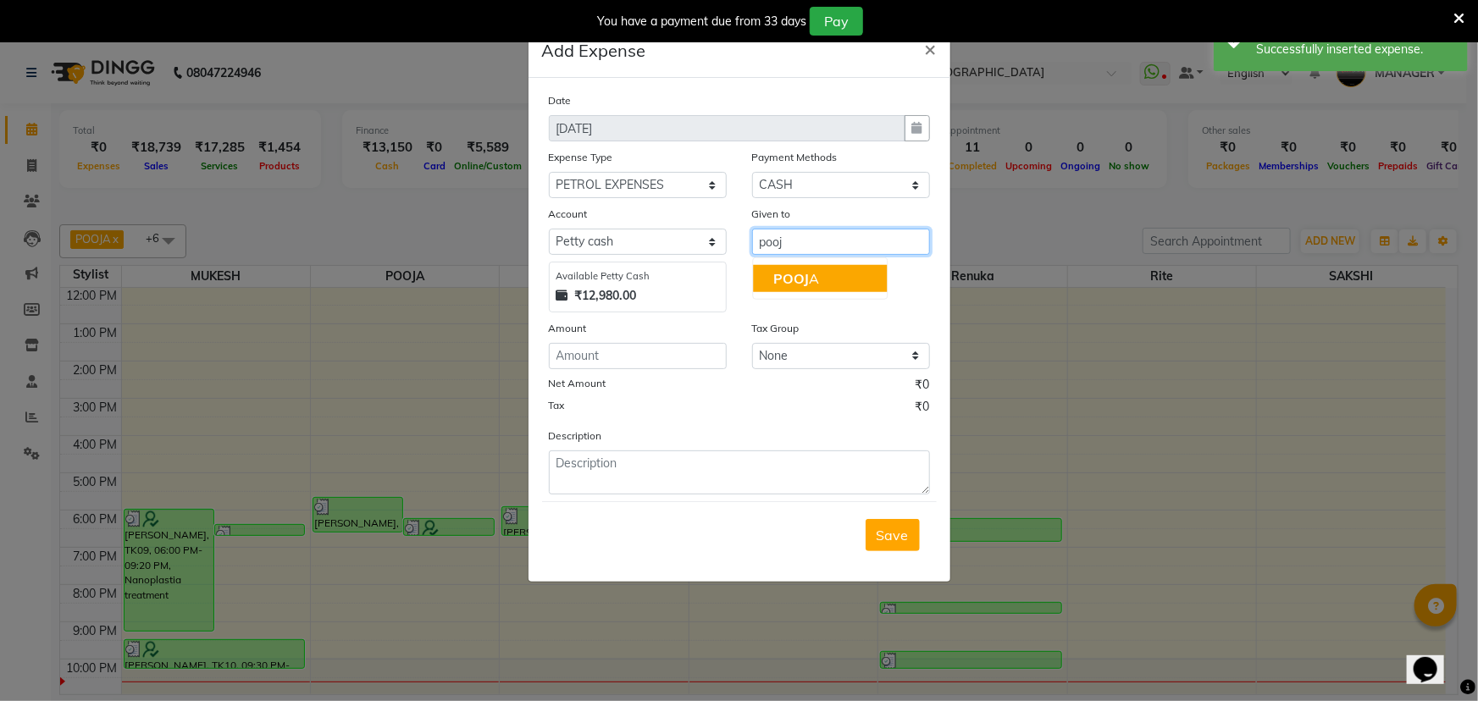
click at [851, 276] on button "POOJ A" at bounding box center [820, 278] width 134 height 27
type input "POOJA"
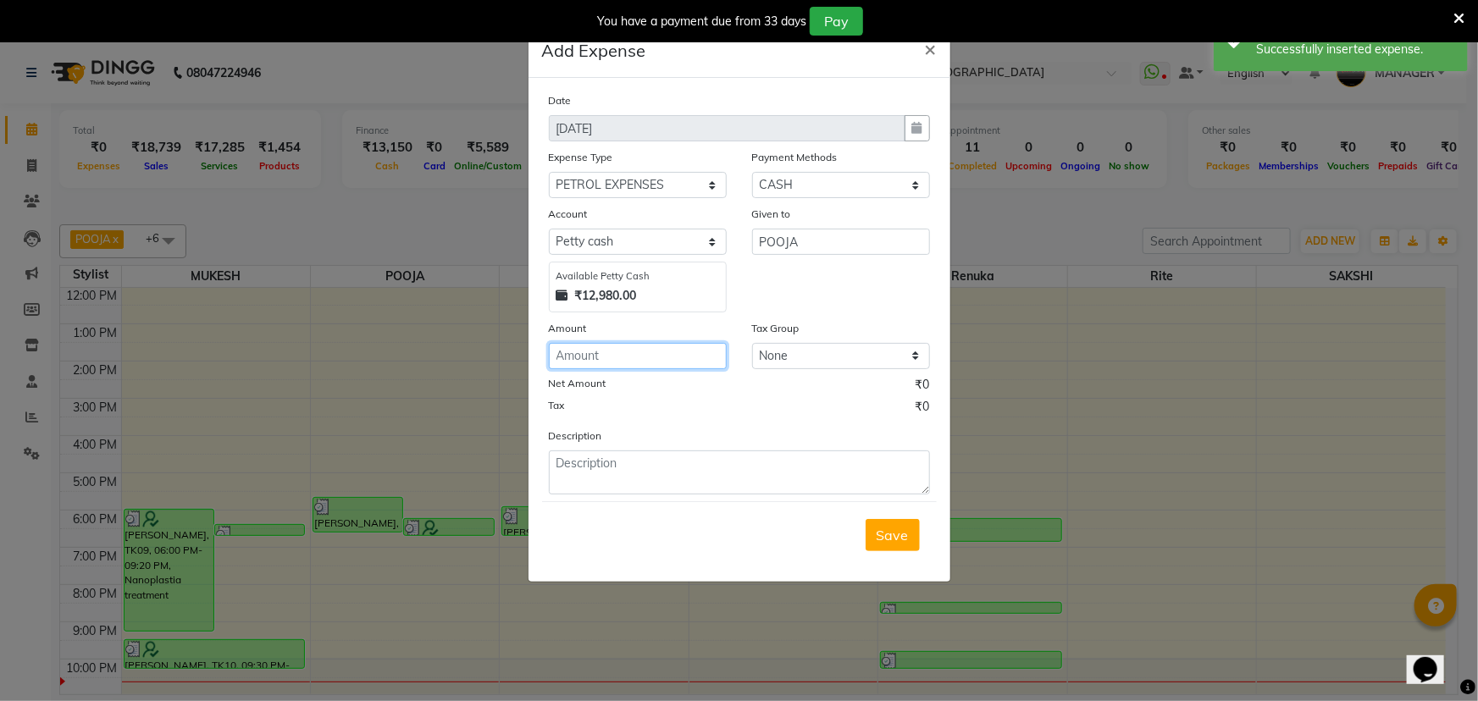
click at [669, 360] on input "number" at bounding box center [638, 356] width 178 height 26
type input "100"
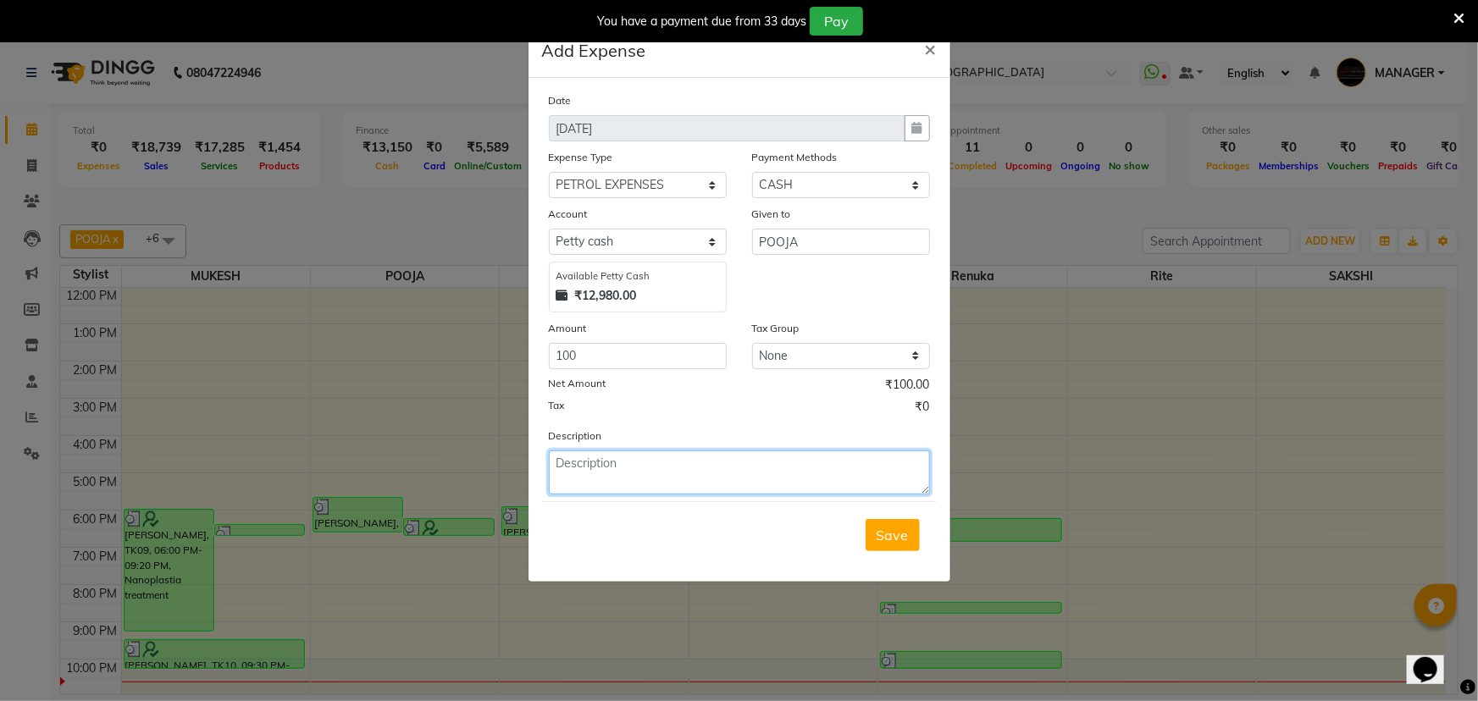
click at [775, 475] on textarea at bounding box center [739, 473] width 381 height 44
type textarea "pooja petrol - 100"
click at [898, 537] on span "Save" at bounding box center [893, 535] width 32 height 17
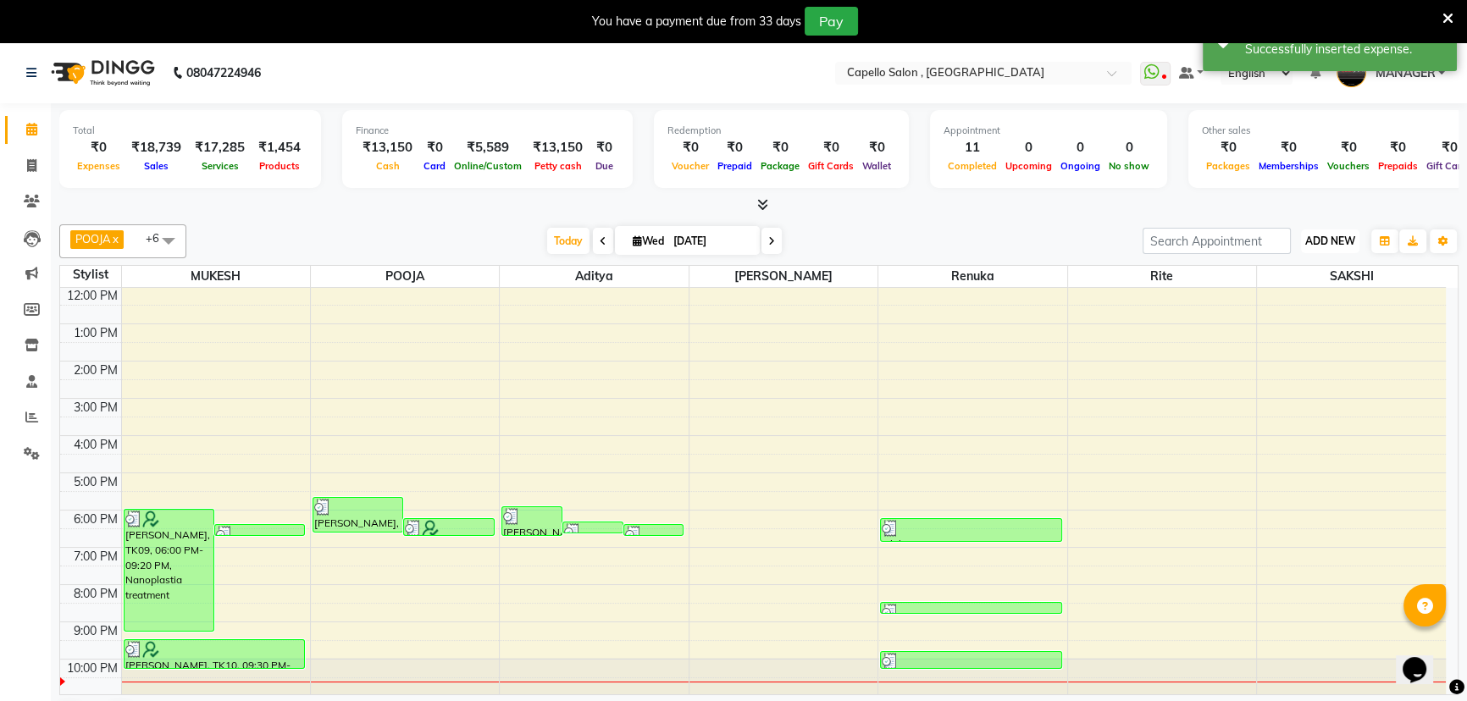
click at [1326, 235] on span "ADD NEW" at bounding box center [1330, 241] width 50 height 13
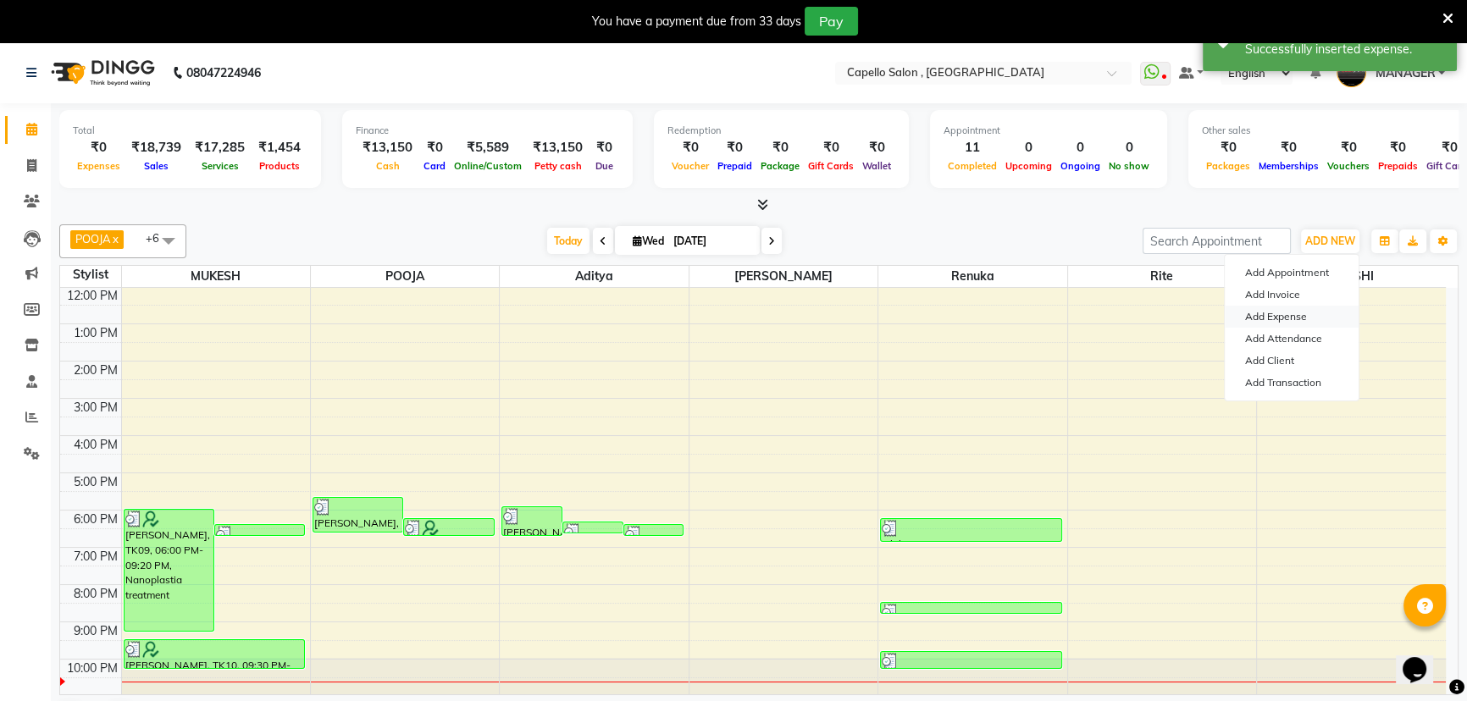
click at [1306, 314] on link "Add Expense" at bounding box center [1292, 317] width 134 height 22
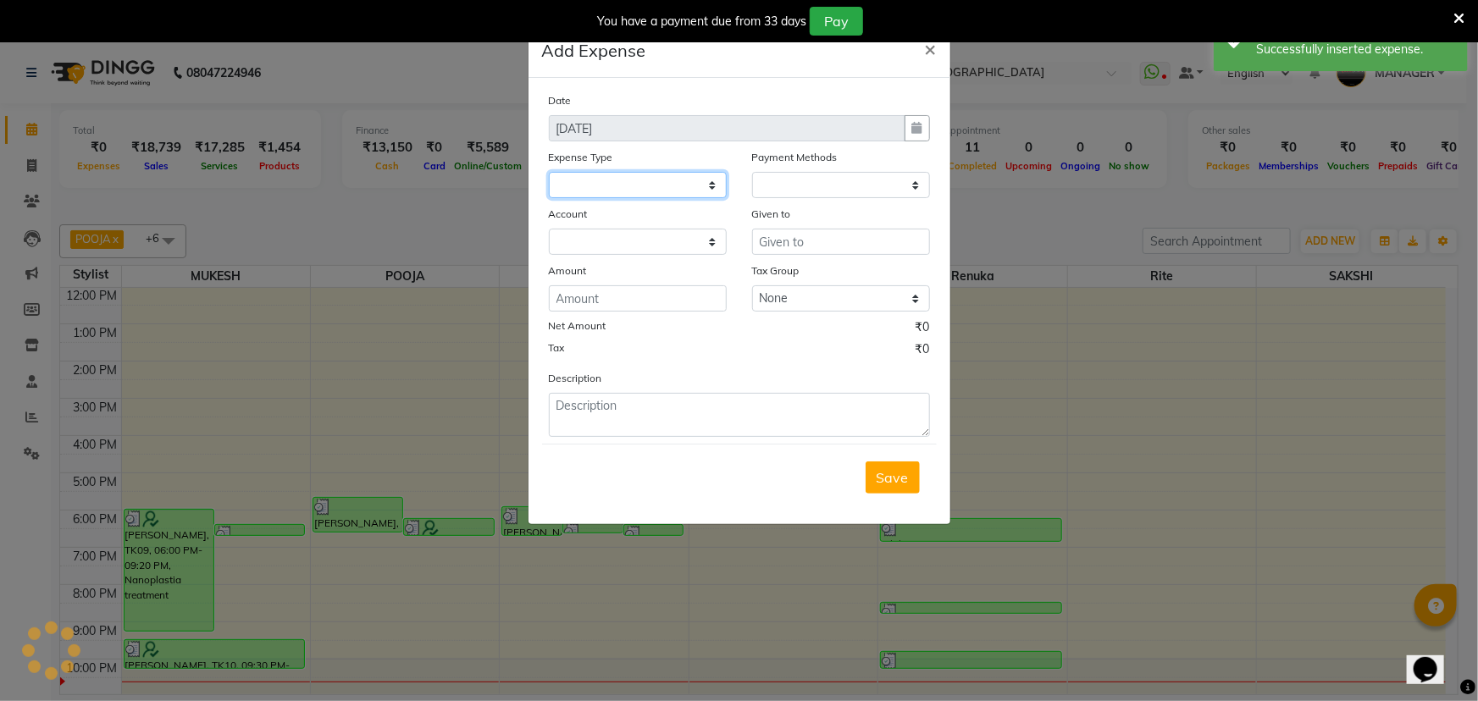
drag, startPoint x: 678, startPoint y: 183, endPoint x: 715, endPoint y: 179, distance: 37.5
click at [678, 183] on select at bounding box center [638, 185] width 178 height 26
select select "1"
select select "2274"
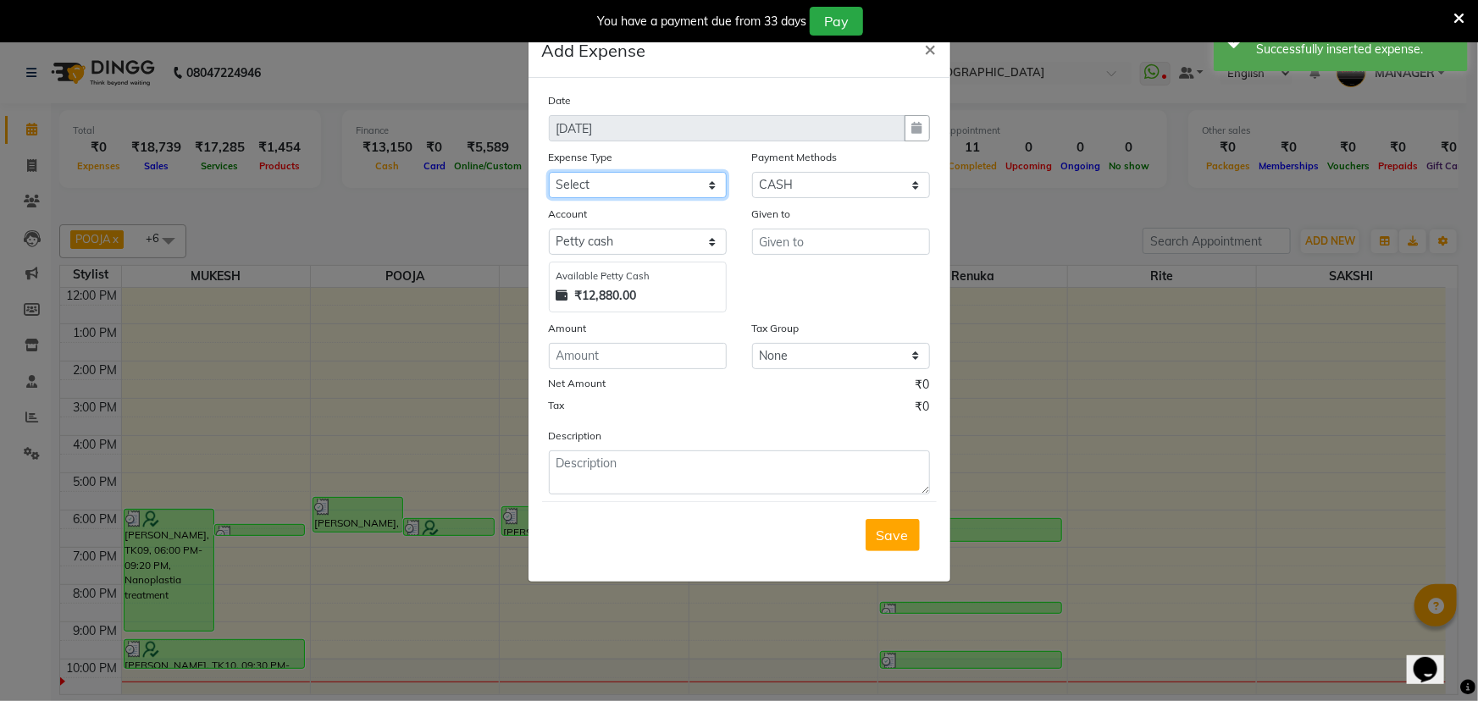
select select "2584"
click at [683, 180] on select "Select Advance Salary Annual Lift Maintenance Charges BUILDING MAINTANANCE EXP …" at bounding box center [638, 185] width 178 height 26
click at [832, 246] on input "text" at bounding box center [841, 242] width 178 height 26
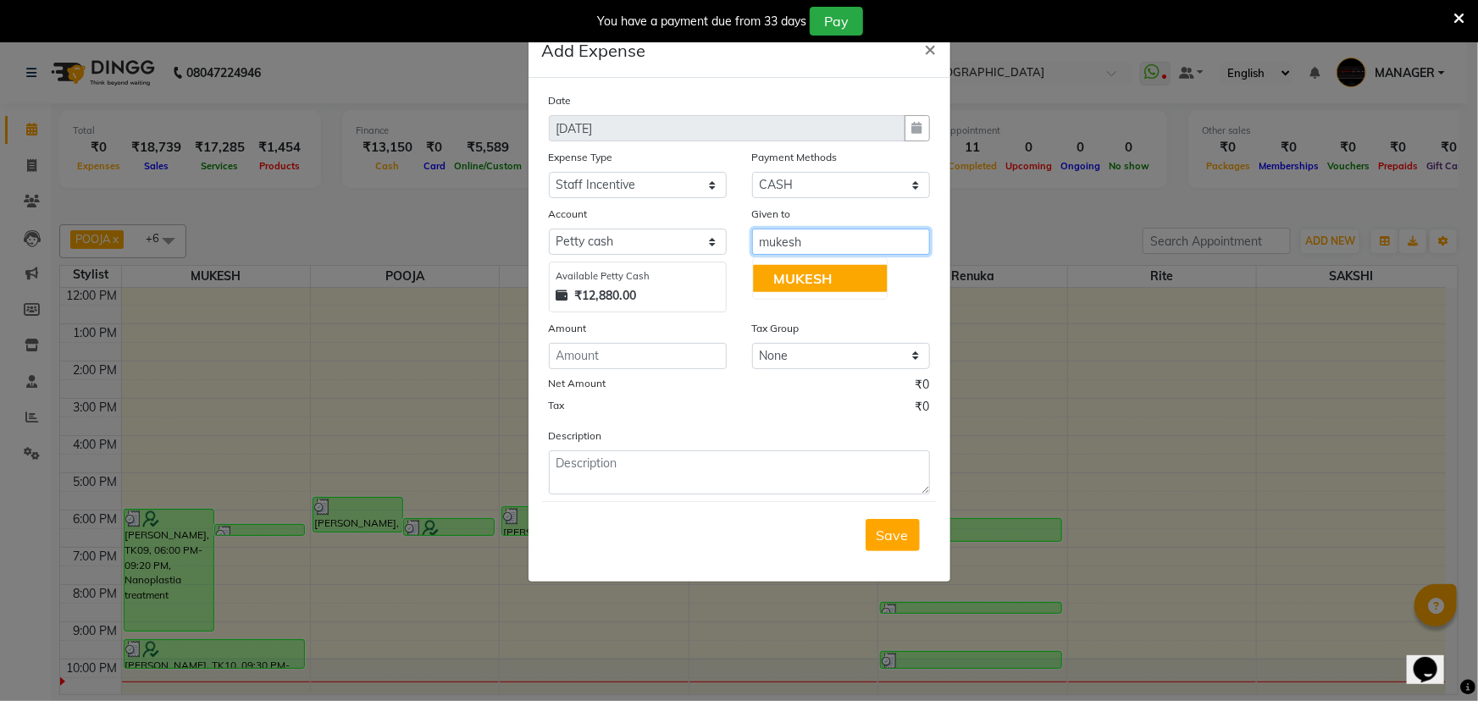
click at [855, 273] on button "MUKESH" at bounding box center [820, 278] width 134 height 27
type input "MUKESH"
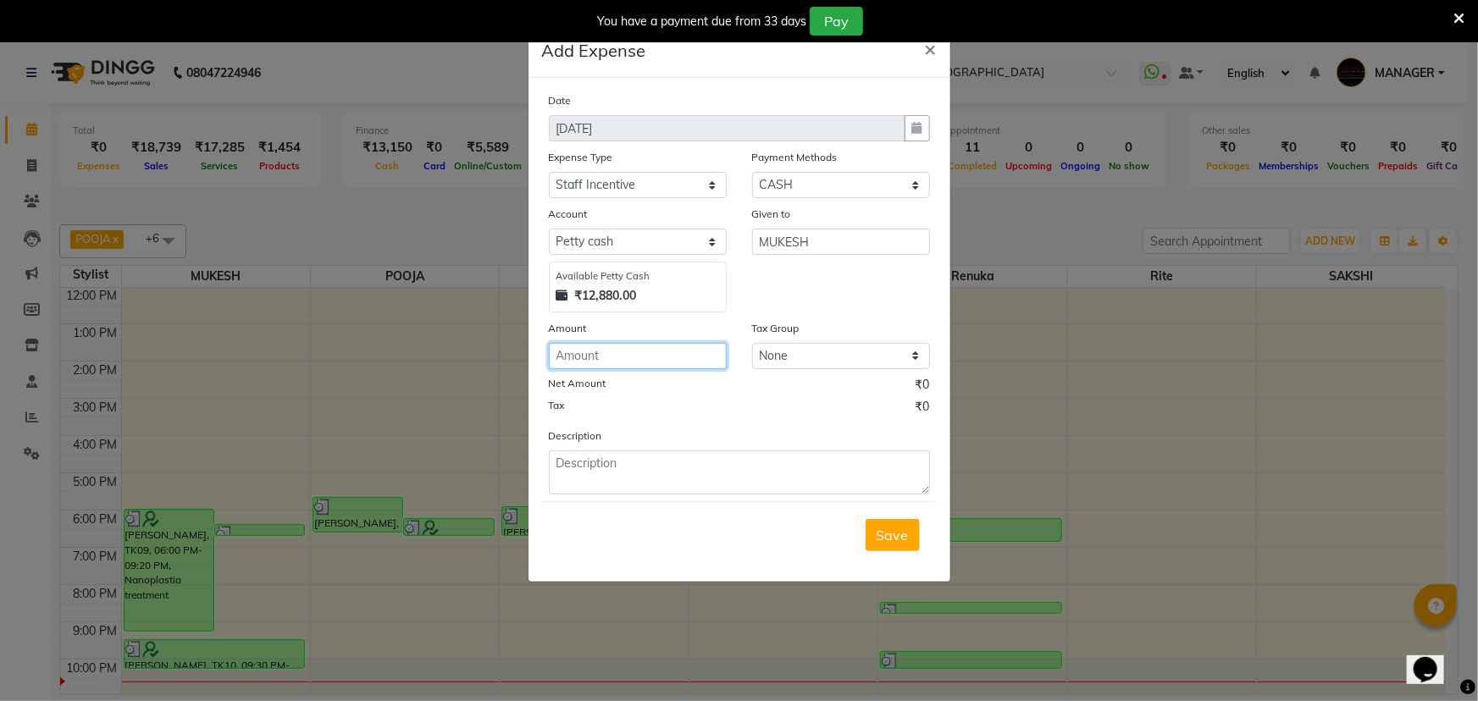
click at [644, 360] on input "number" at bounding box center [638, 356] width 178 height 26
type input "125"
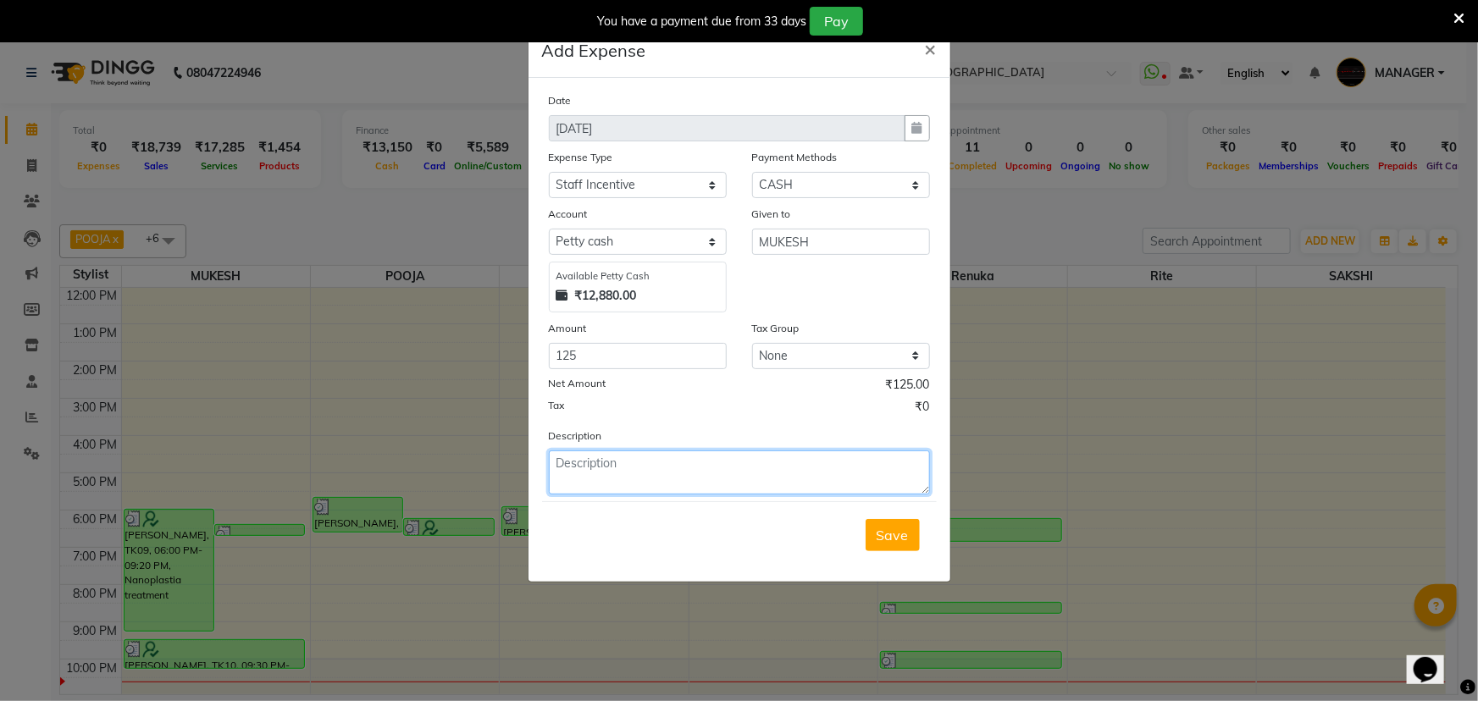
drag, startPoint x: 745, startPoint y: 463, endPoint x: 787, endPoint y: 441, distance: 47.7
click at [748, 460] on textarea at bounding box center [739, 473] width 381 height 44
type textarea "mukesh treatment+ pro. inc -125"
click at [901, 535] on span "Save" at bounding box center [893, 535] width 32 height 17
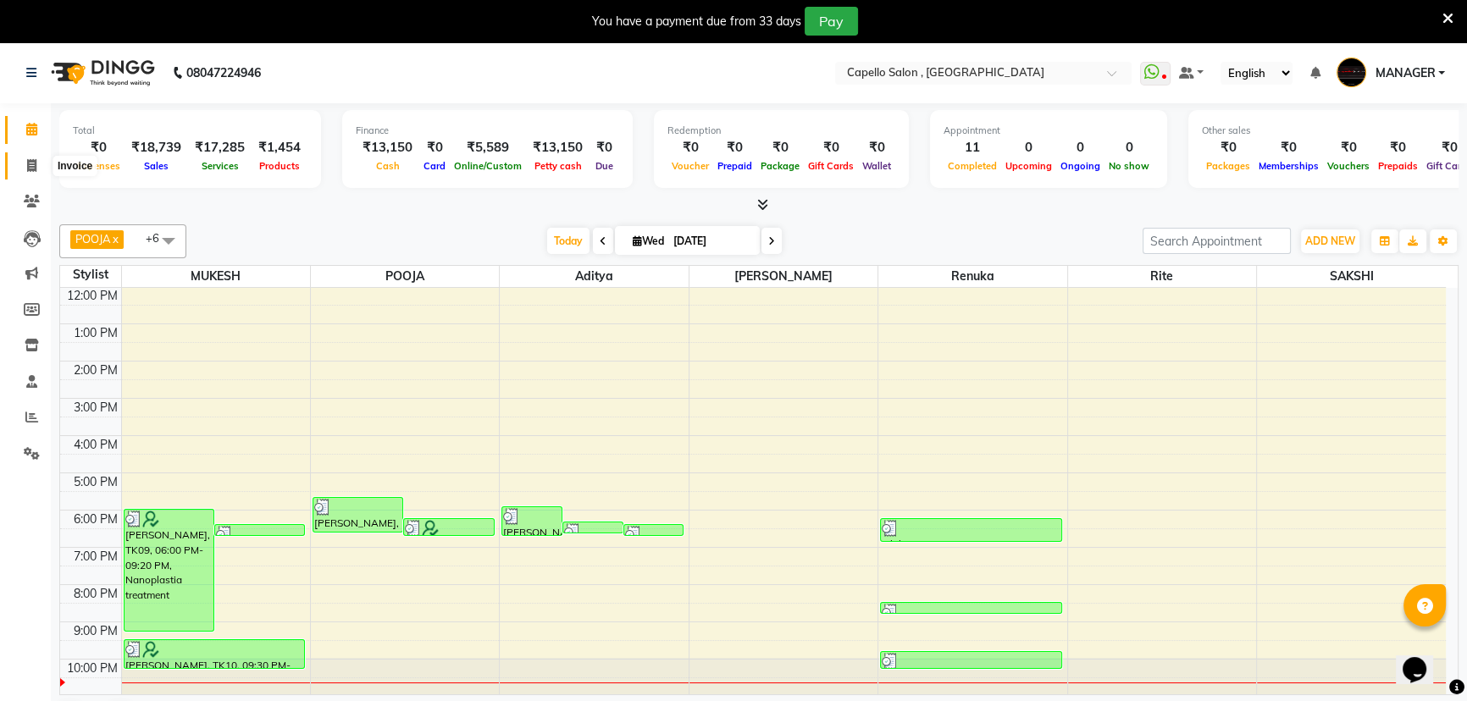
drag, startPoint x: 23, startPoint y: 165, endPoint x: 34, endPoint y: 150, distance: 18.8
click at [23, 165] on span at bounding box center [32, 166] width 30 height 19
select select "service"
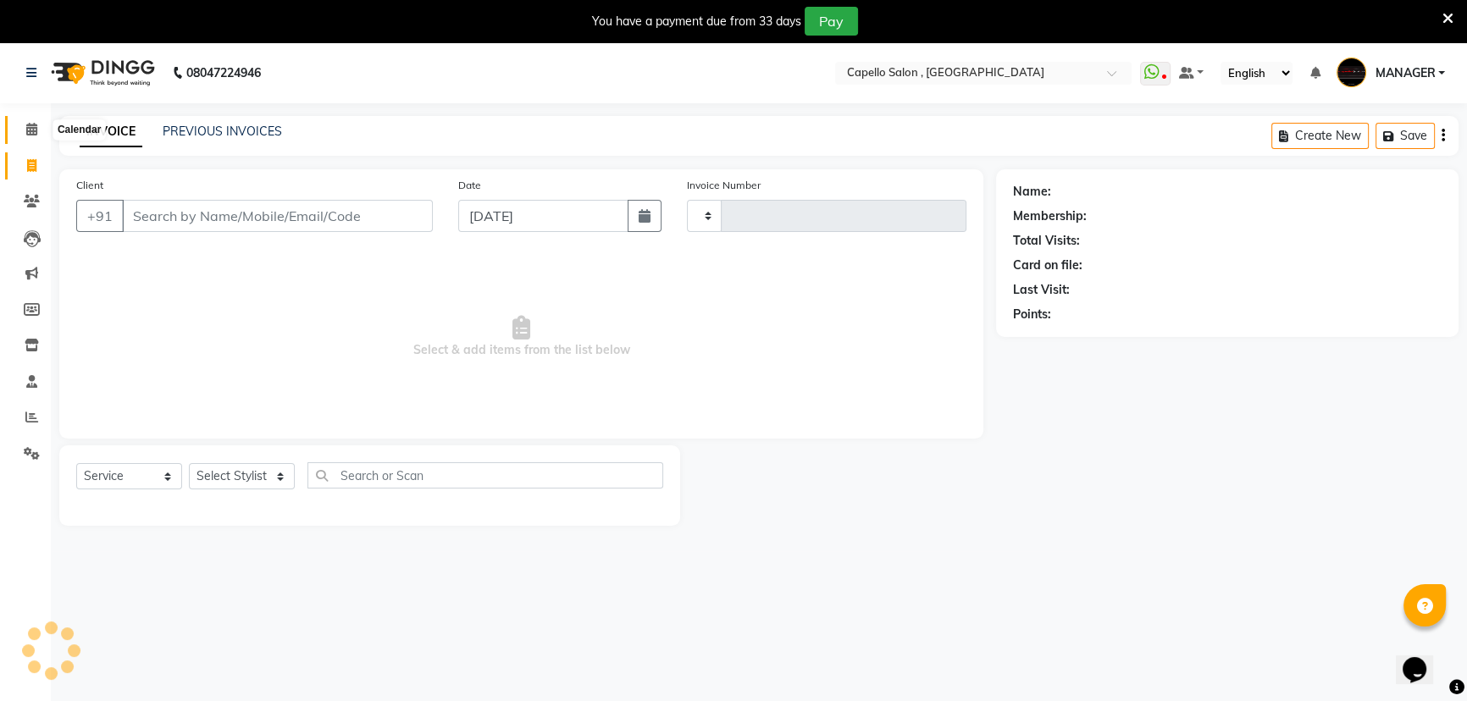
click at [34, 134] on icon at bounding box center [31, 129] width 11 height 13
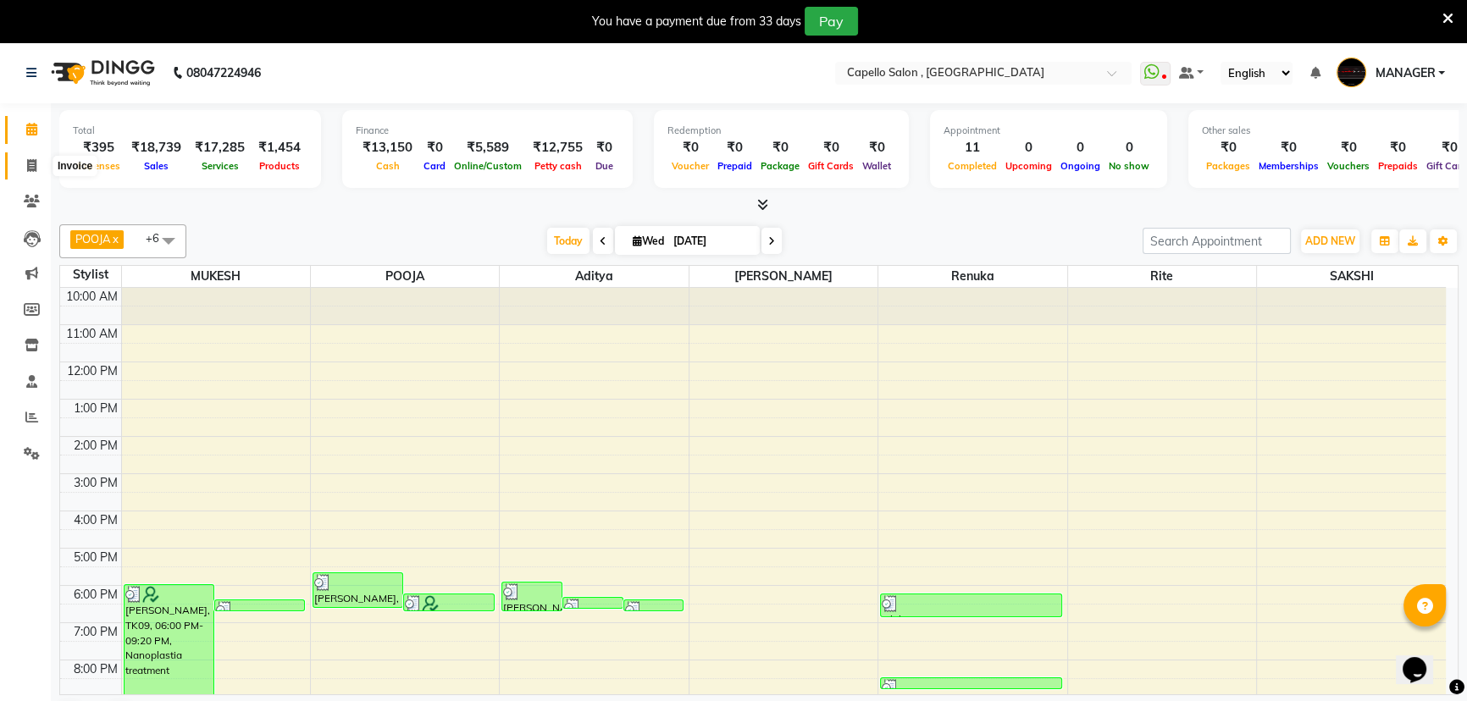
drag, startPoint x: 28, startPoint y: 161, endPoint x: 30, endPoint y: 152, distance: 9.5
click at [28, 161] on icon at bounding box center [31, 165] width 9 height 13
select select "service"
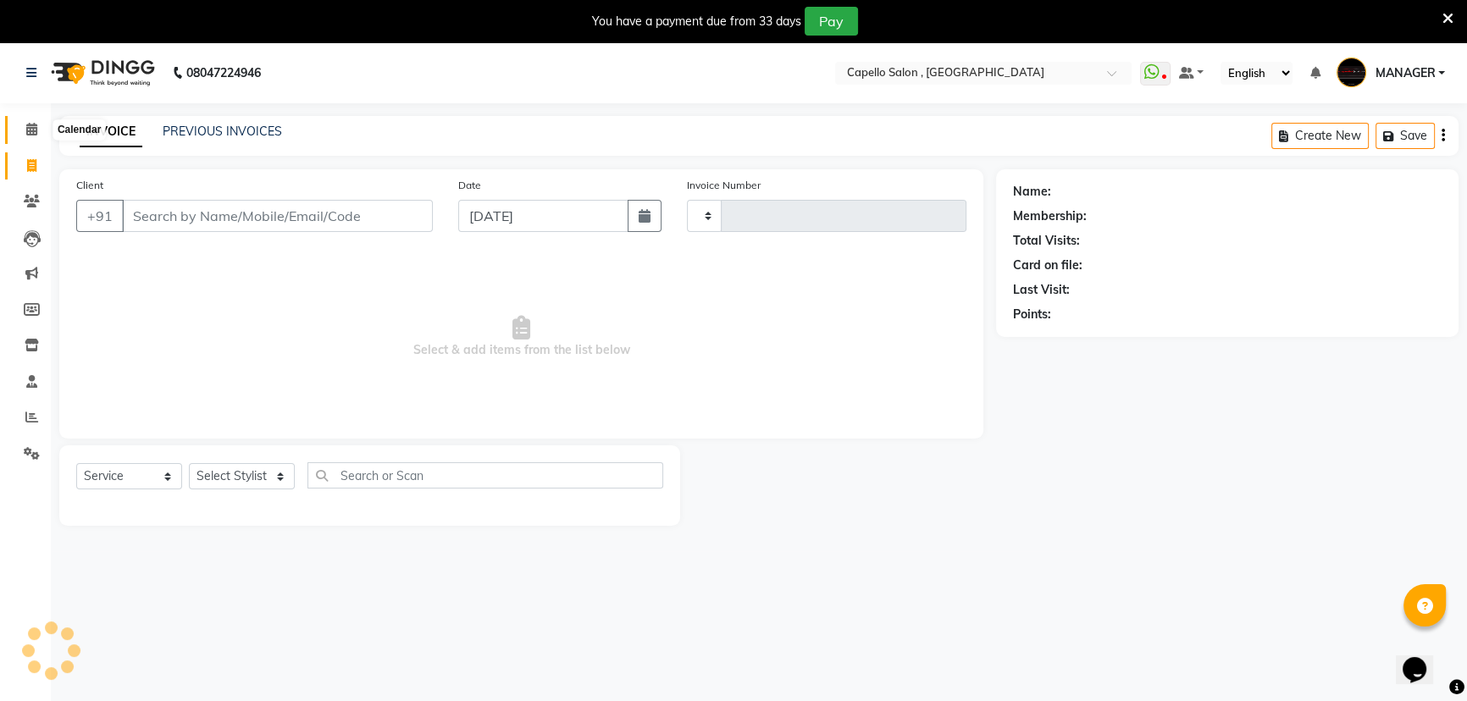
click at [30, 133] on icon at bounding box center [31, 129] width 11 height 13
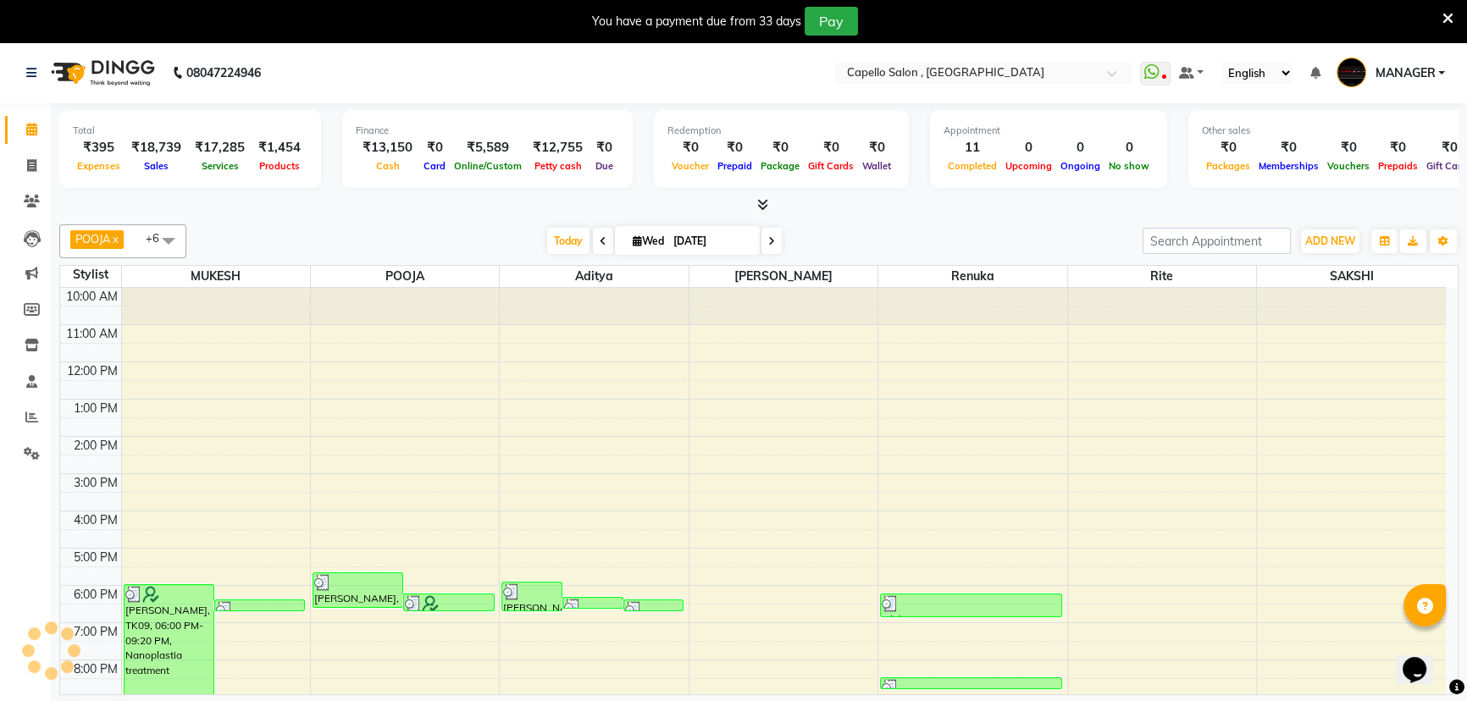
scroll to position [42, 0]
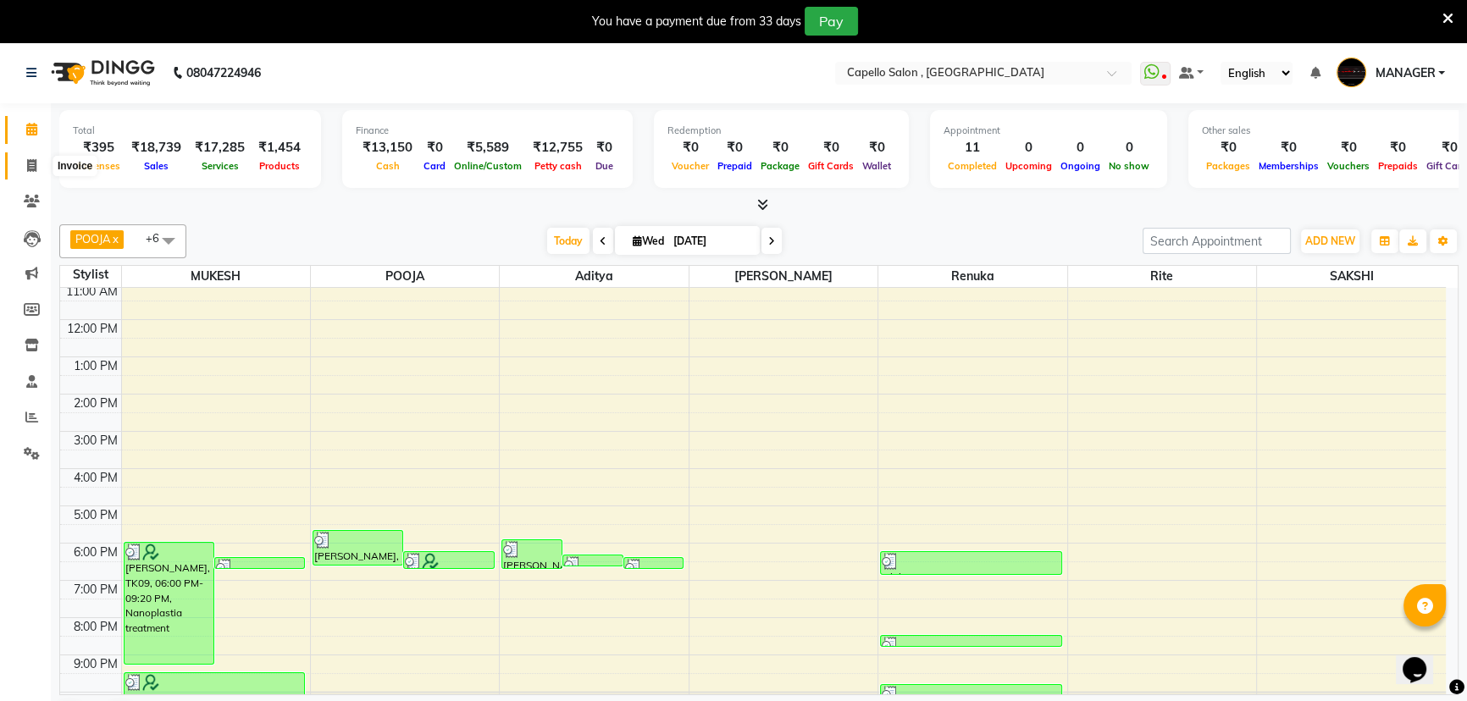
drag, startPoint x: 29, startPoint y: 163, endPoint x: 68, endPoint y: 152, distance: 40.3
click at [29, 163] on icon at bounding box center [31, 165] width 9 height 13
select select "service"
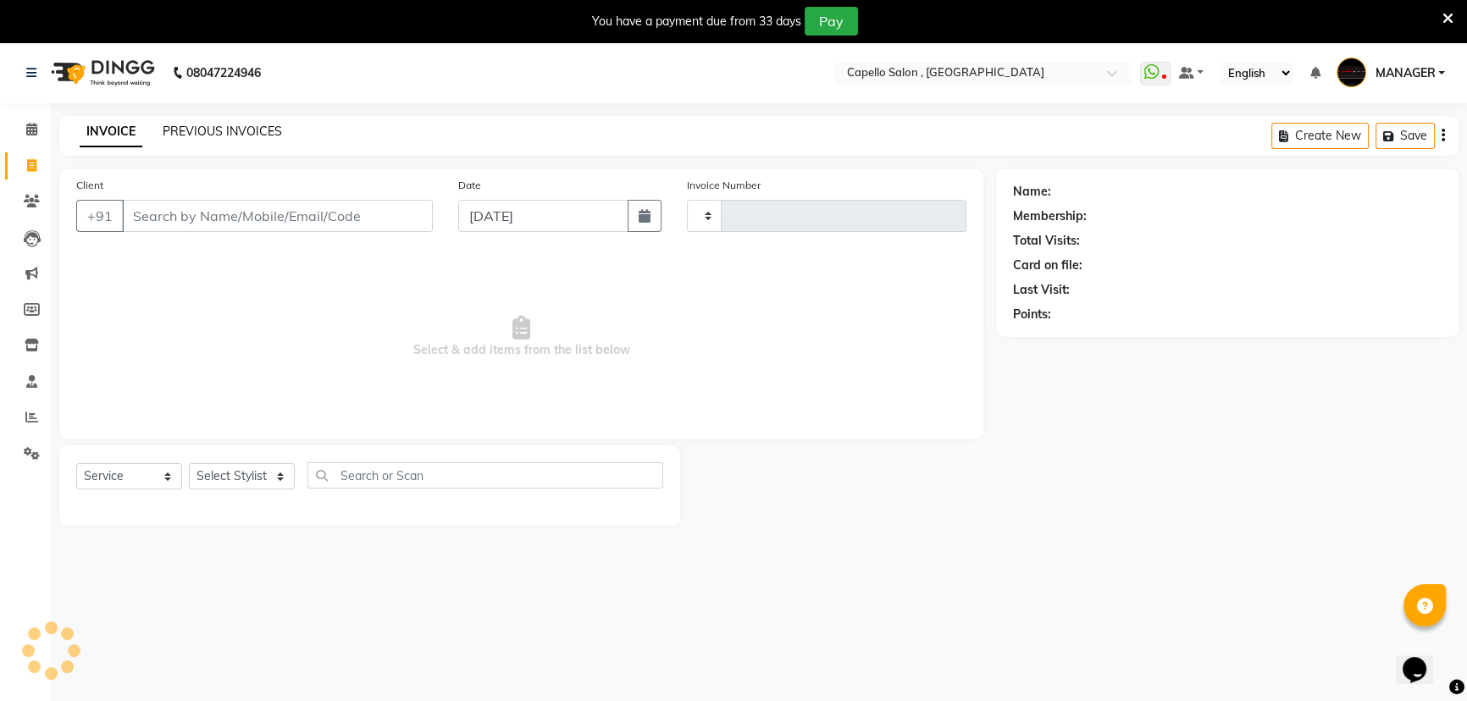
click at [219, 130] on link "PREVIOUS INVOICES" at bounding box center [222, 131] width 119 height 15
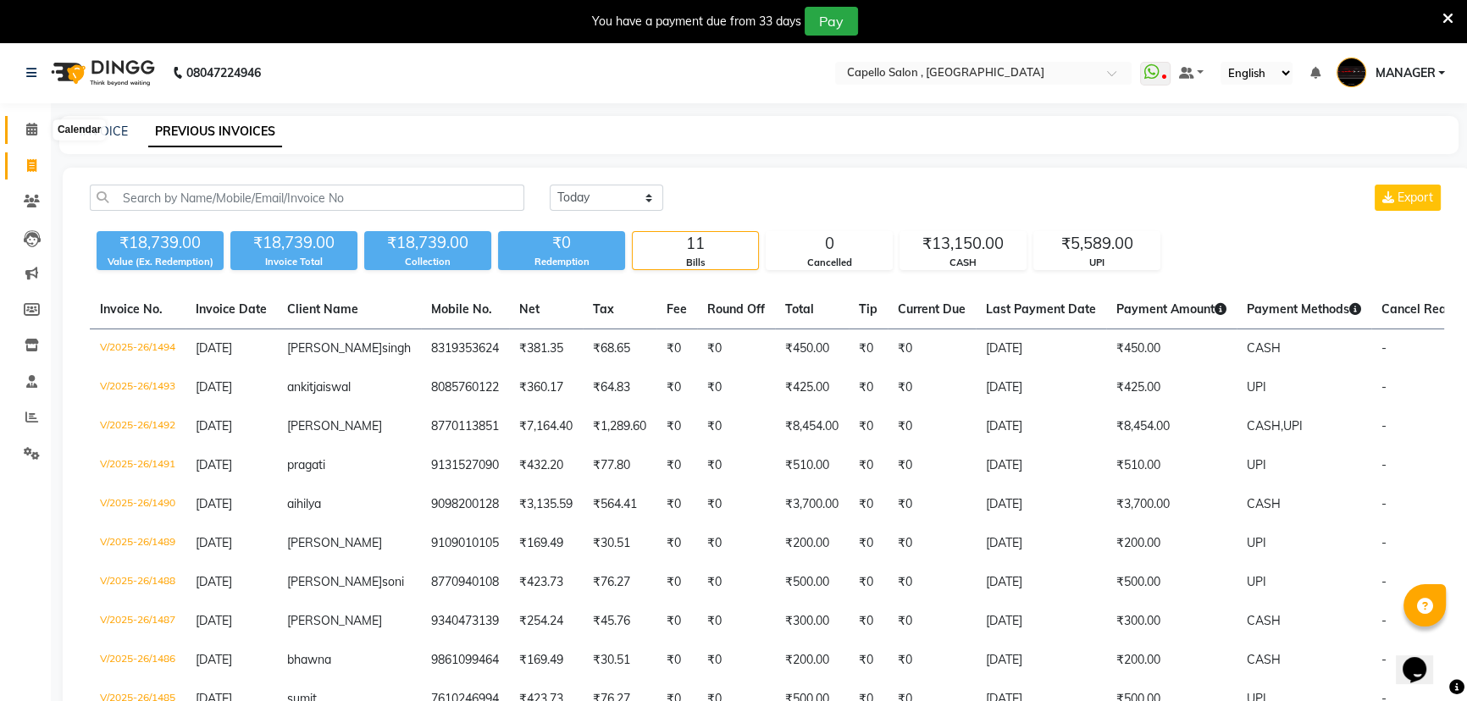
click at [28, 127] on icon at bounding box center [31, 129] width 11 height 13
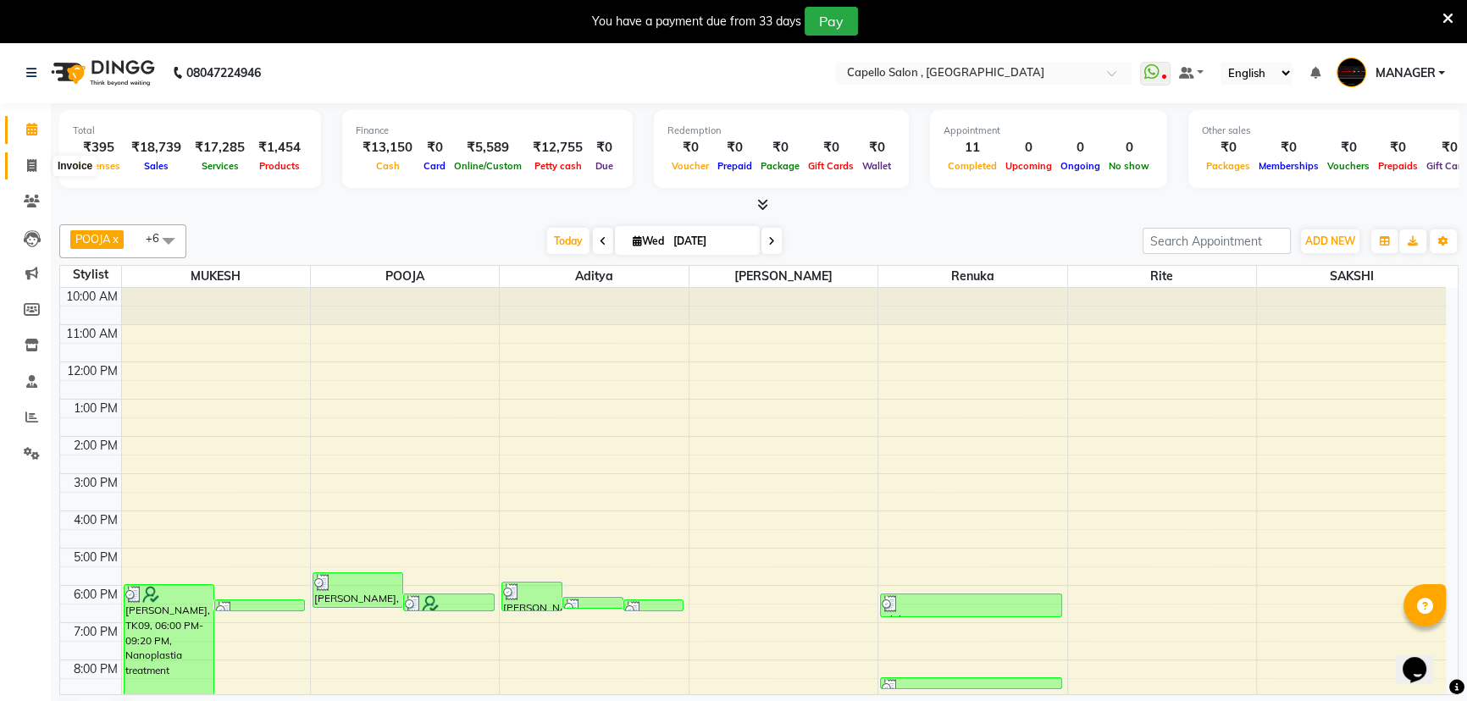
click at [33, 165] on icon at bounding box center [31, 165] width 9 height 13
select select "service"
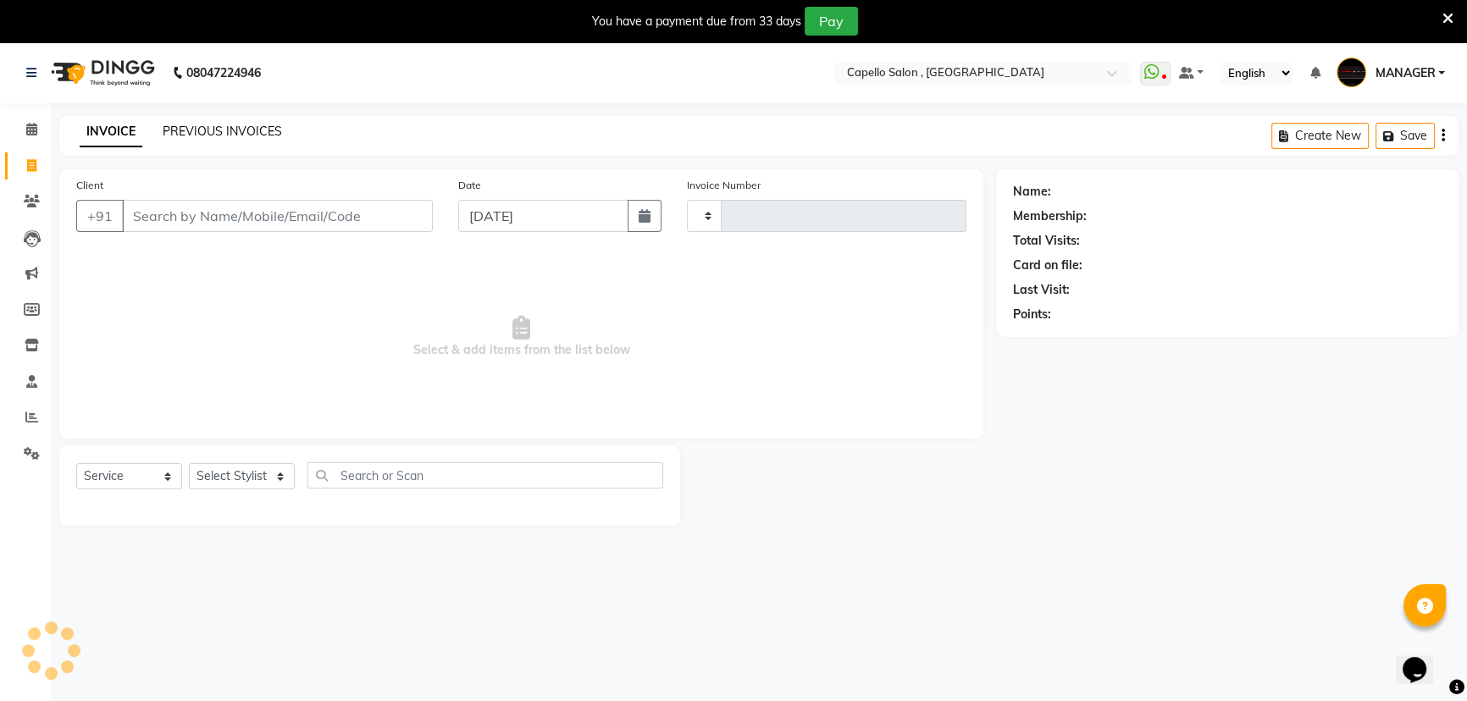
click at [218, 125] on link "PREVIOUS INVOICES" at bounding box center [222, 131] width 119 height 15
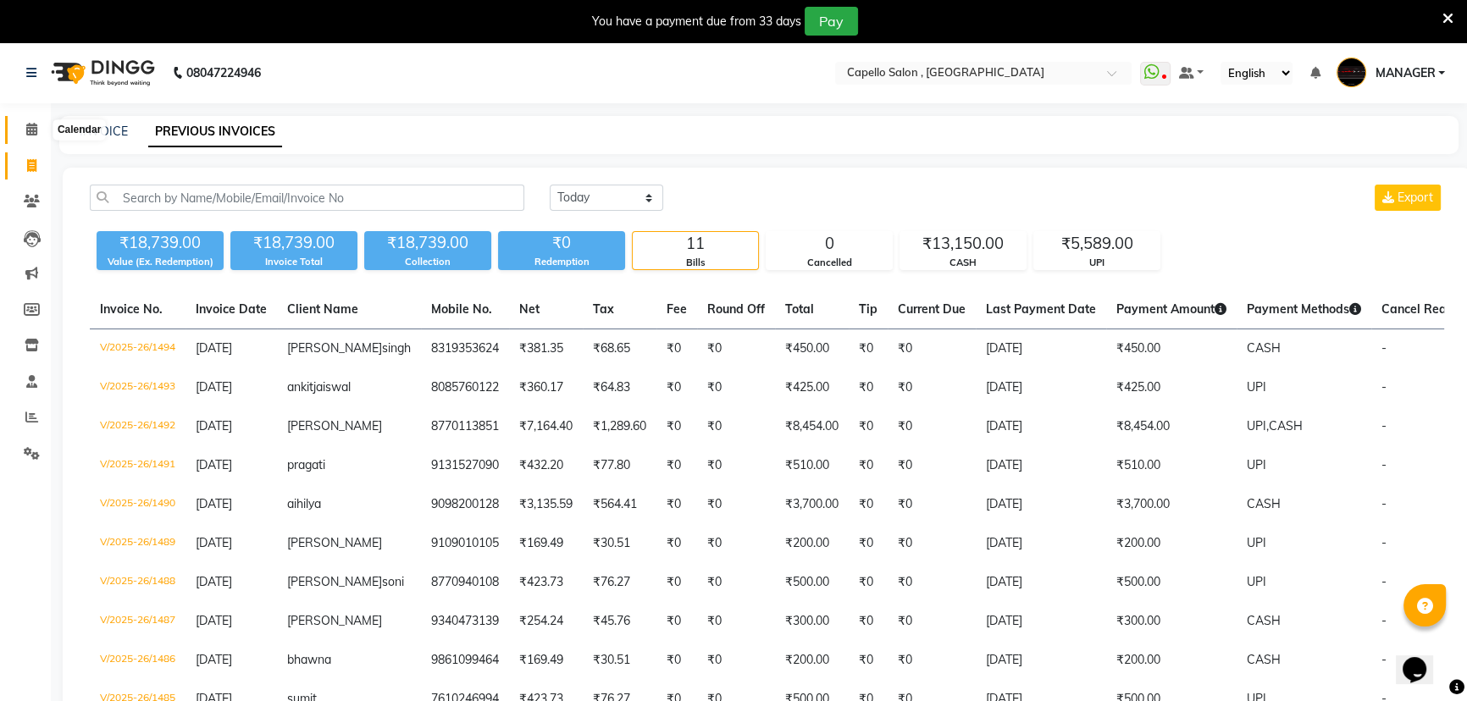
click at [32, 125] on icon at bounding box center [31, 129] width 11 height 13
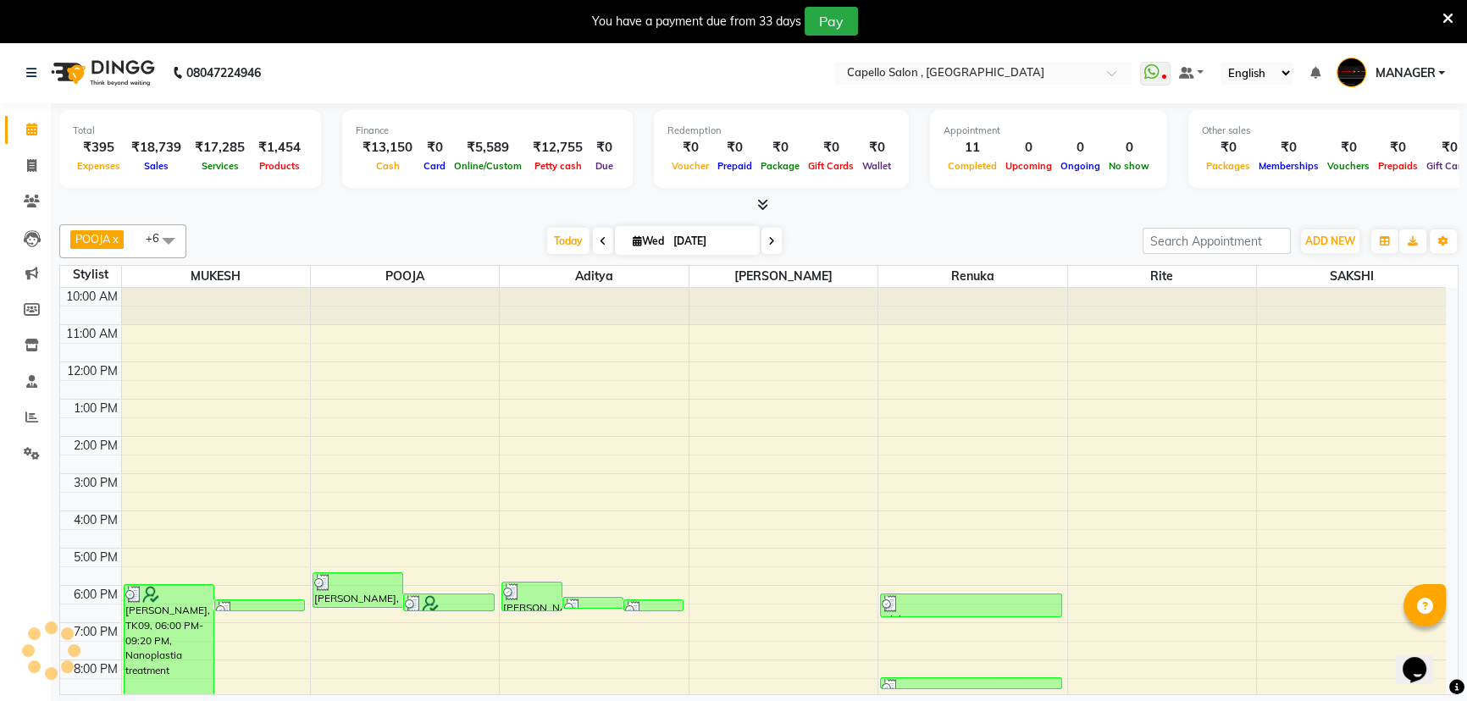
scroll to position [42, 0]
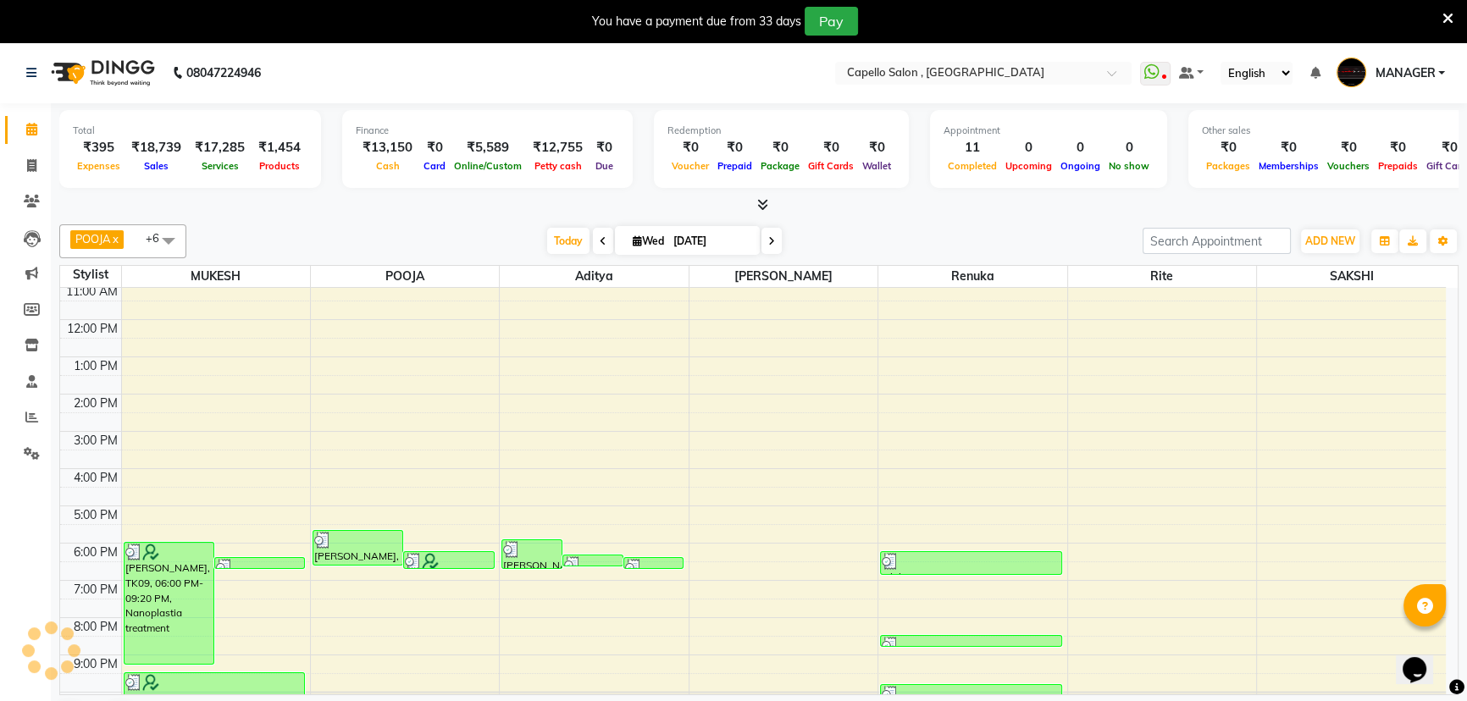
click at [766, 204] on icon at bounding box center [762, 204] width 11 height 13
